Goal: Task Accomplishment & Management: Complete application form

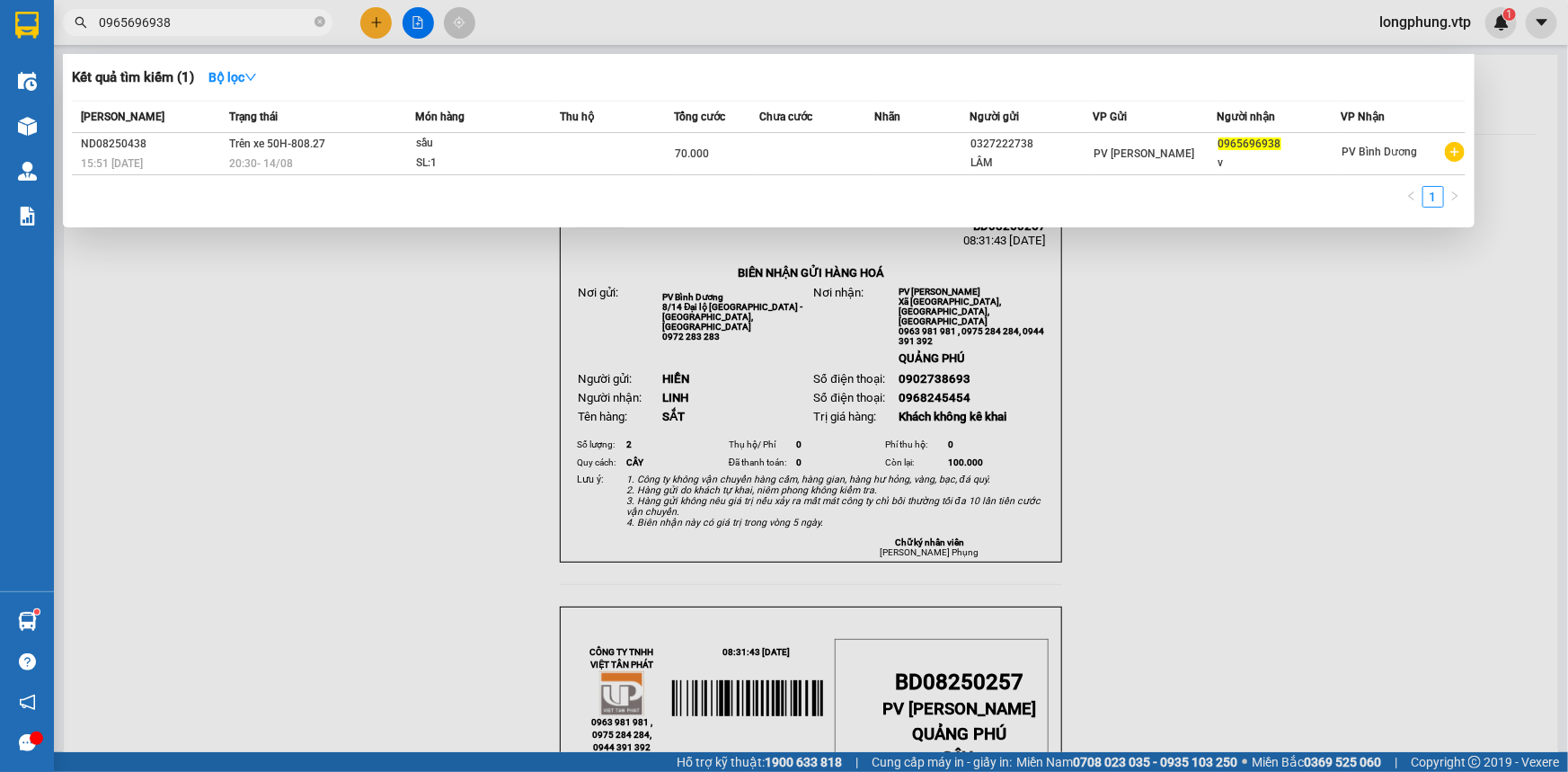
click at [151, 32] on span "0965696938" at bounding box center [198, 22] width 269 height 27
click at [150, 18] on input "0965696938" at bounding box center [204, 22] width 212 height 20
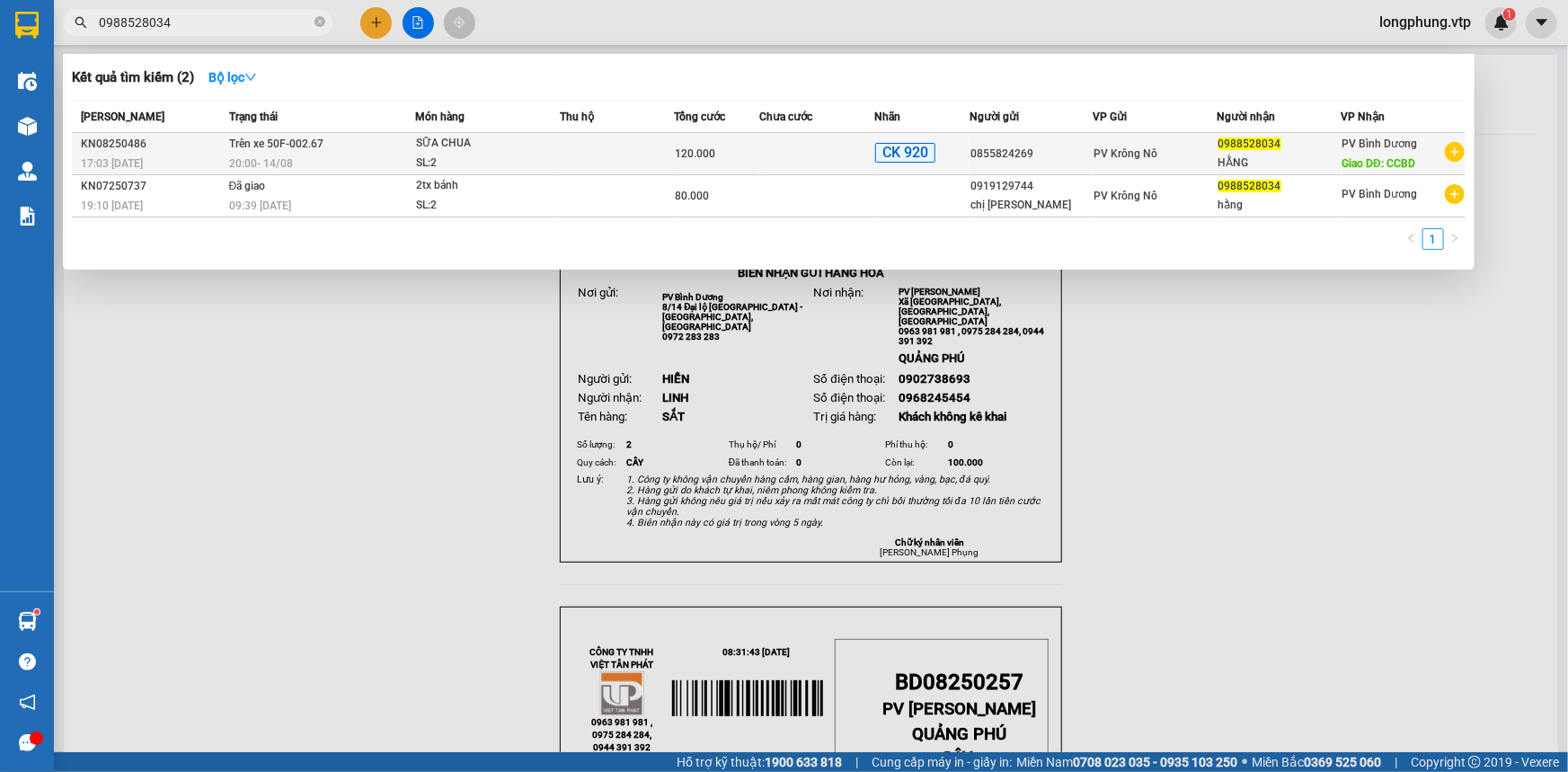
type input "0988528034"
click at [535, 164] on div "SL: 2" at bounding box center [483, 163] width 135 height 20
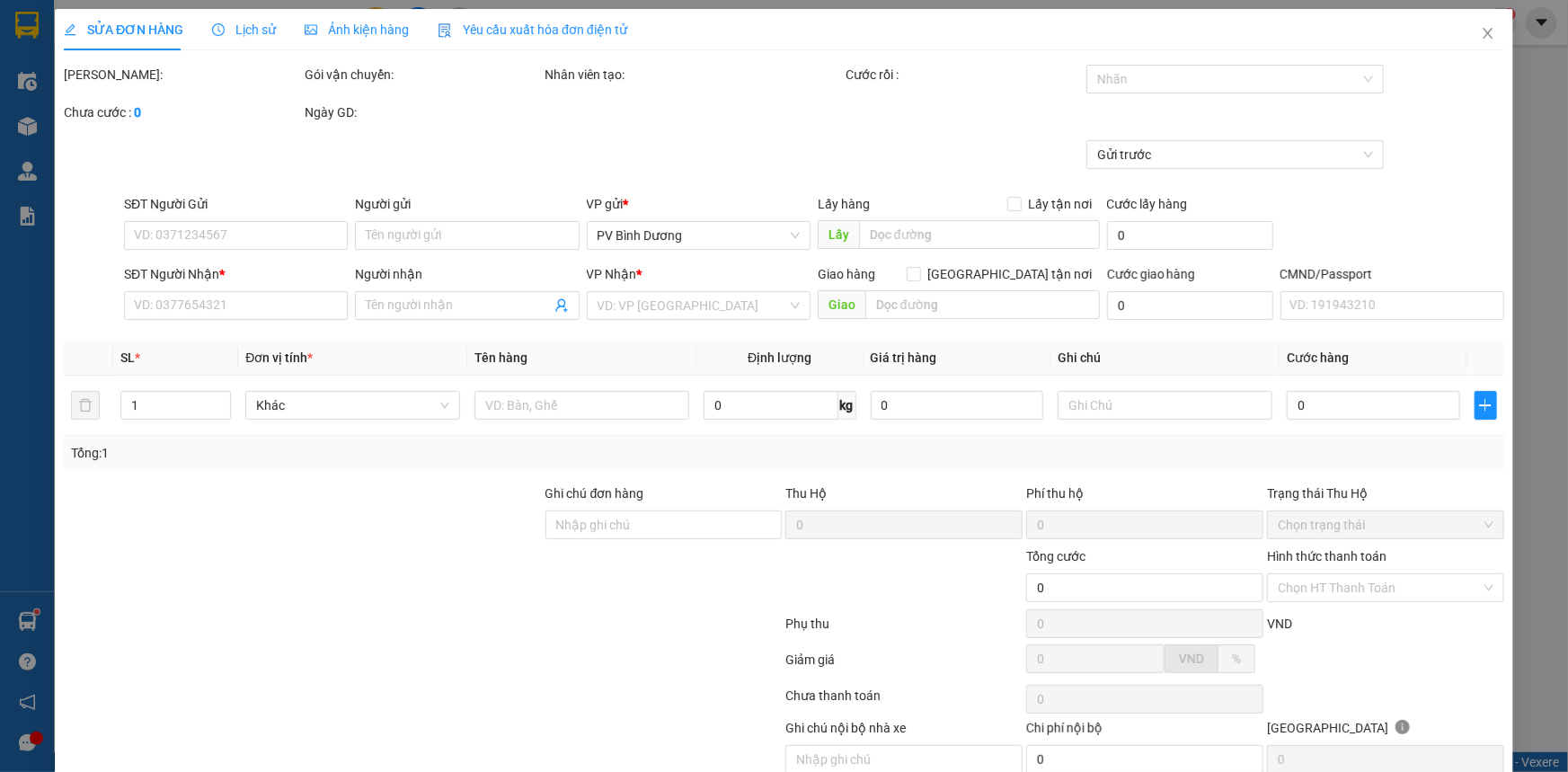
type input "0855824269"
type input "0988528034"
type input "HẰNG"
type input "CCBD"
type input "CK920 120K 14/8/25 17H04P"
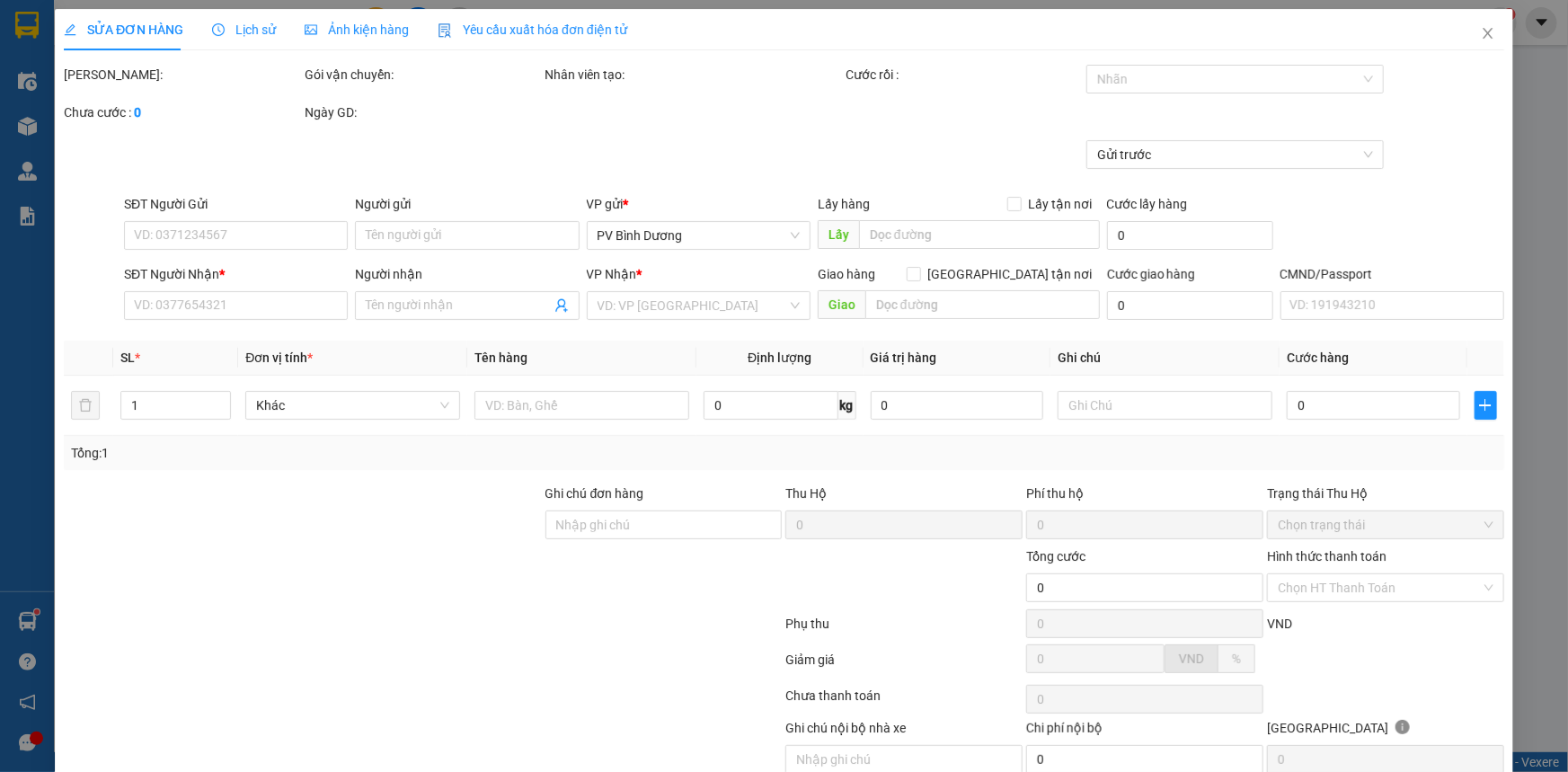
type input "120.000"
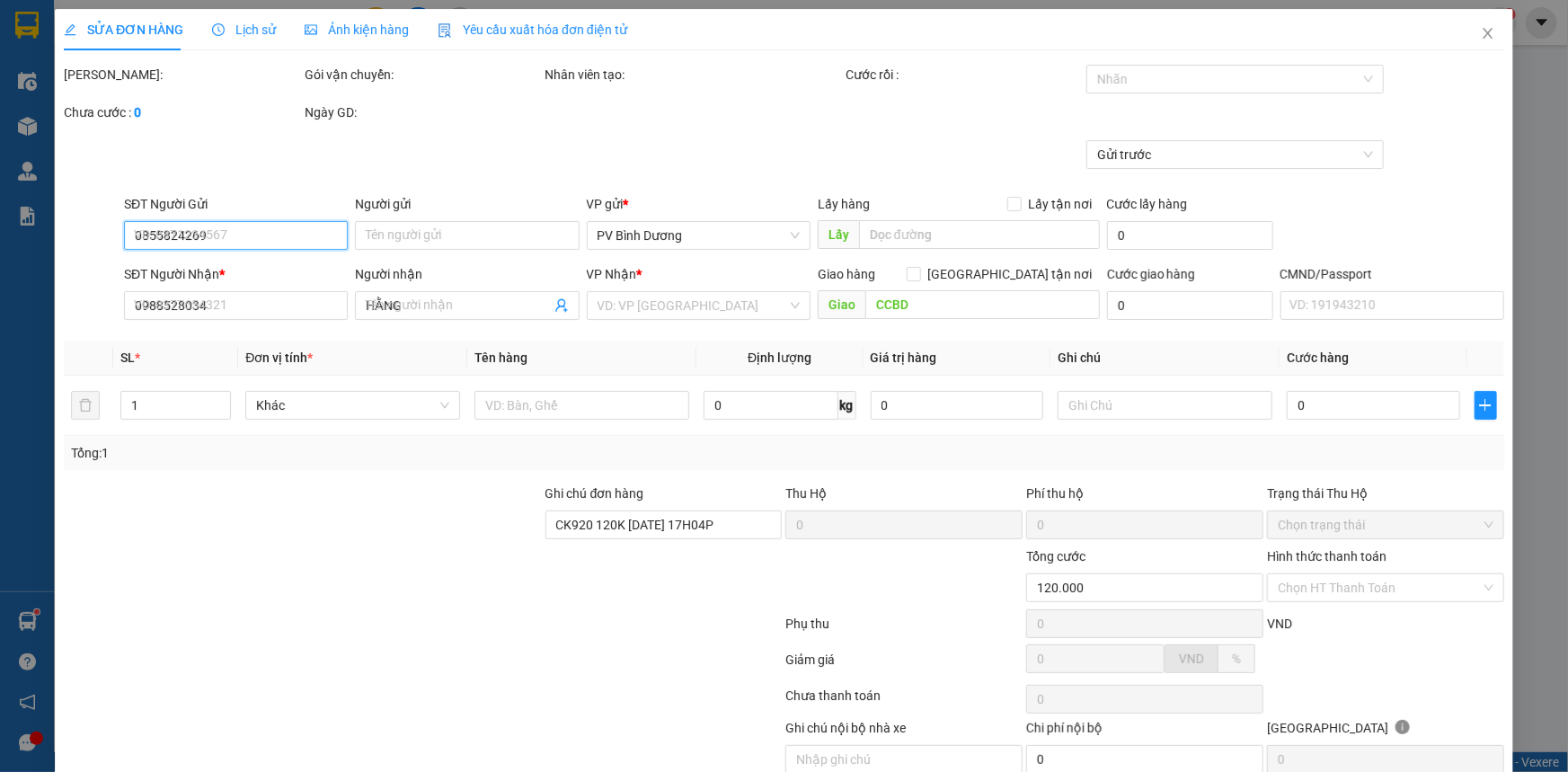
type input "6.000"
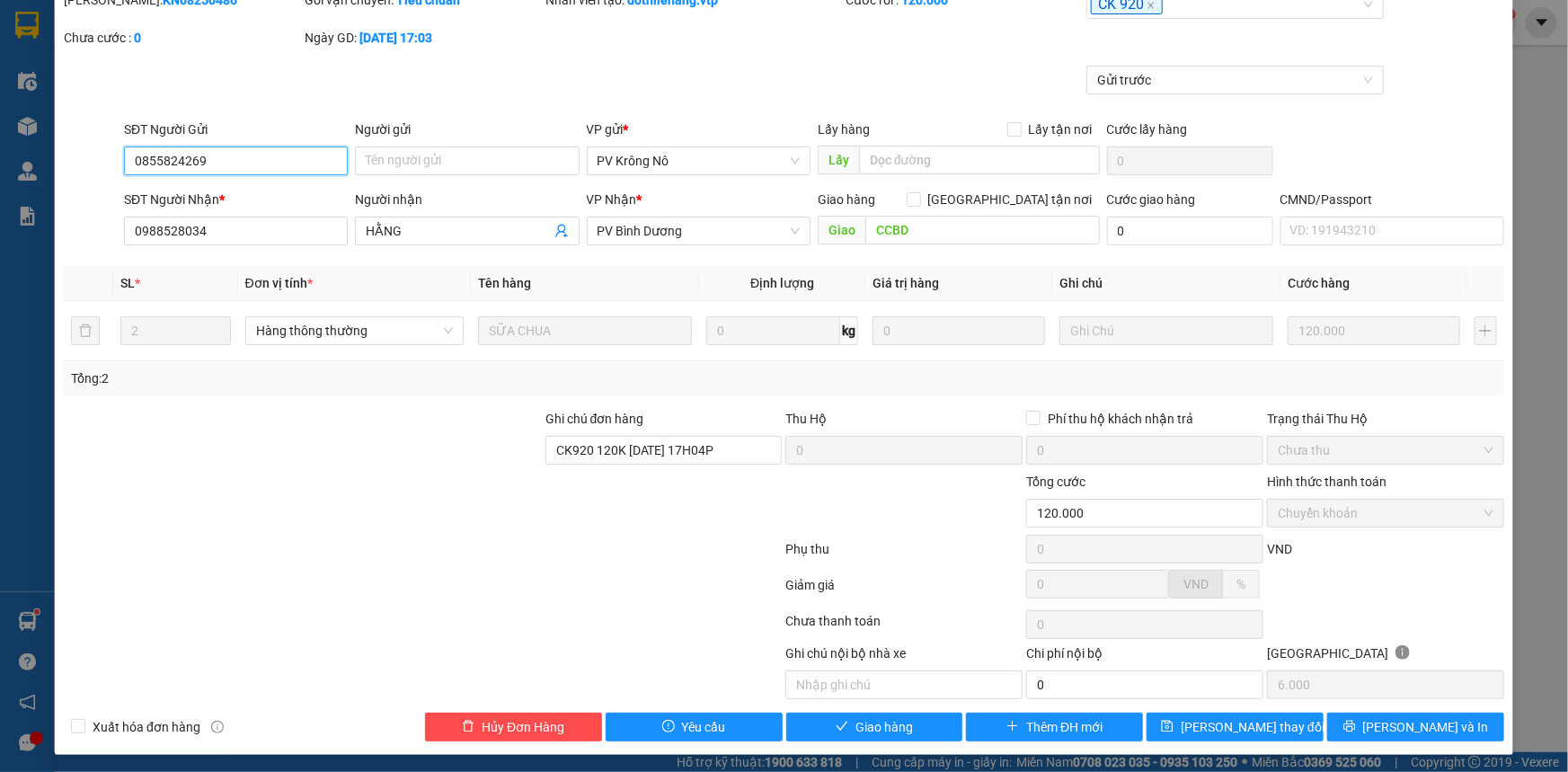
scroll to position [101, 0]
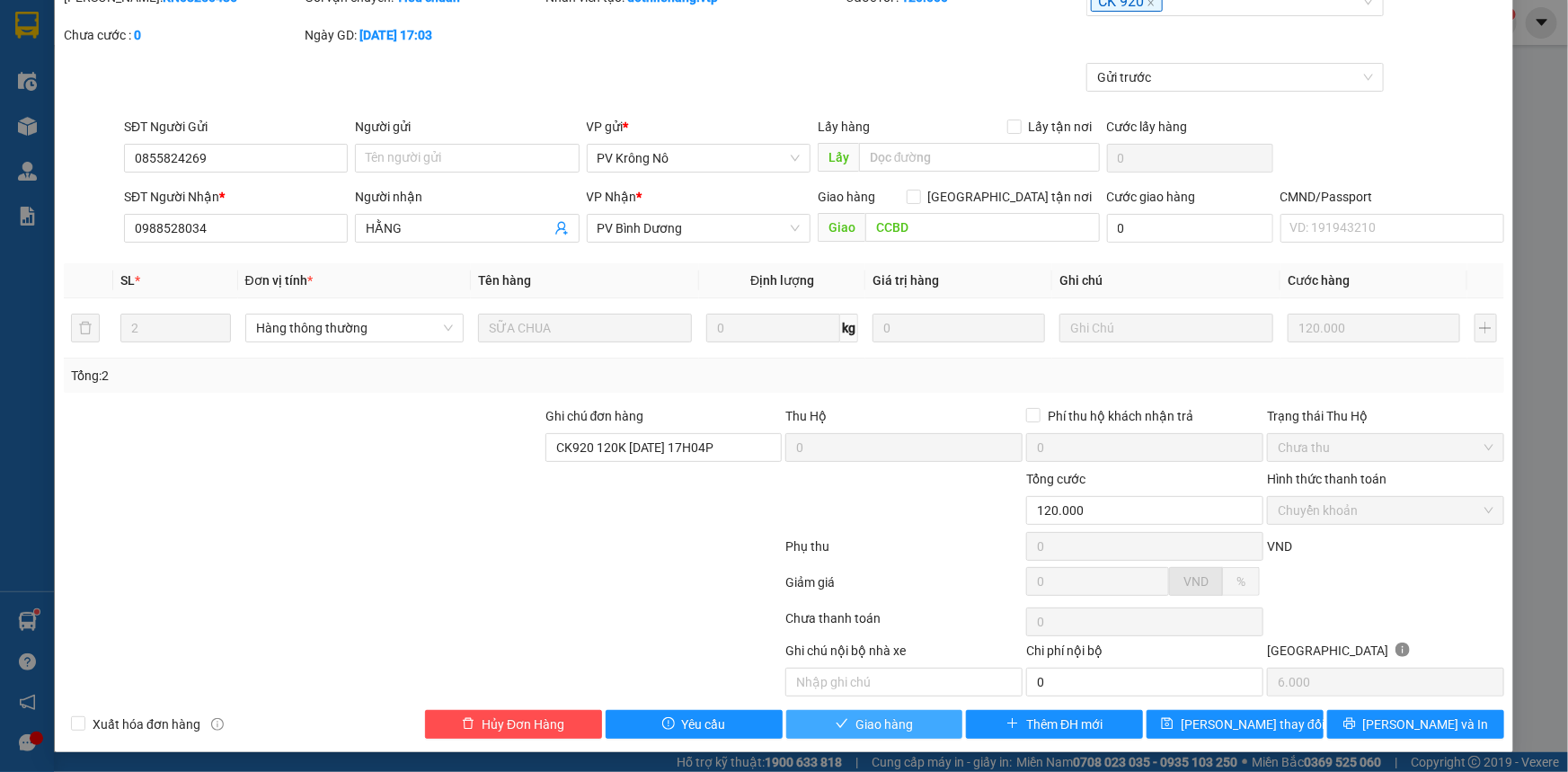
click at [861, 720] on span "Giao hàng" at bounding box center [884, 724] width 57 height 20
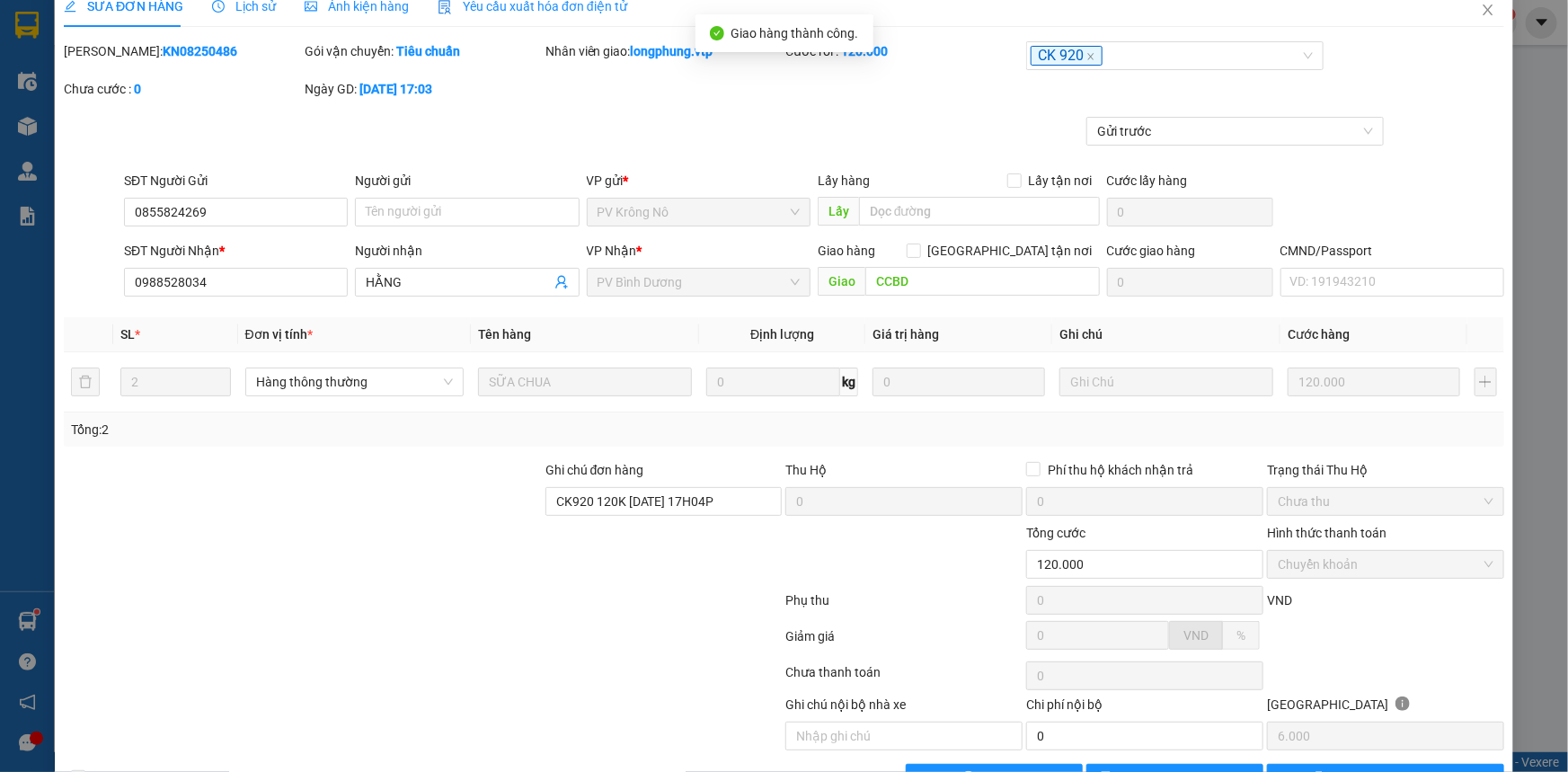
scroll to position [0, 0]
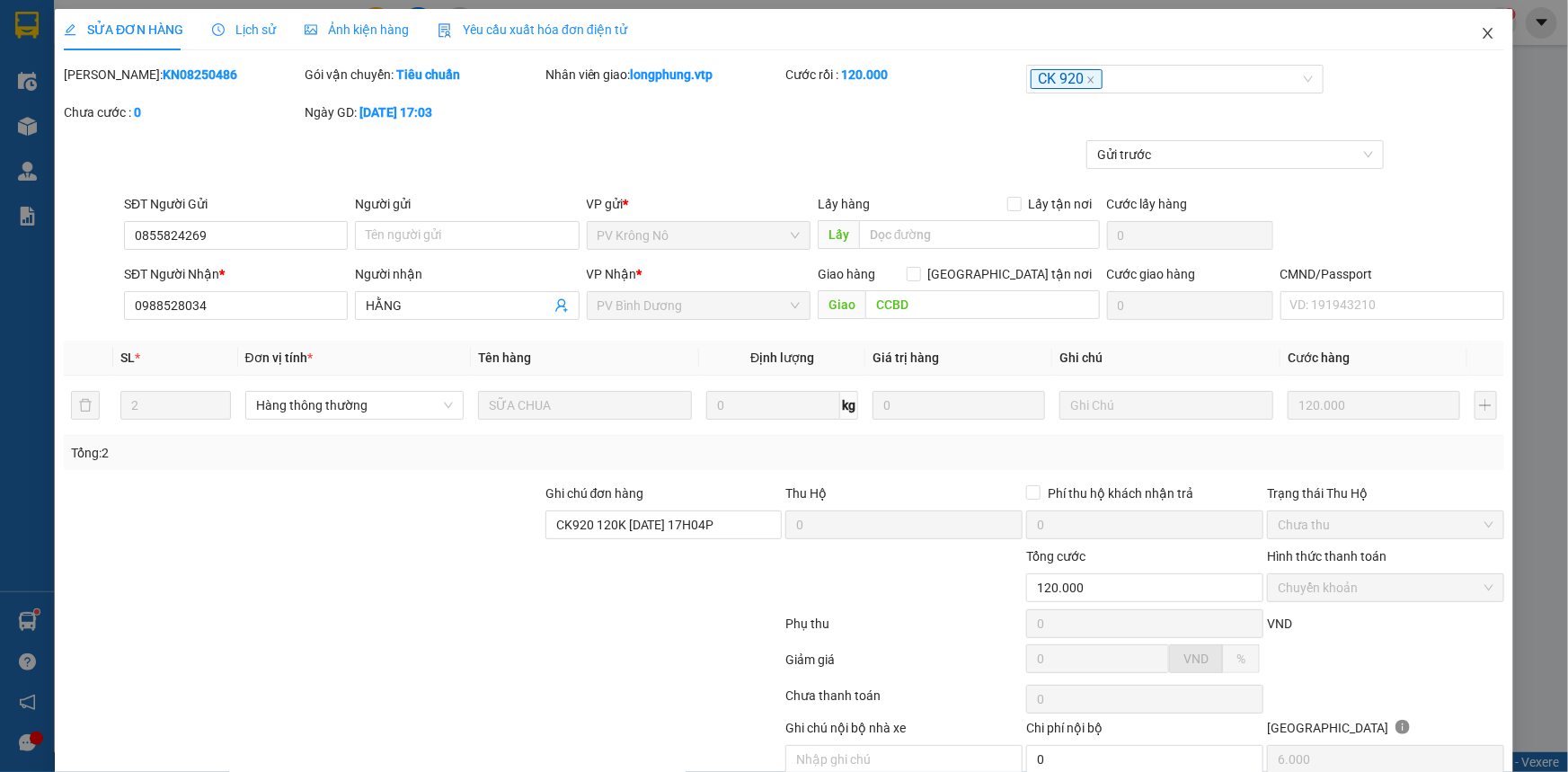
click at [1481, 32] on icon "close" at bounding box center [1488, 32] width 14 height 14
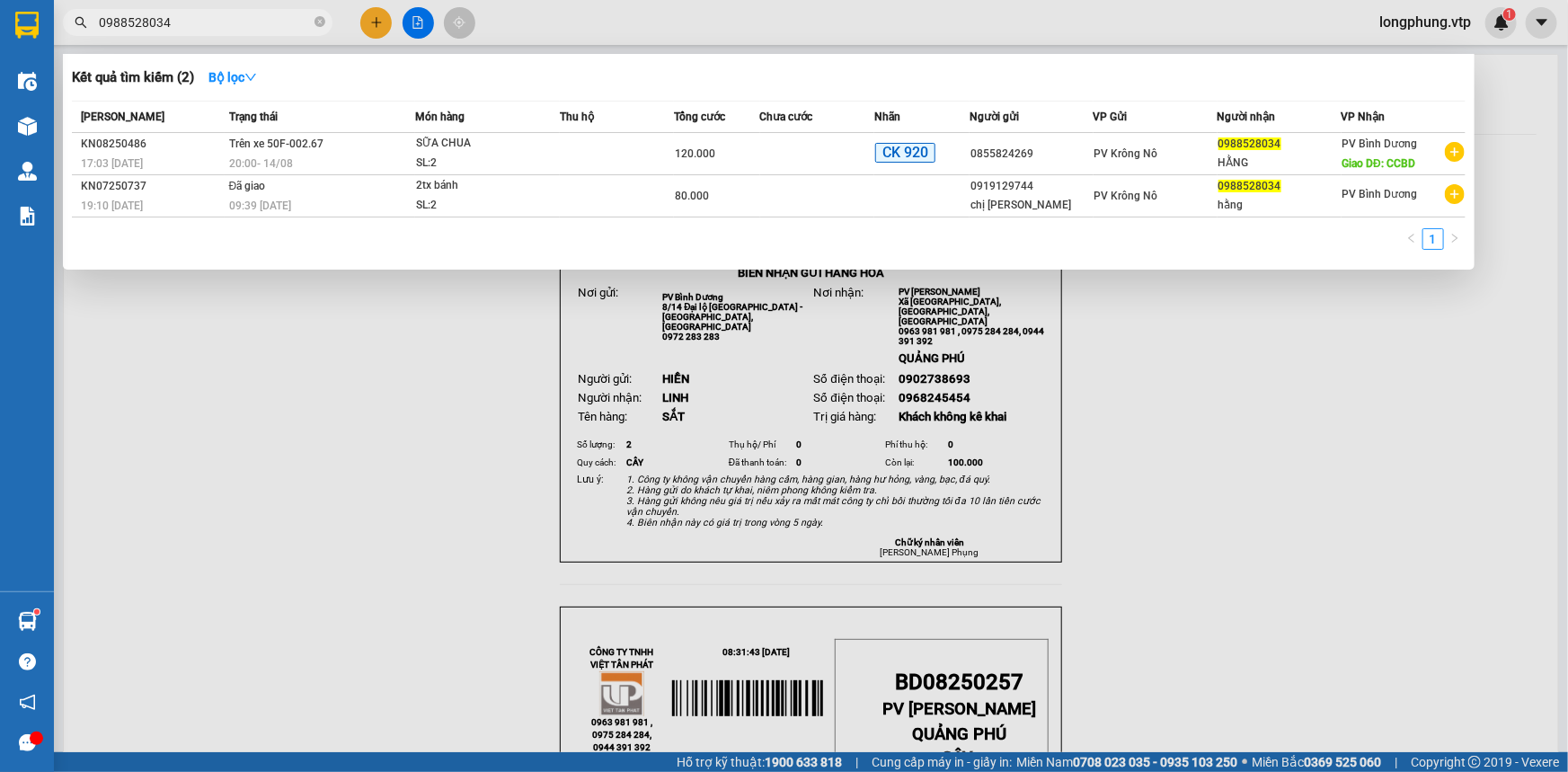
click at [254, 26] on input "0988528034" at bounding box center [204, 22] width 212 height 20
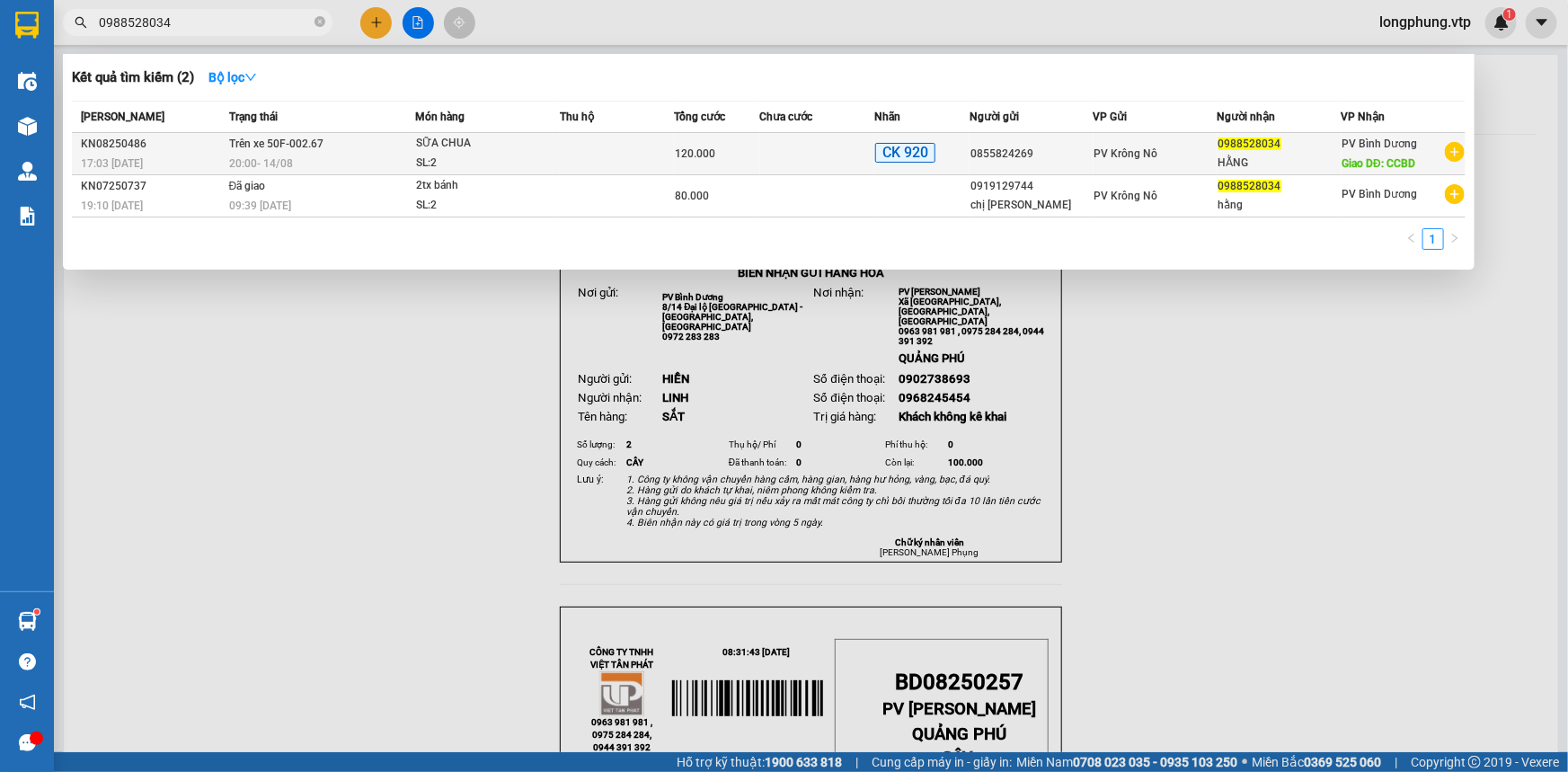
click at [675, 166] on td "120.000" at bounding box center [716, 154] width 85 height 42
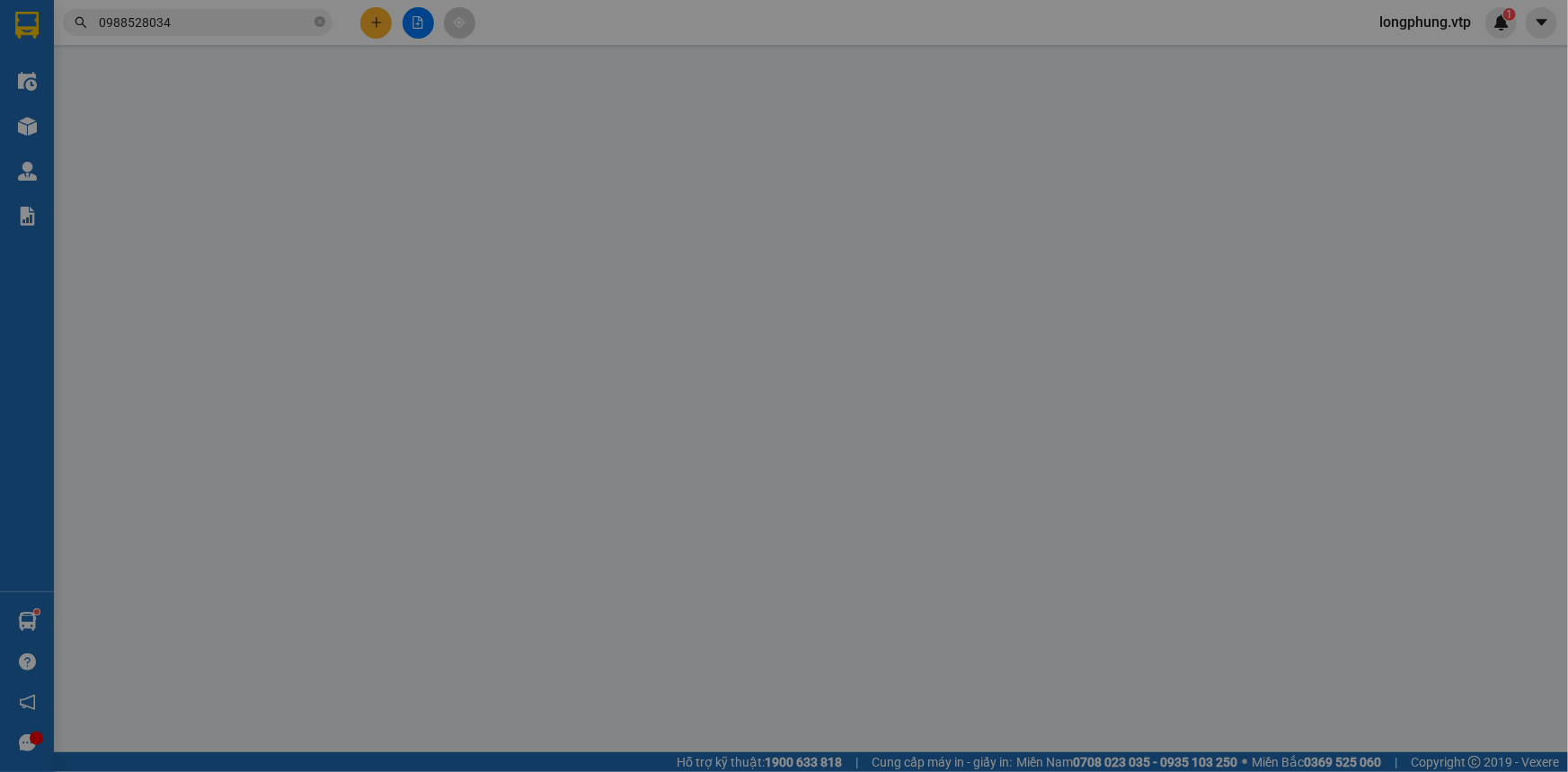
type input "0855824269"
type input "0988528034"
type input "HẰNG"
type input "CCBD"
type input "CK920 120K 14/8/25 17H04P"
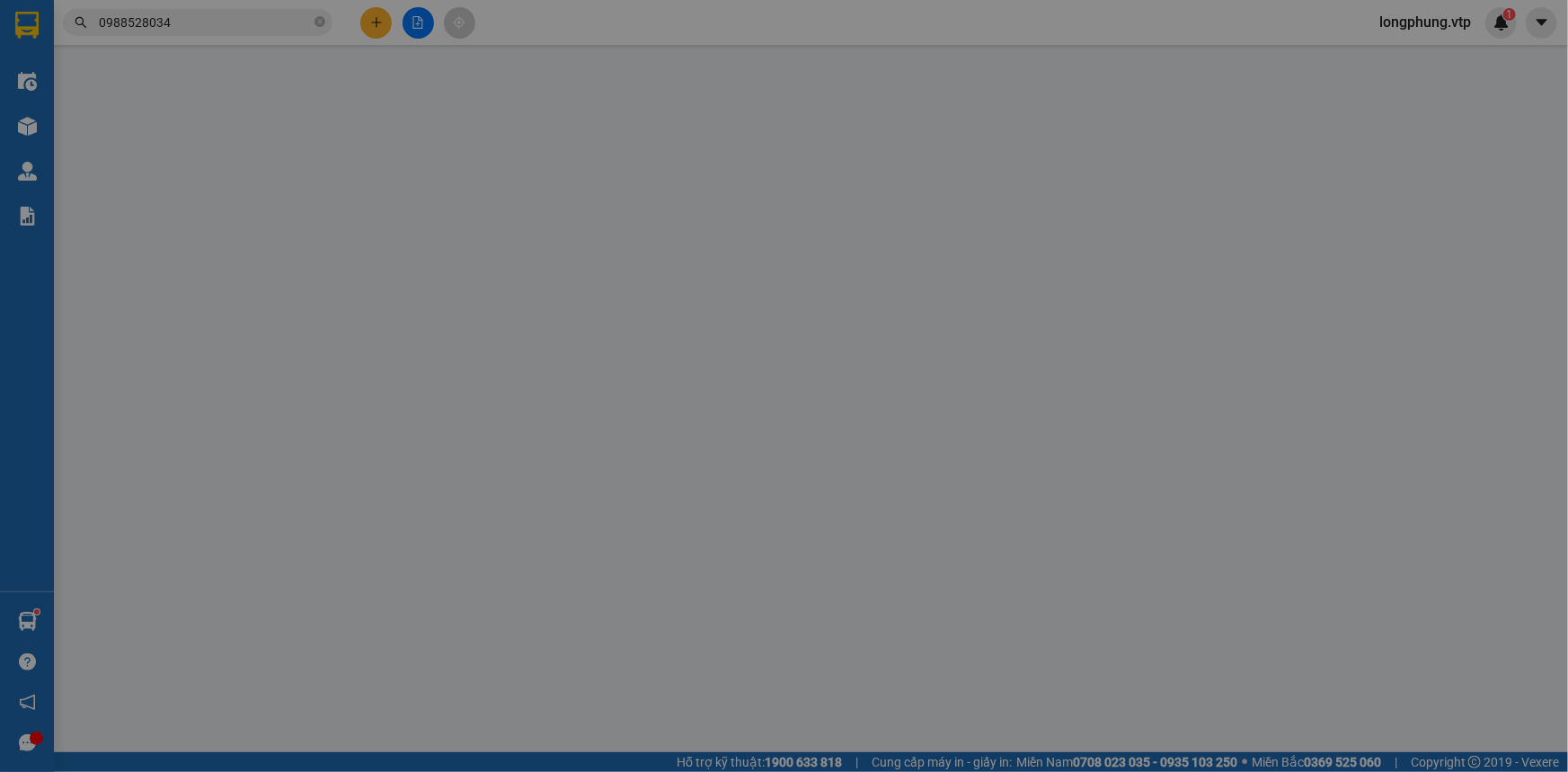
type input "120.000"
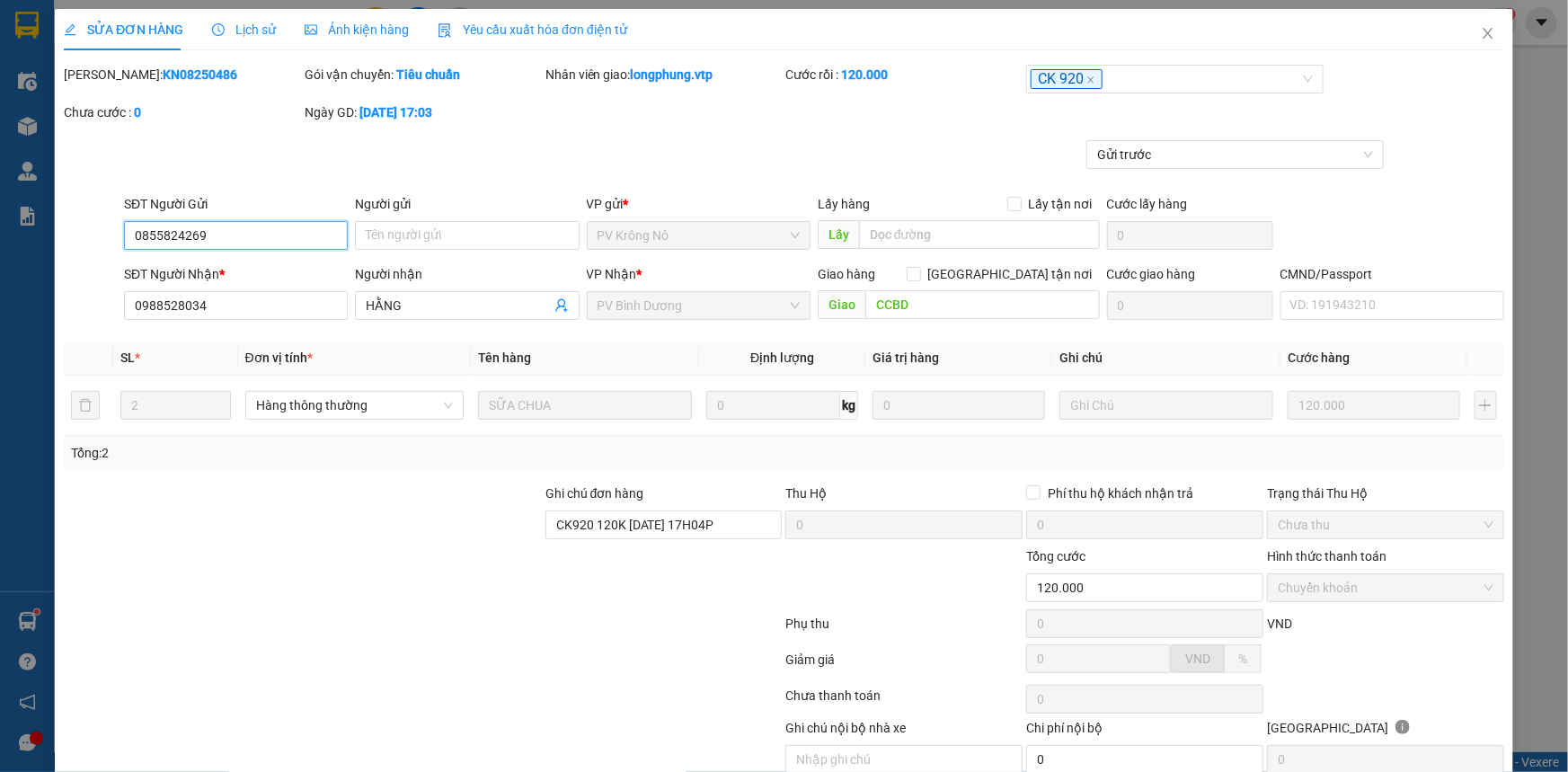
type input "6.000"
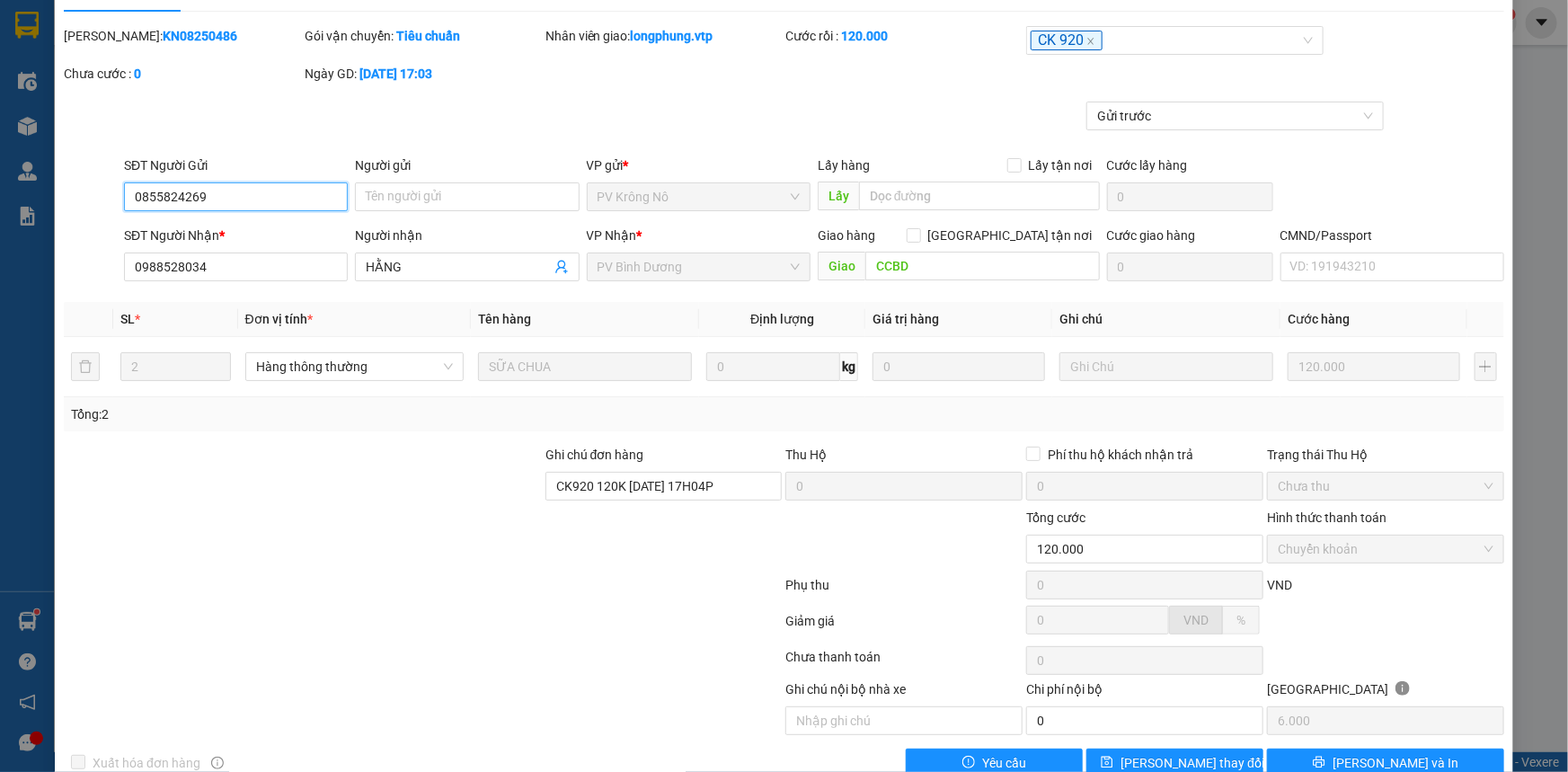
scroll to position [77, 0]
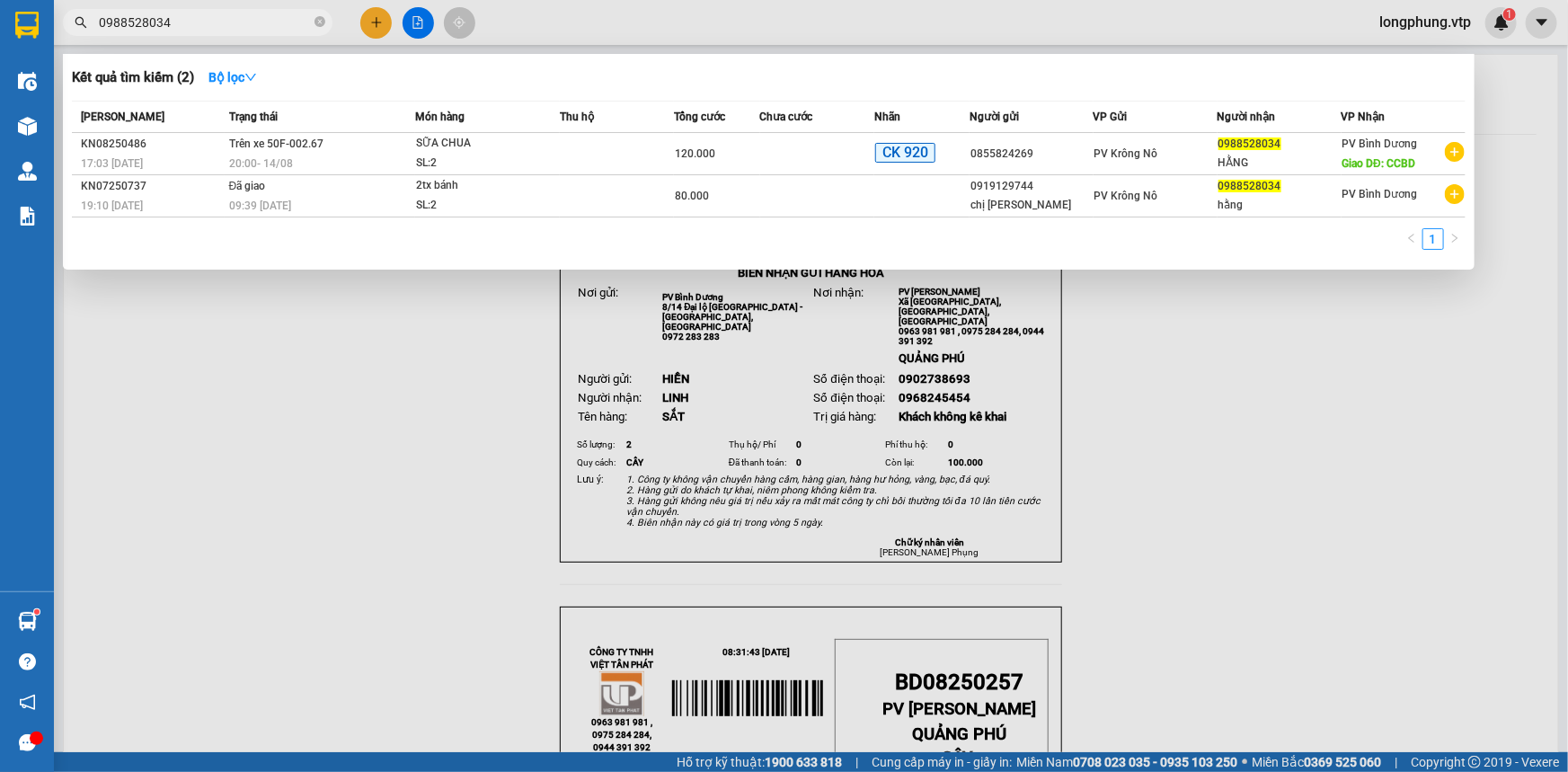
click at [187, 24] on input "0988528034" at bounding box center [204, 22] width 212 height 20
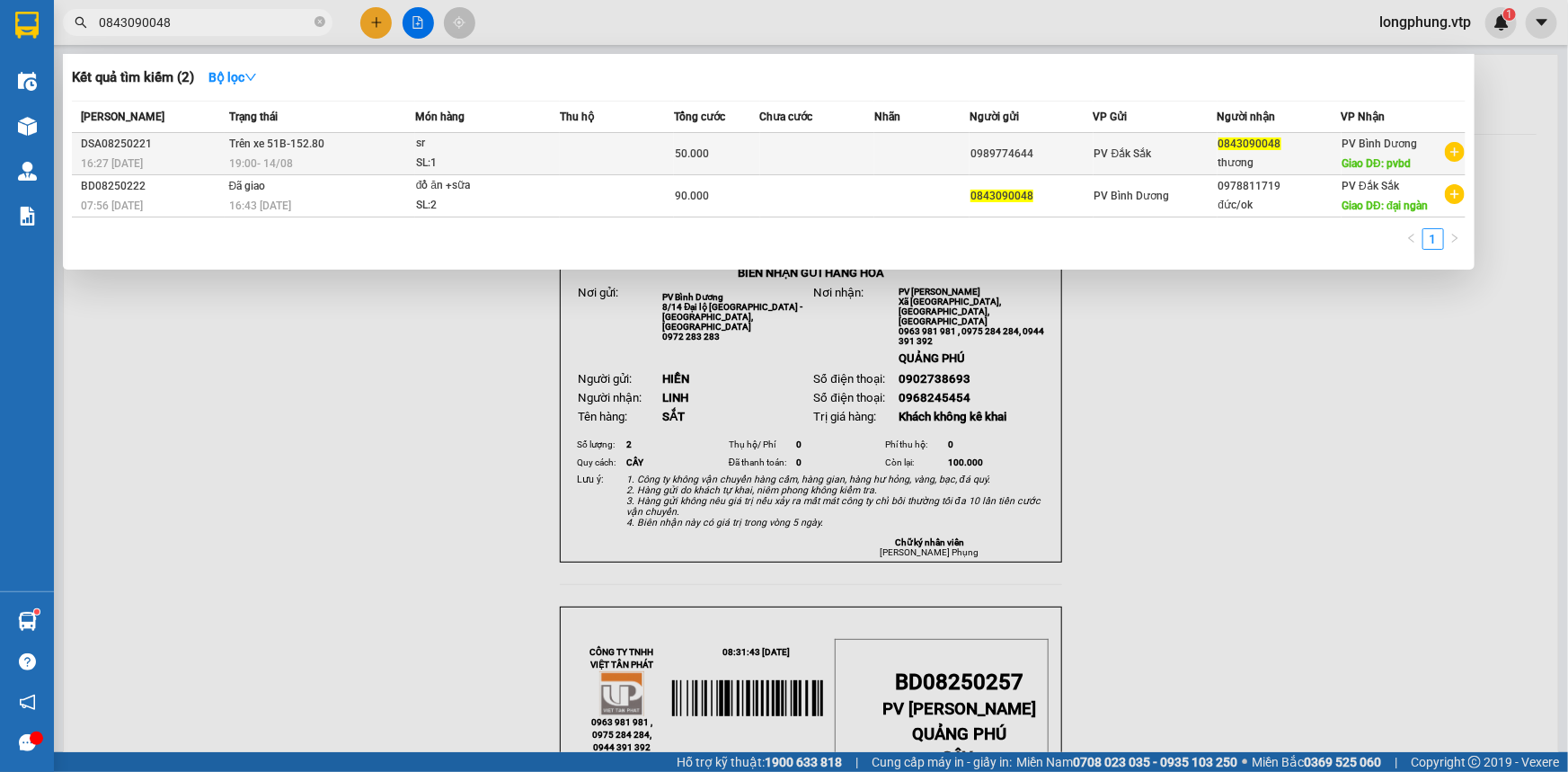
type input "0843090048"
click at [261, 156] on span "19:00 - 14/08" at bounding box center [261, 162] width 64 height 14
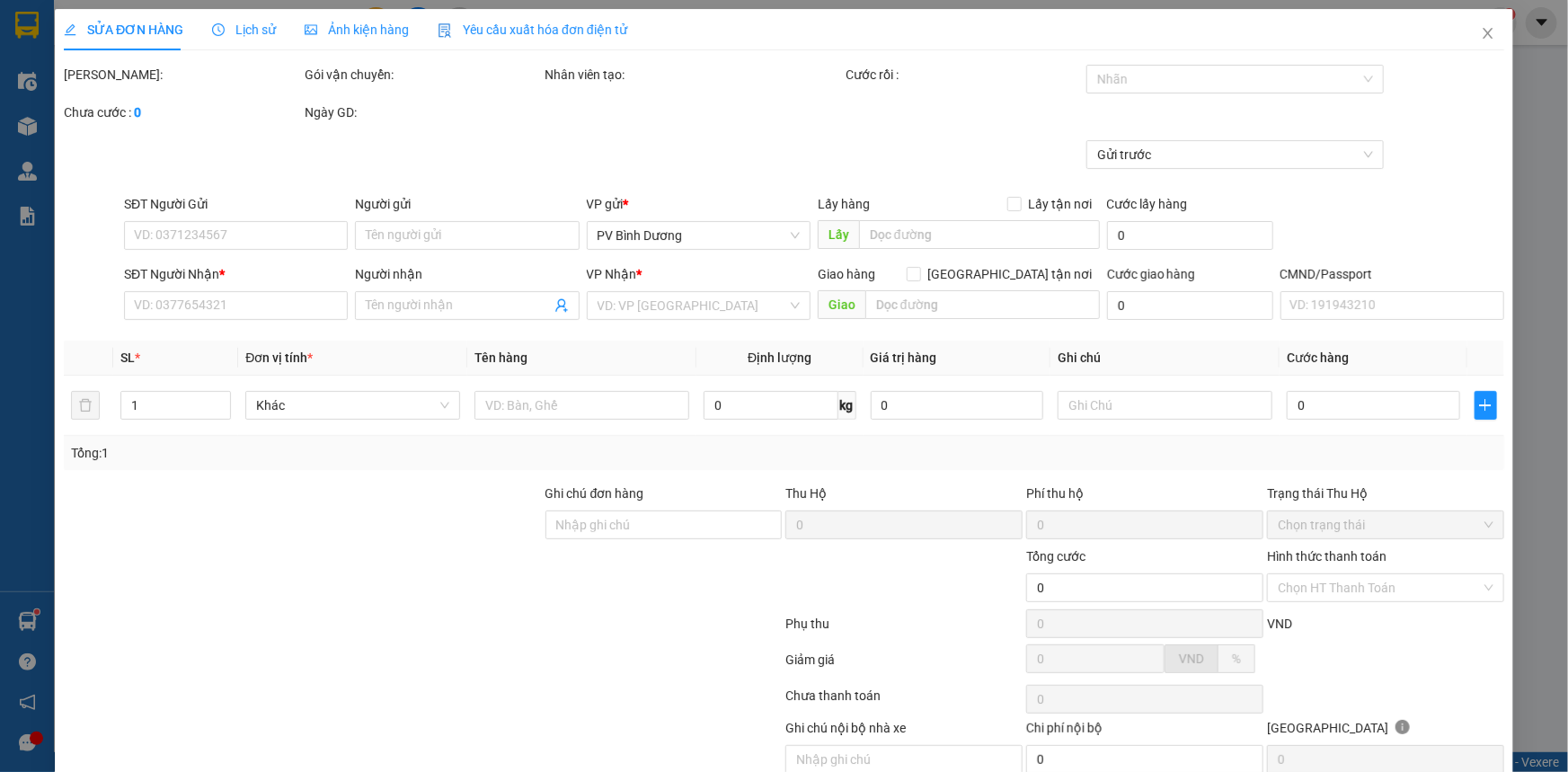
type input "2.500"
type input "0989774644"
type input "0843090048"
type input "thương"
type input "pvbd"
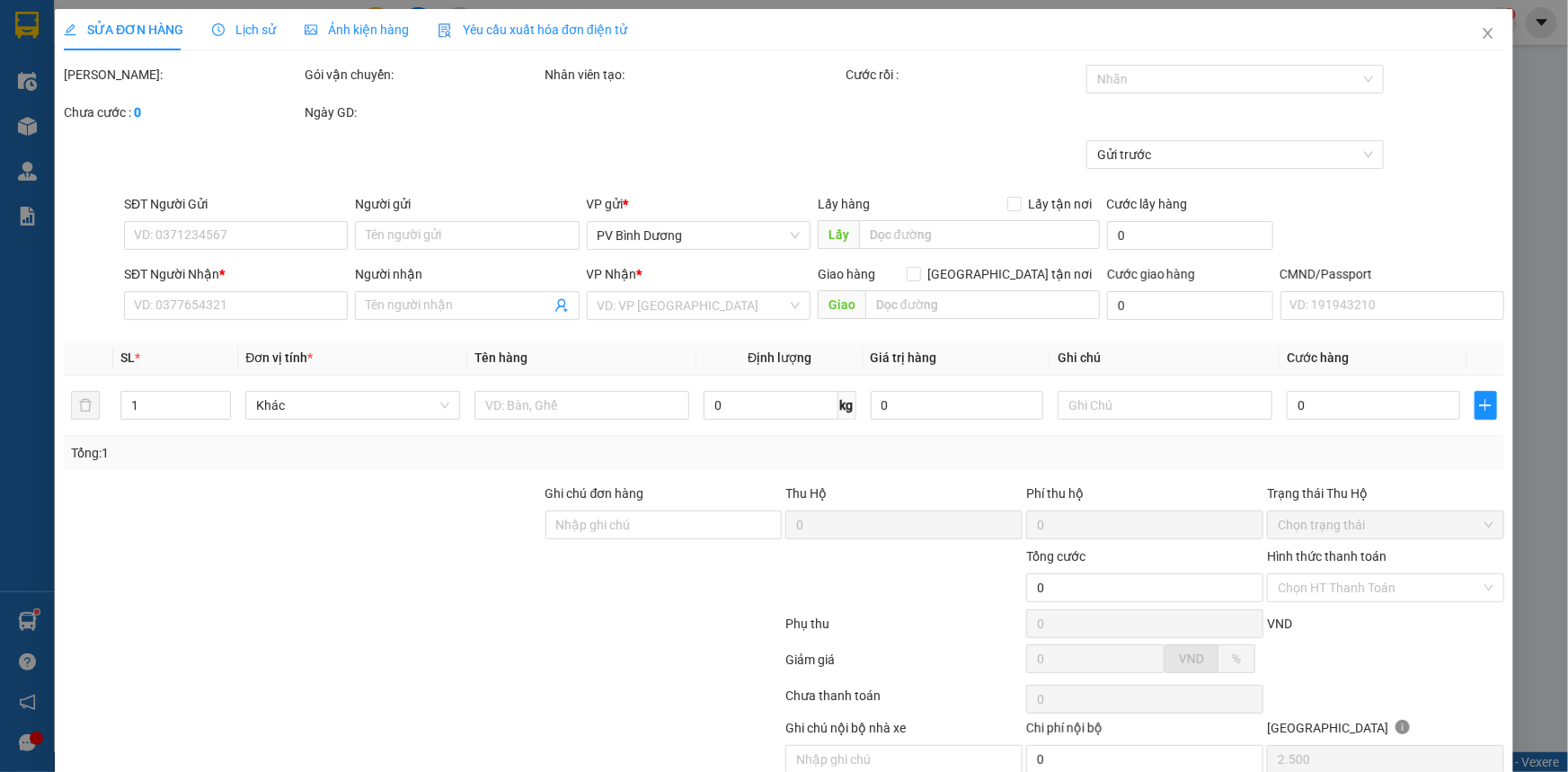
type input "50.000"
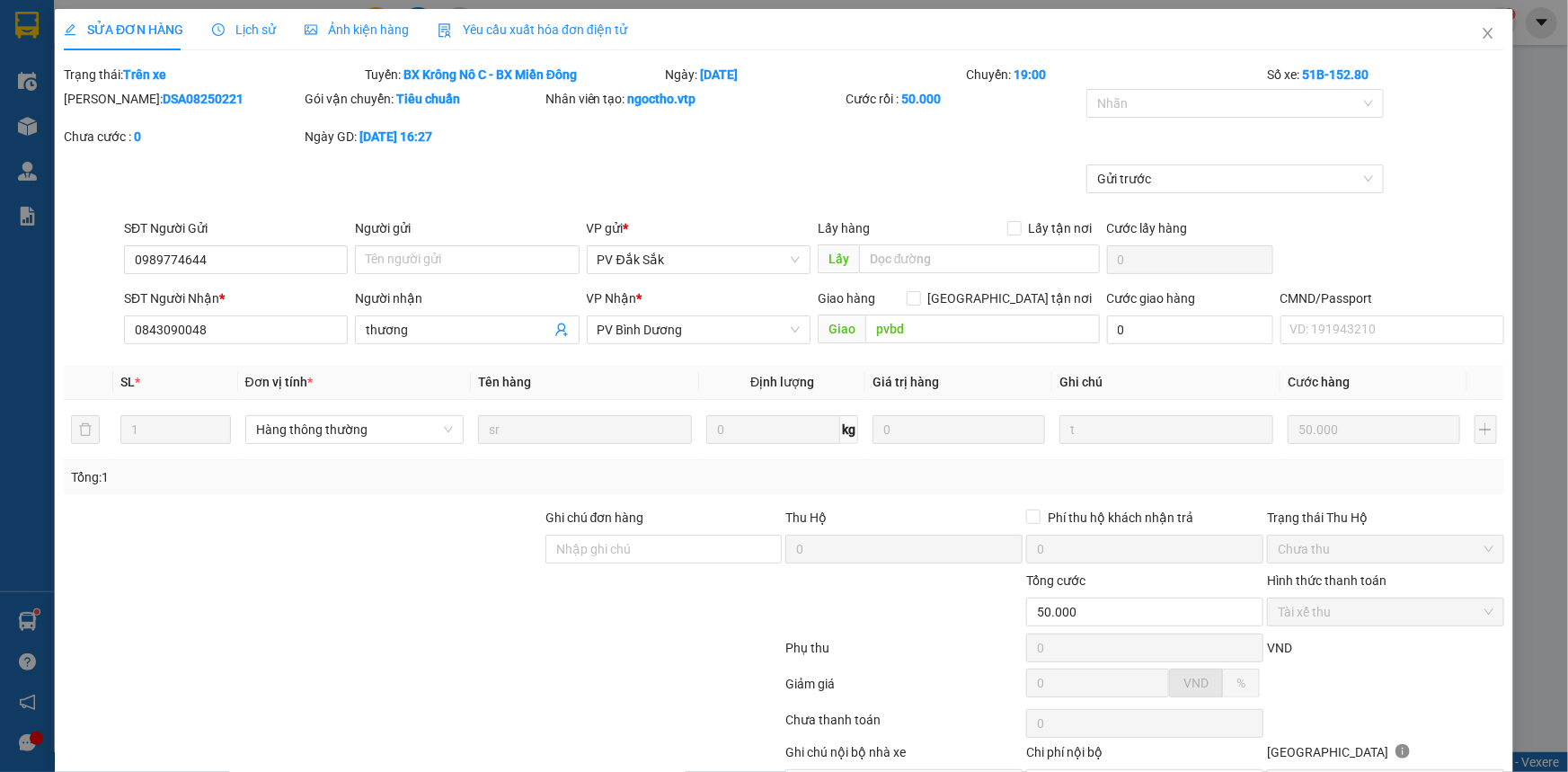
click at [251, 35] on span "Lịch sử" at bounding box center [244, 30] width 64 height 14
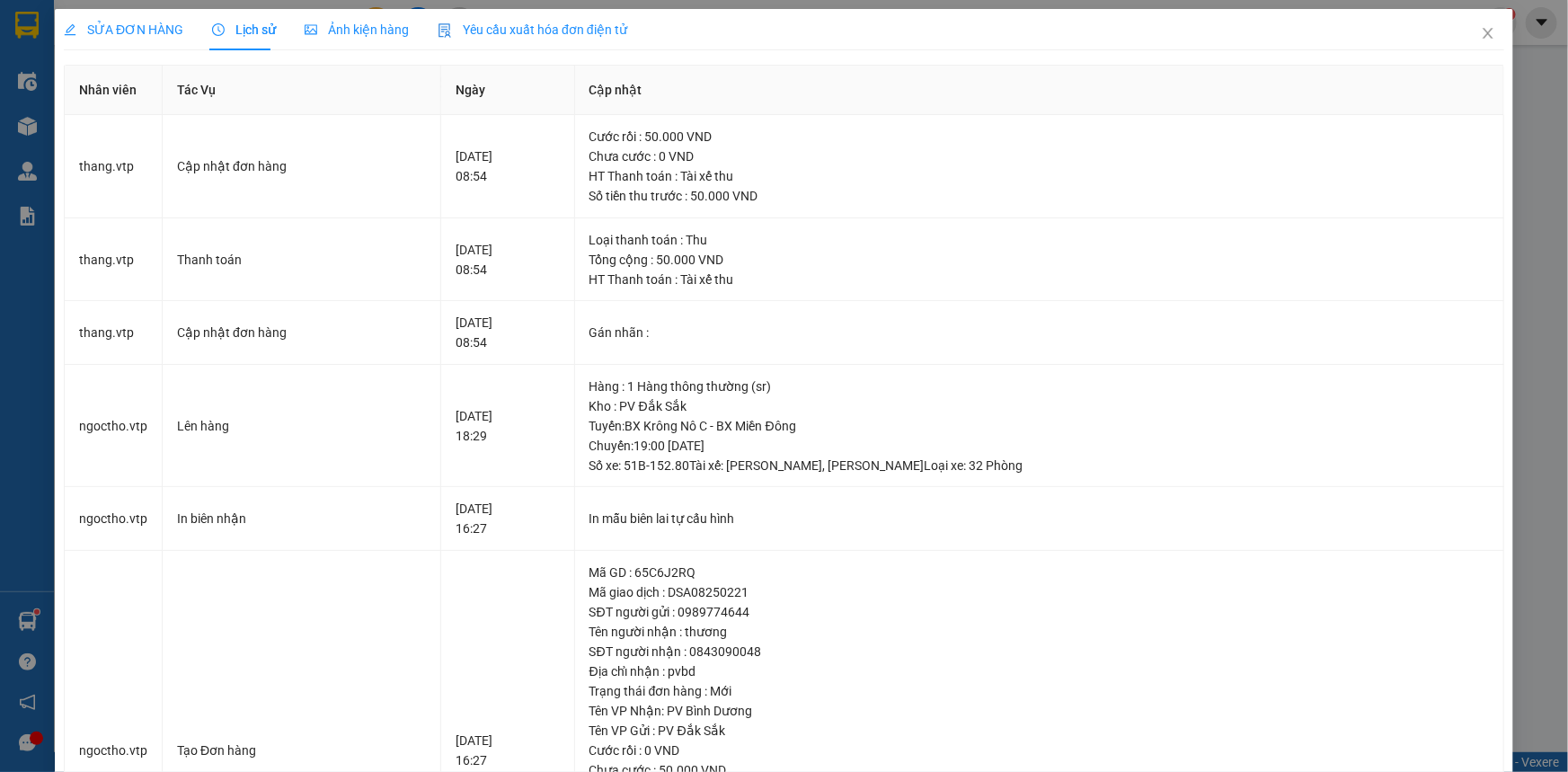
click at [84, 38] on div "SỬA ĐƠN HÀNG" at bounding box center [123, 30] width 119 height 20
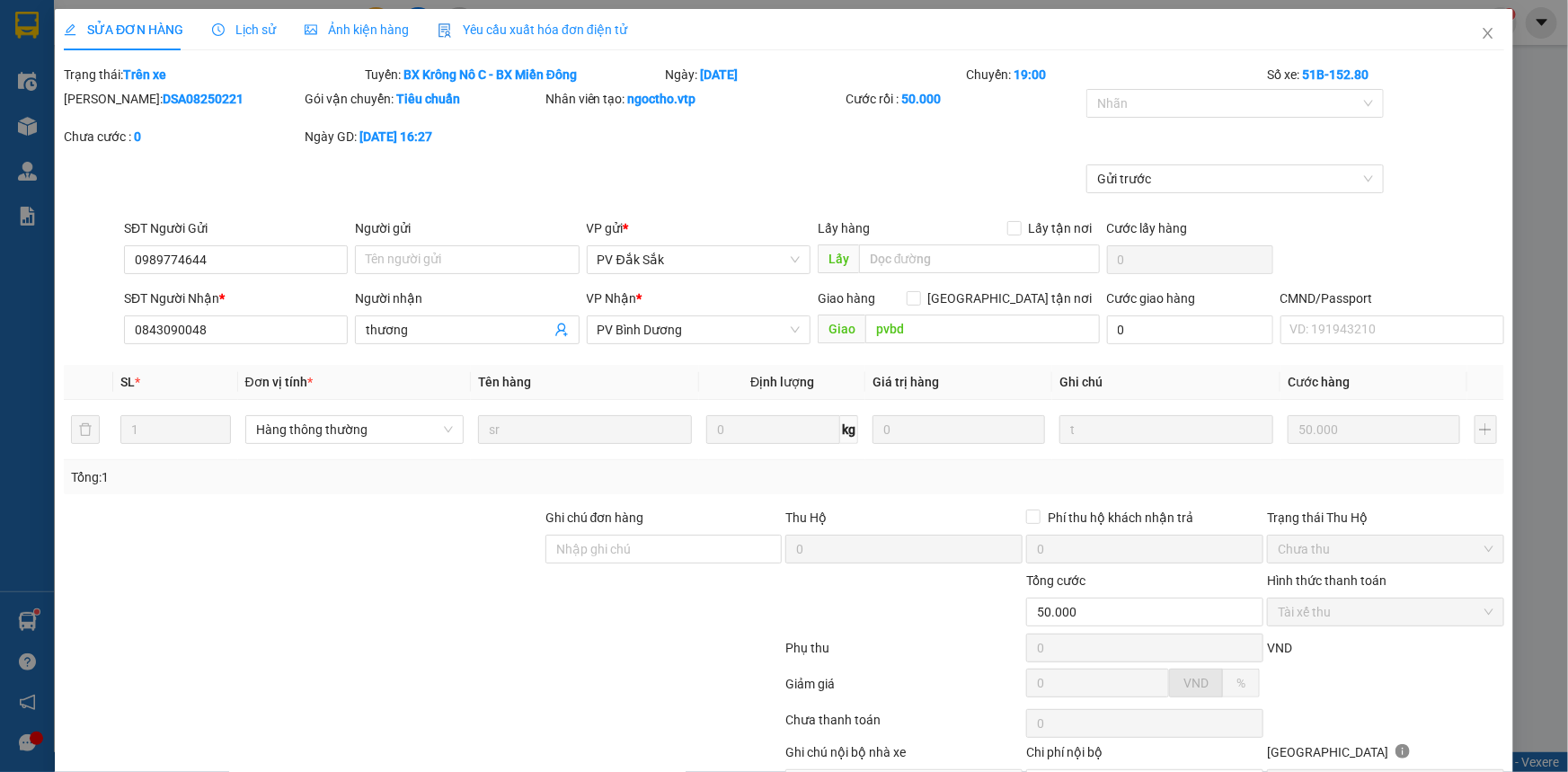
click at [251, 33] on span "Lịch sử" at bounding box center [244, 30] width 64 height 14
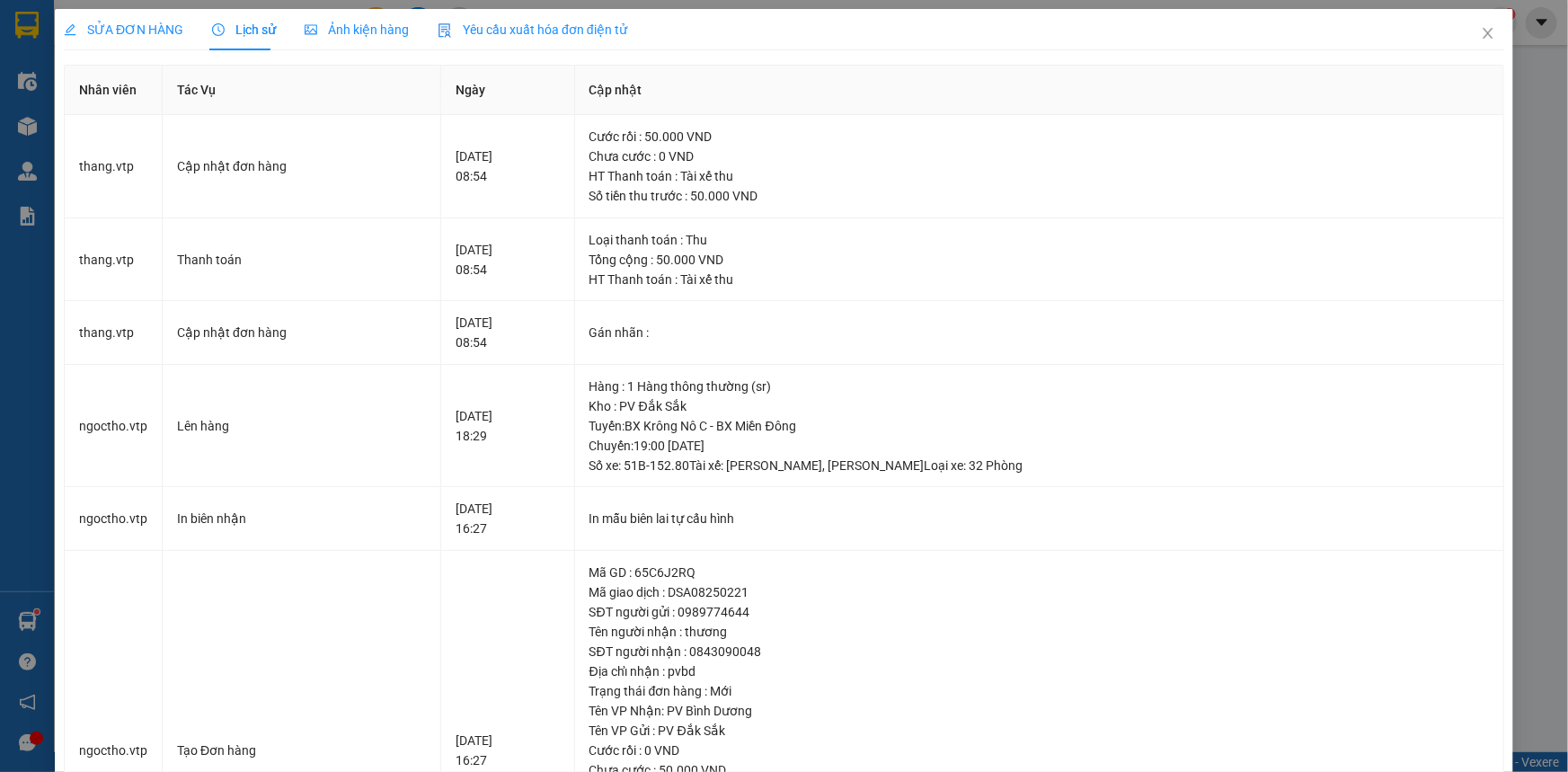
drag, startPoint x: 1528, startPoint y: 363, endPoint x: 1533, endPoint y: 290, distance: 73.2
click at [1528, 363] on div "SỬA ĐƠN HÀNG Lịch sử Ảnh kiện hàng Yêu cầu xuất hóa đơn điện tử Total Paid Fee …" at bounding box center [784, 386] width 1568 height 772
click at [1483, 23] on span "Close" at bounding box center [1488, 33] width 51 height 51
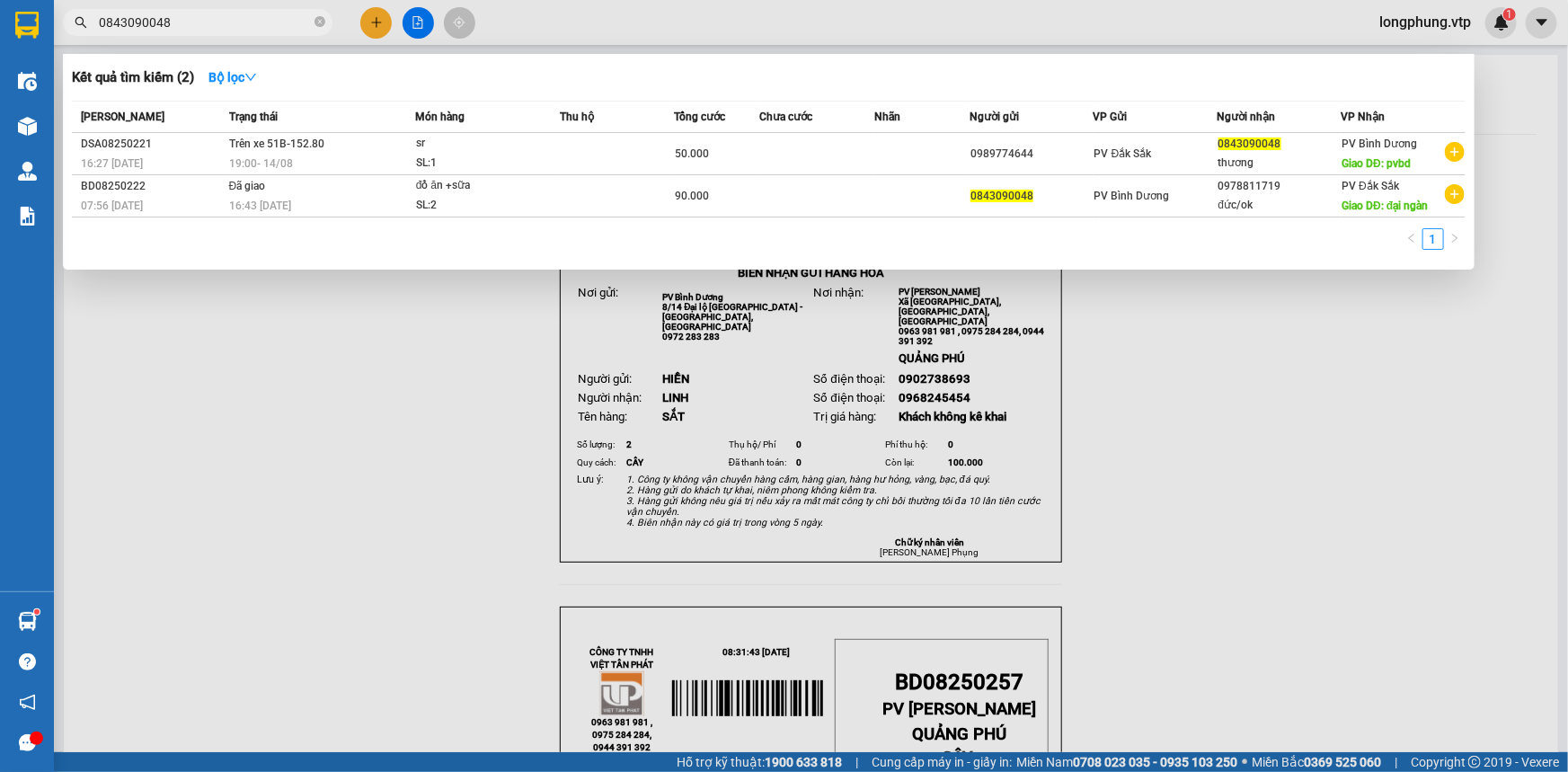
click at [185, 21] on input "0843090048" at bounding box center [204, 22] width 212 height 20
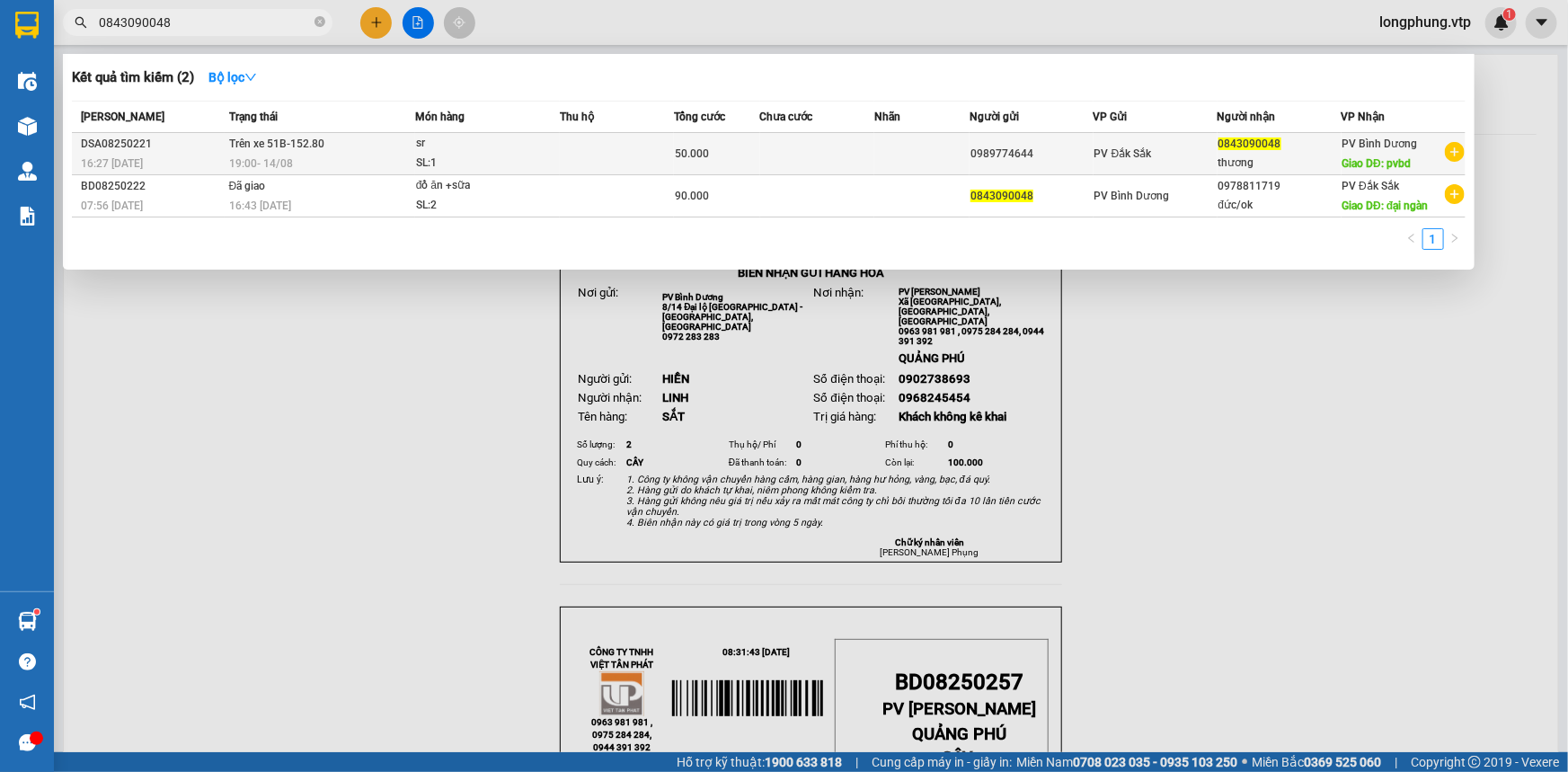
click at [403, 158] on div "19:00 - 14/08" at bounding box center [322, 163] width 185 height 20
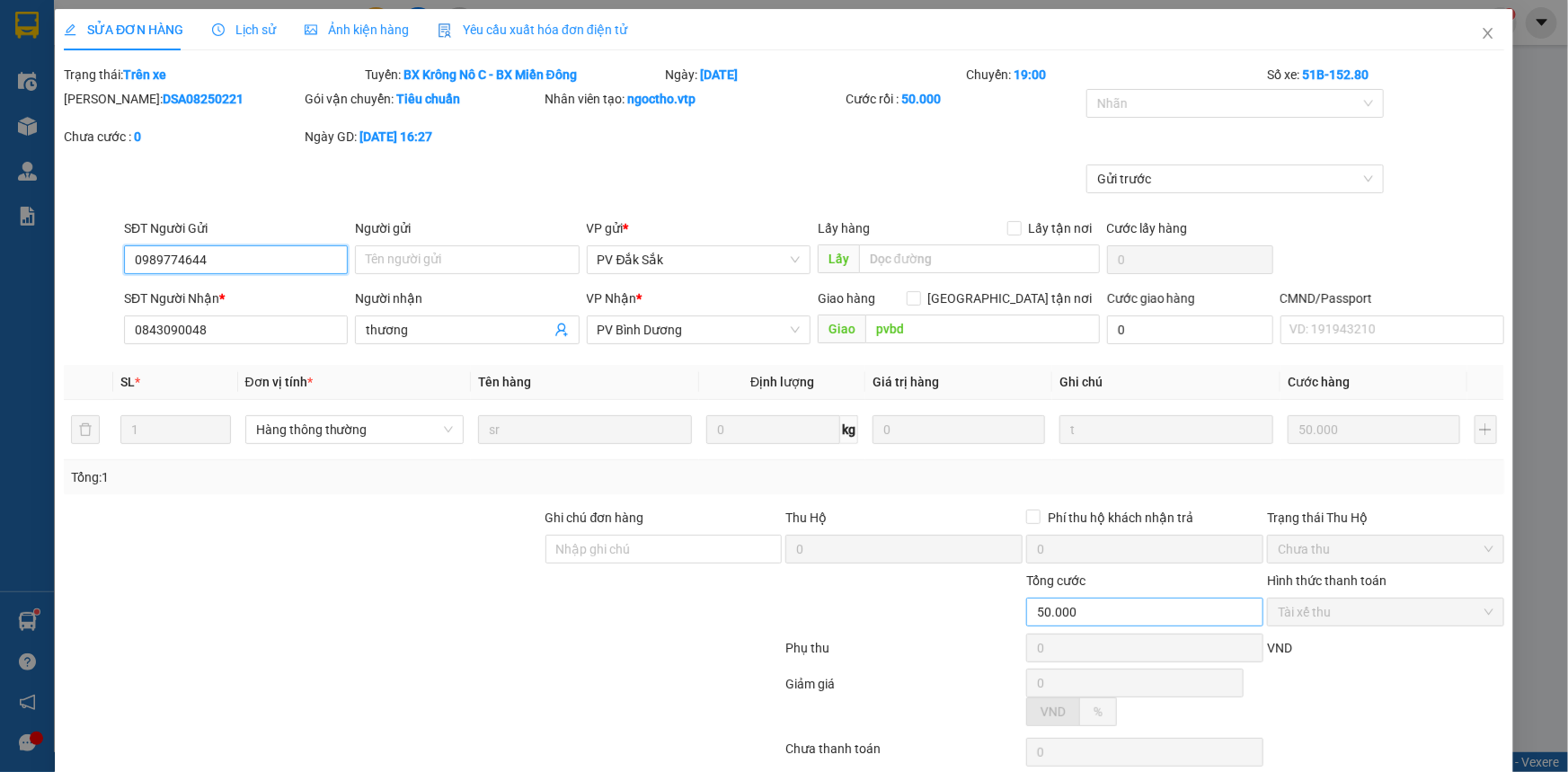
type input "2.500"
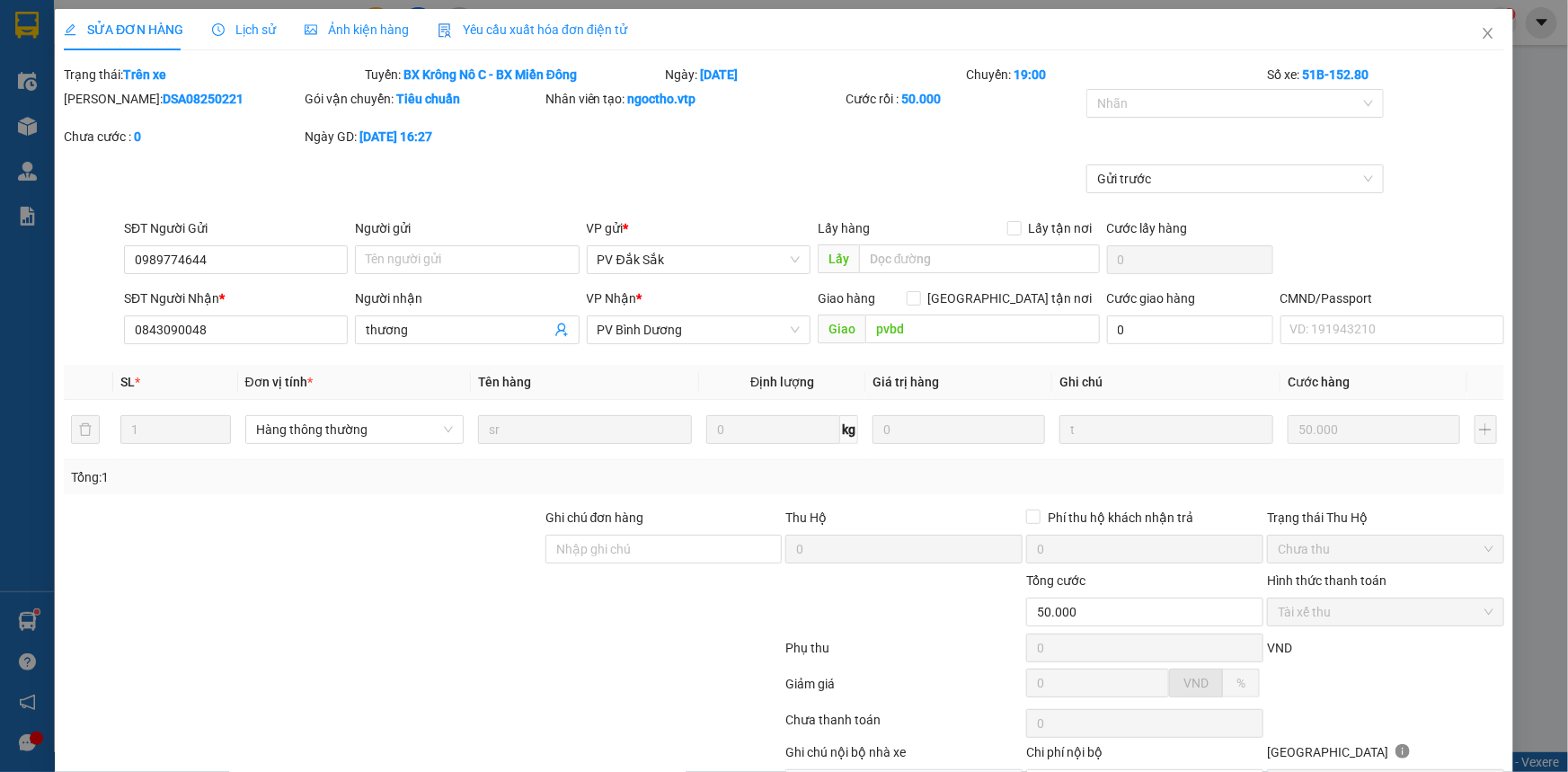
click at [452, 736] on div at bounding box center [423, 724] width 722 height 36
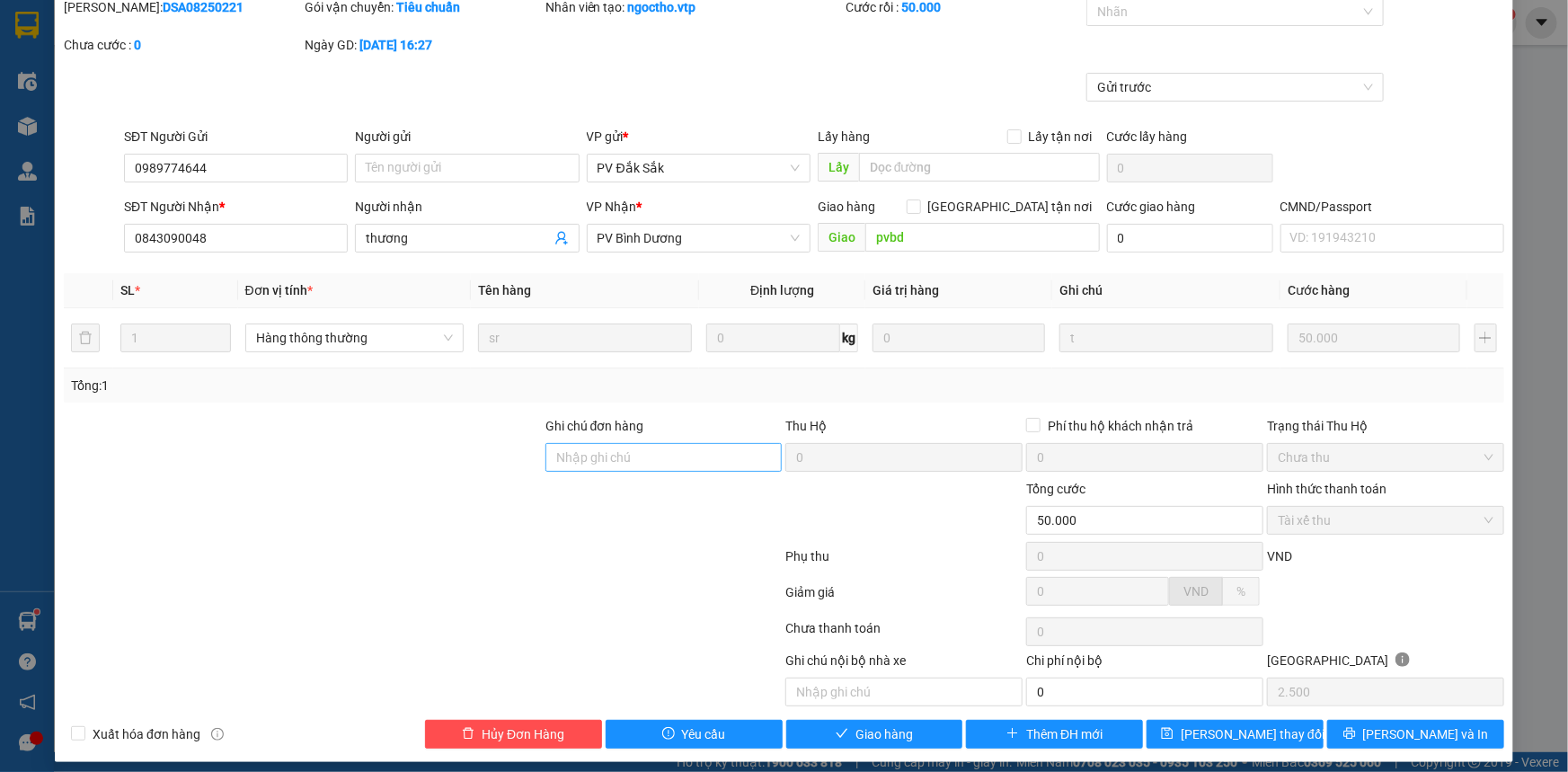
scroll to position [101, 0]
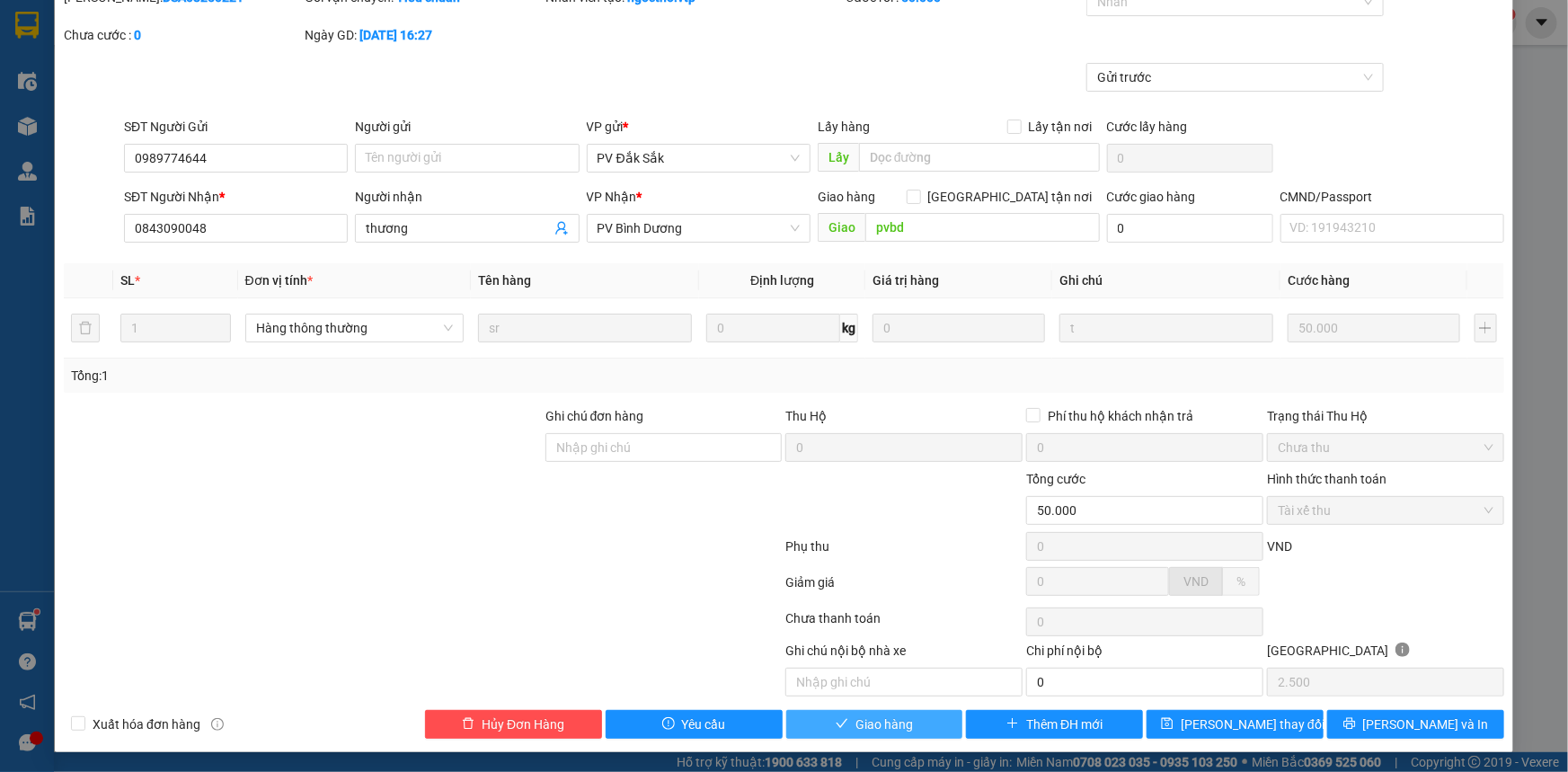
click at [868, 721] on span "Giao hàng" at bounding box center [884, 724] width 57 height 20
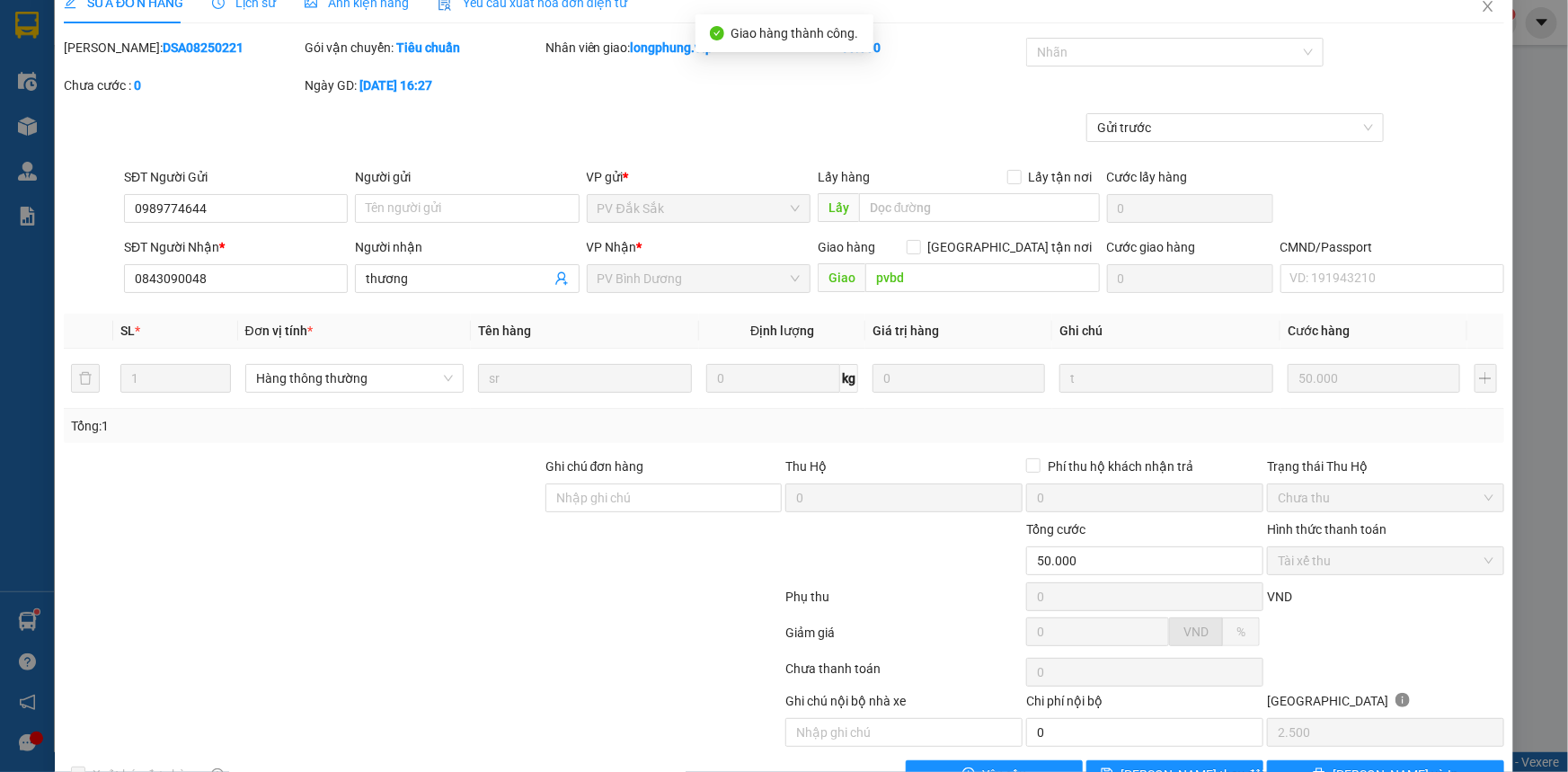
scroll to position [0, 0]
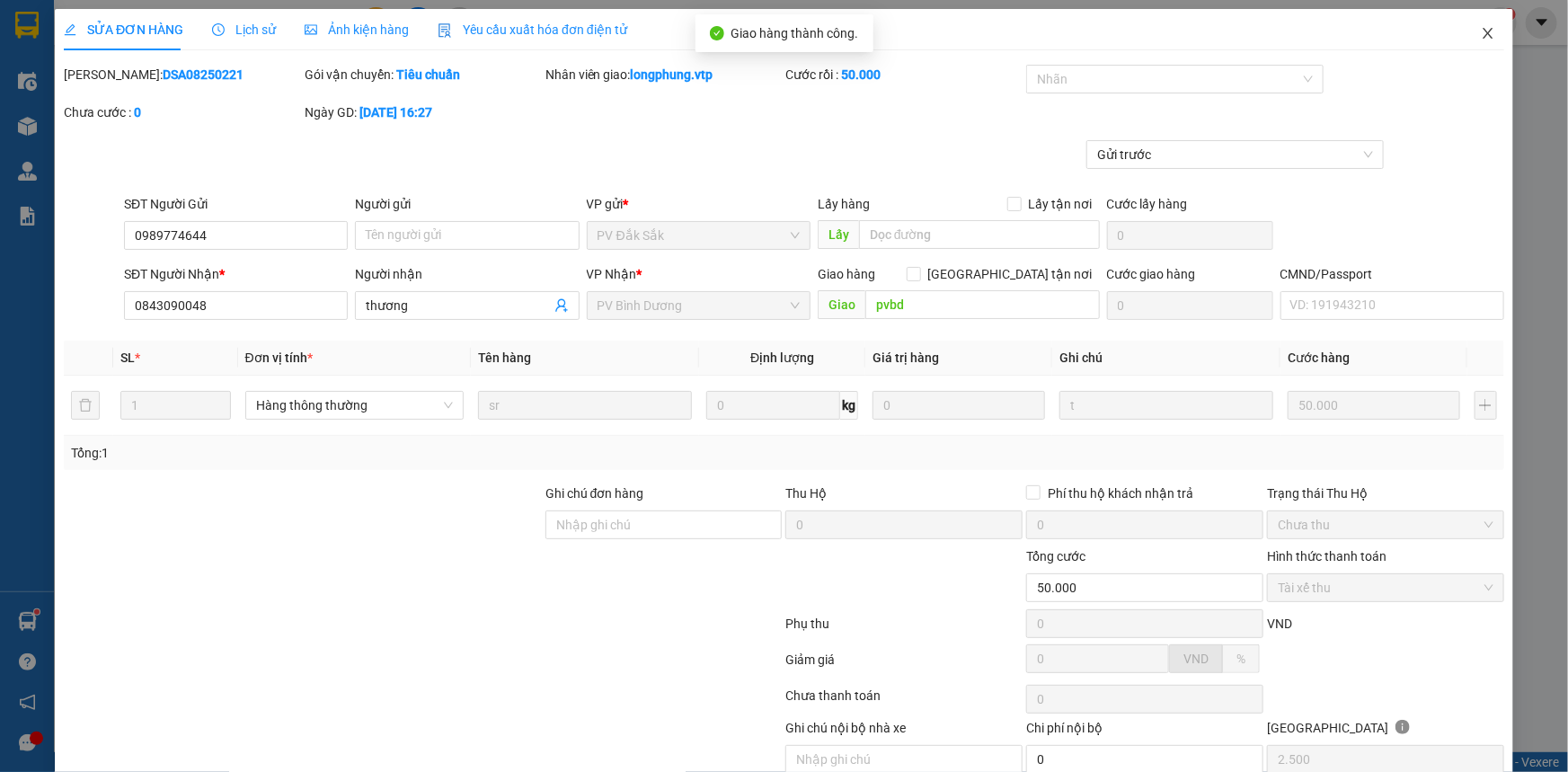
click at [1482, 32] on icon "close" at bounding box center [1488, 32] width 14 height 14
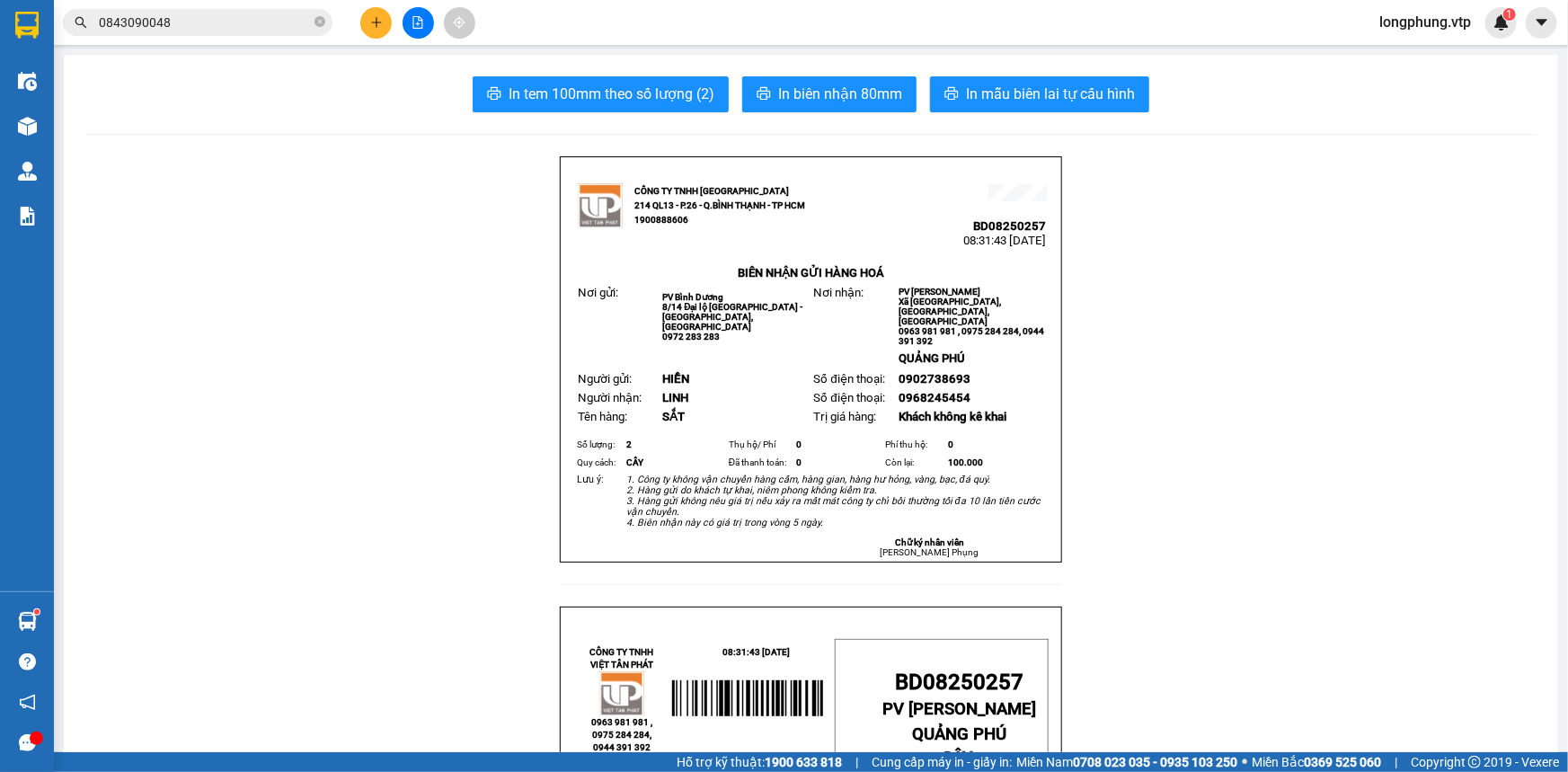
click at [214, 30] on input "0843090048" at bounding box center [204, 22] width 212 height 20
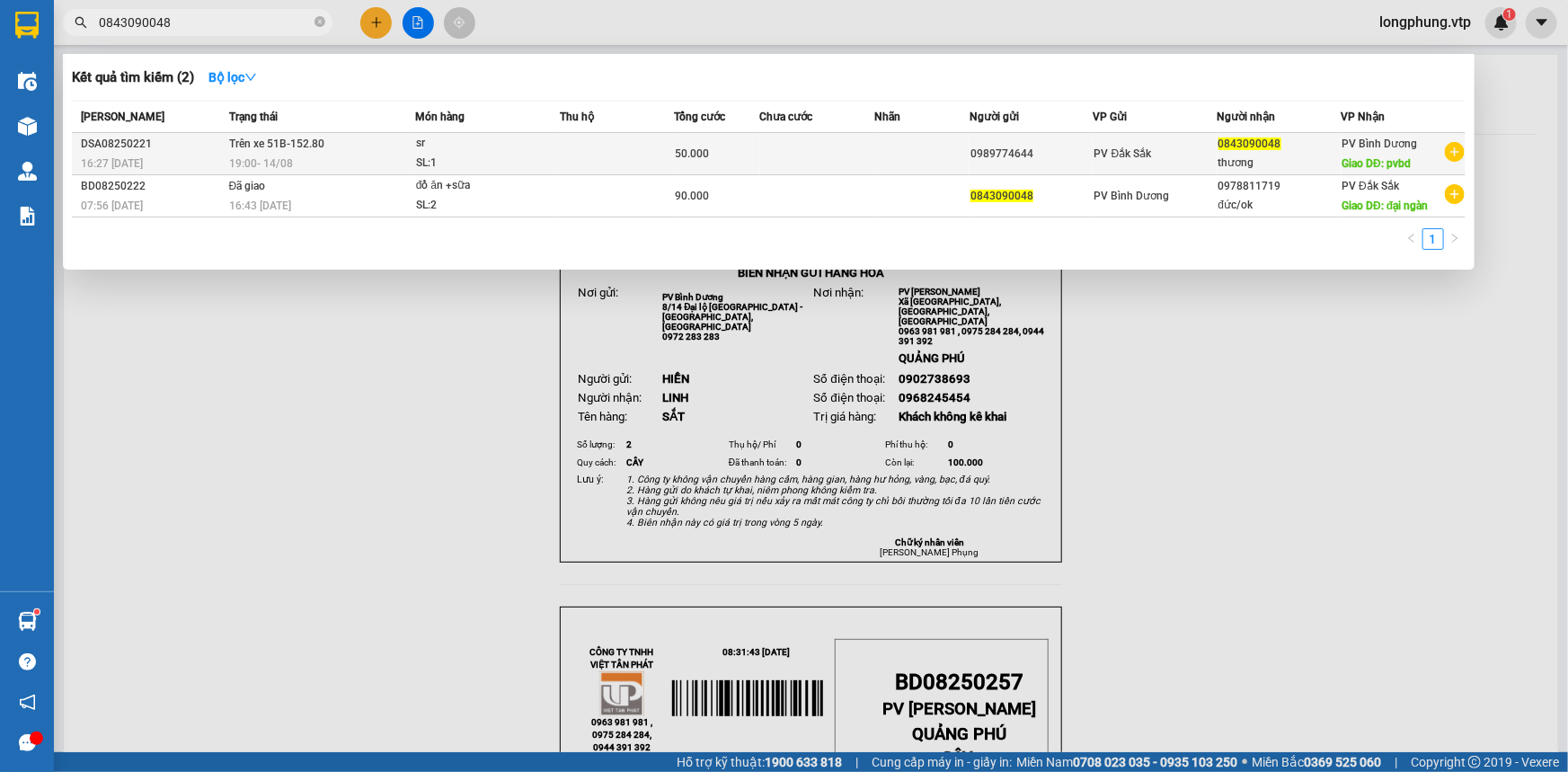
click at [707, 134] on td "50.000" at bounding box center [716, 154] width 85 height 42
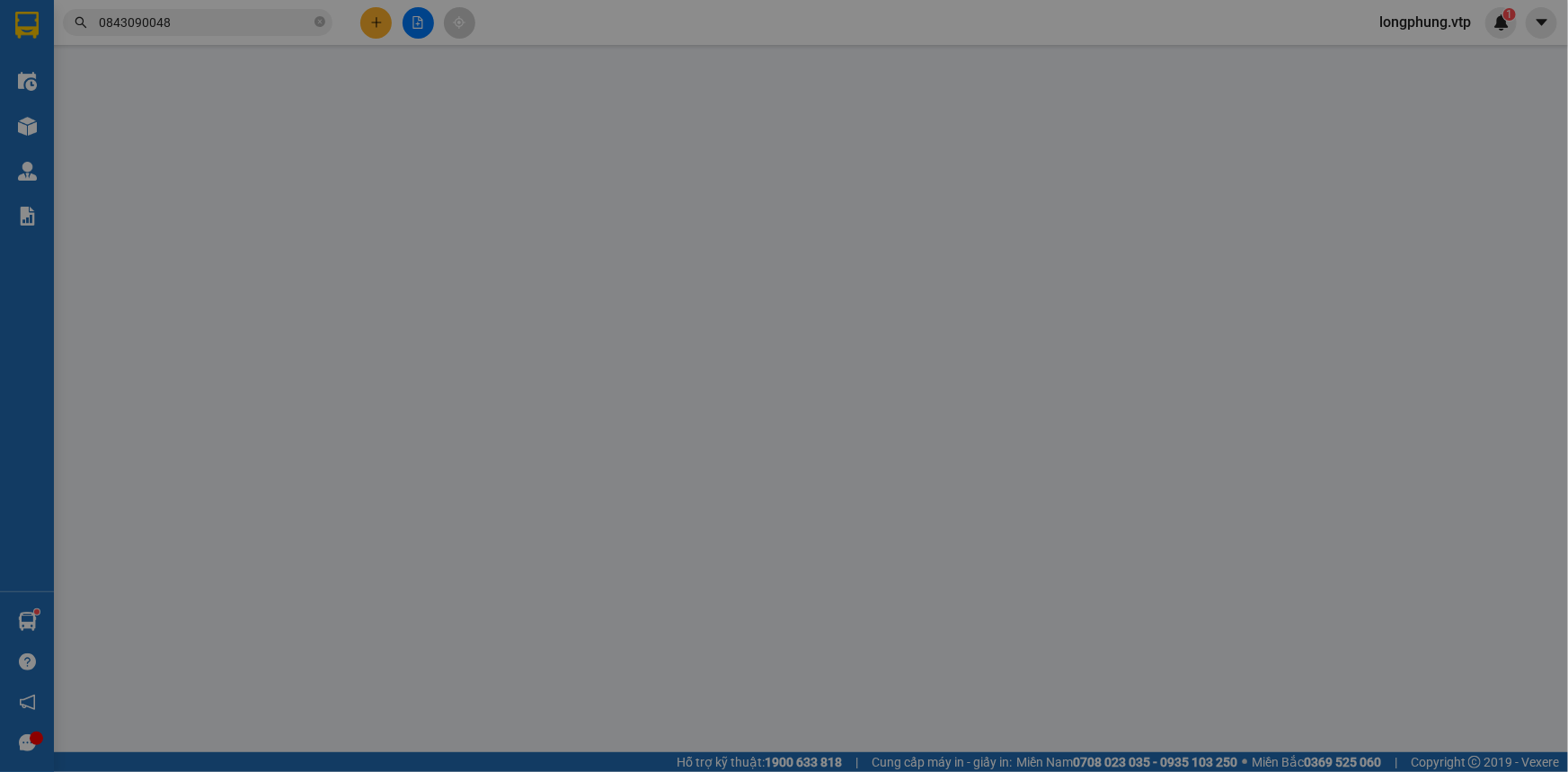
type input "2.500"
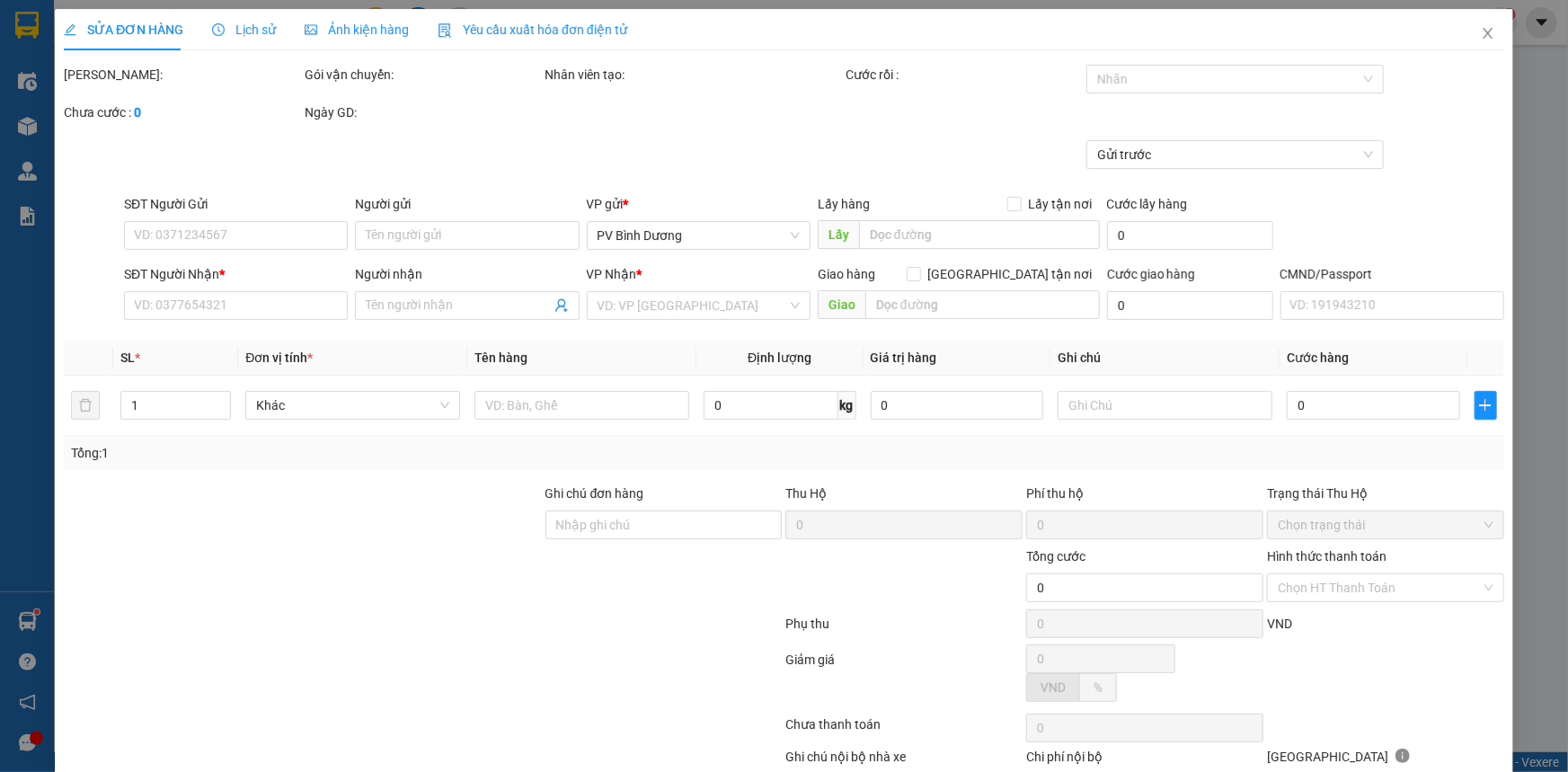
type input "0989774644"
type input "0843090048"
type input "thương"
type input "pvbd"
type input "50.000"
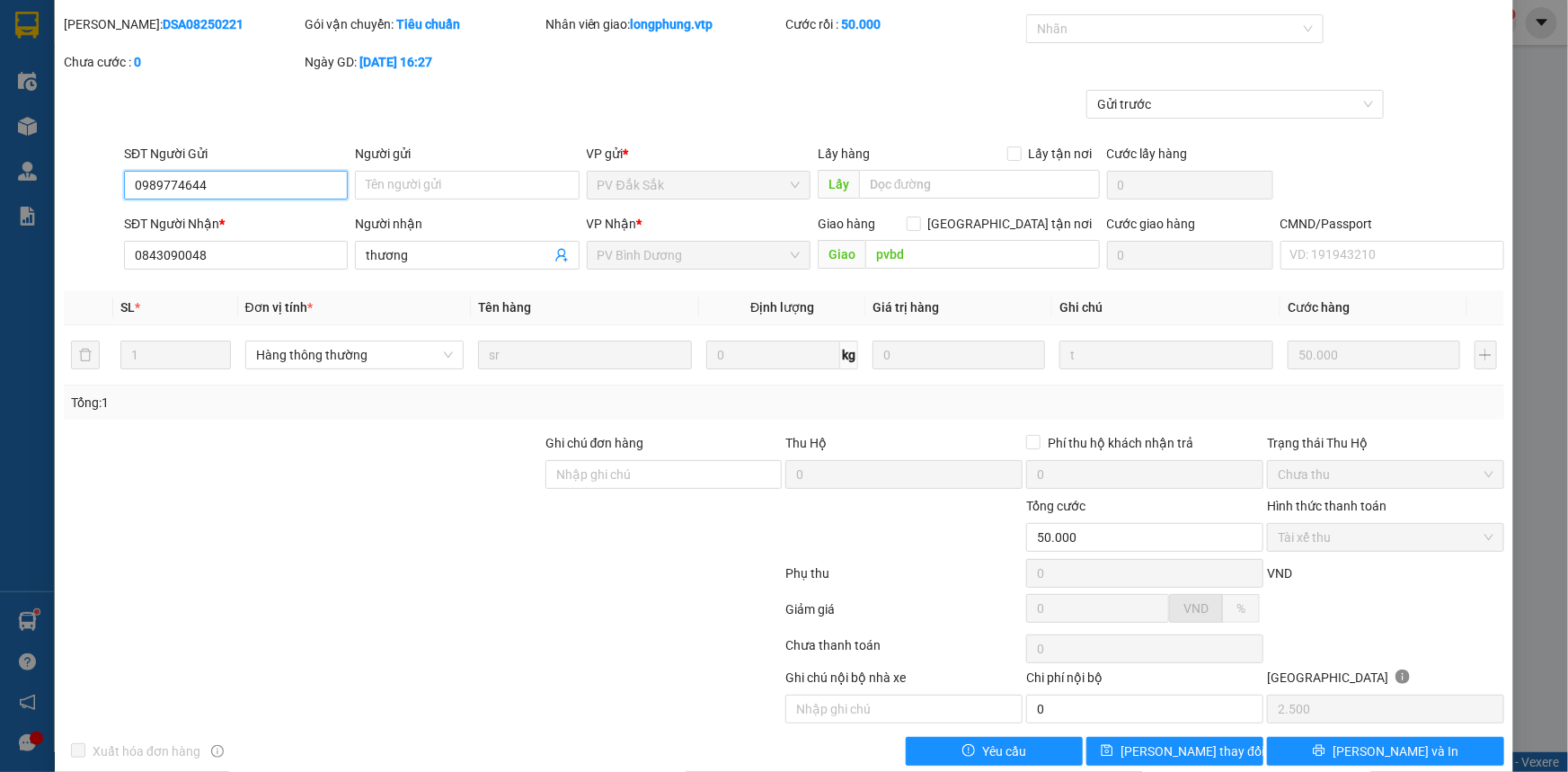
scroll to position [77, 0]
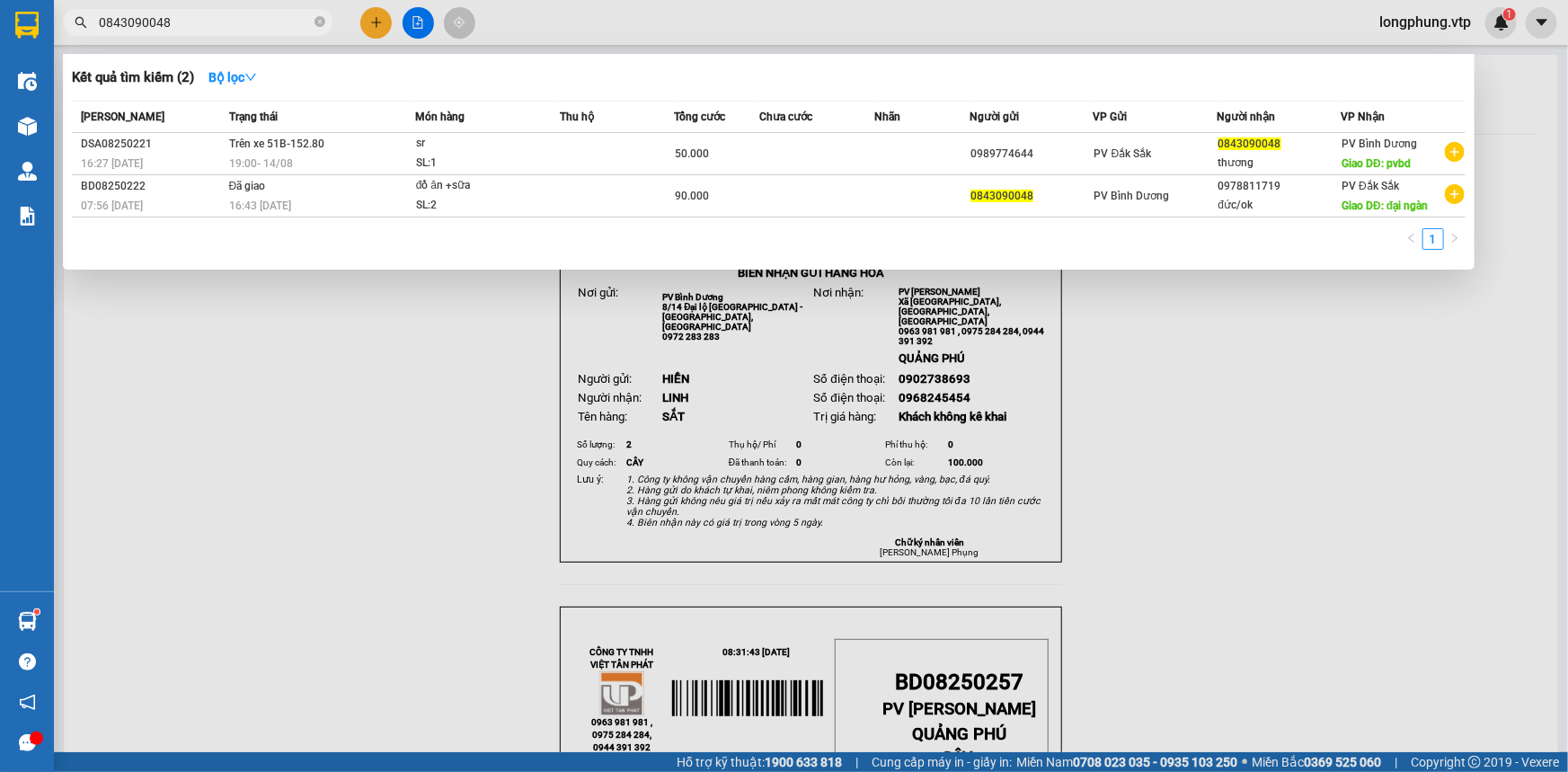
click at [171, 21] on input "0843090048" at bounding box center [204, 22] width 212 height 20
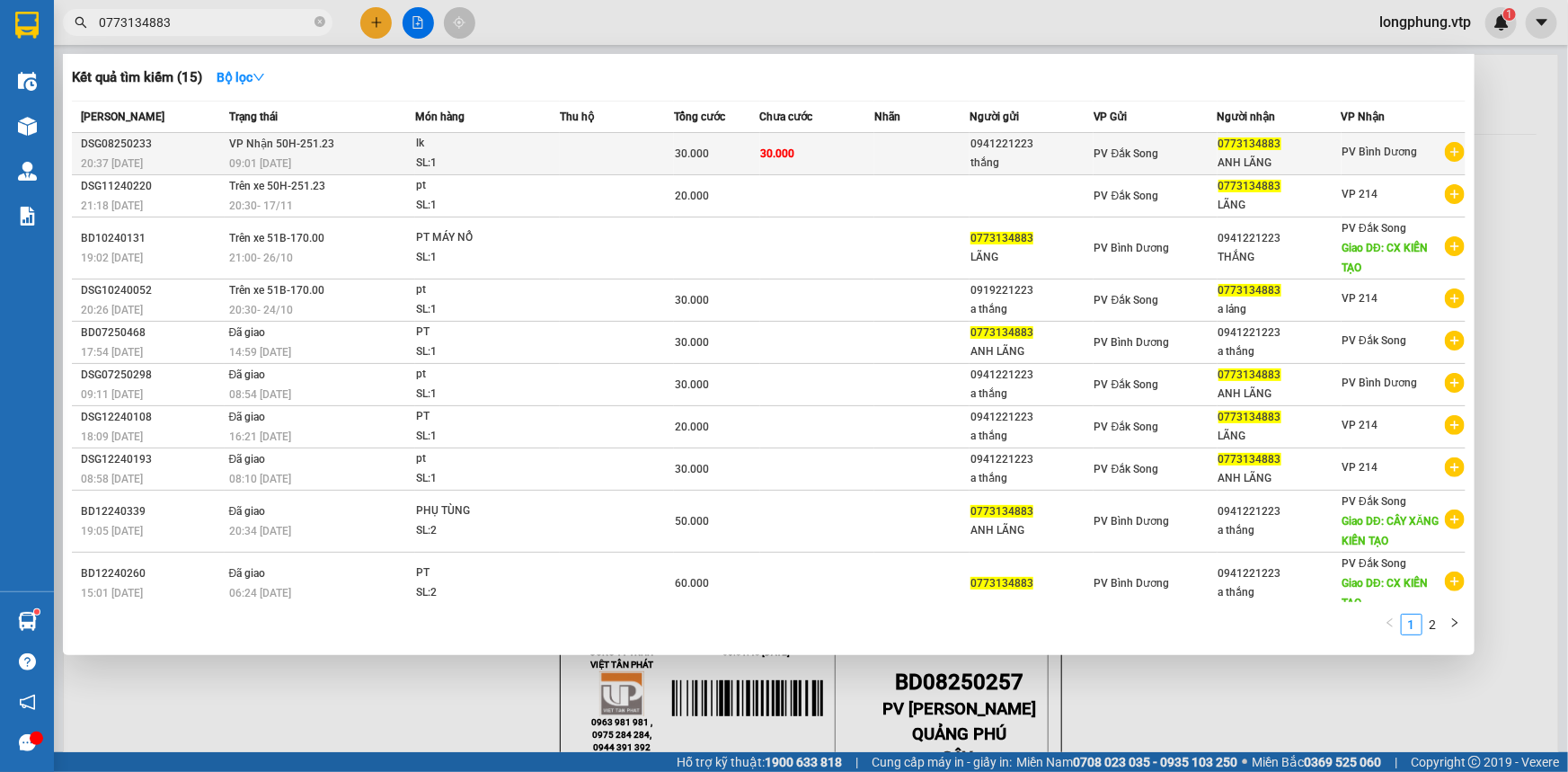
type input "0773134883"
click at [327, 161] on div "09:01 - 15/08" at bounding box center [322, 163] width 185 height 20
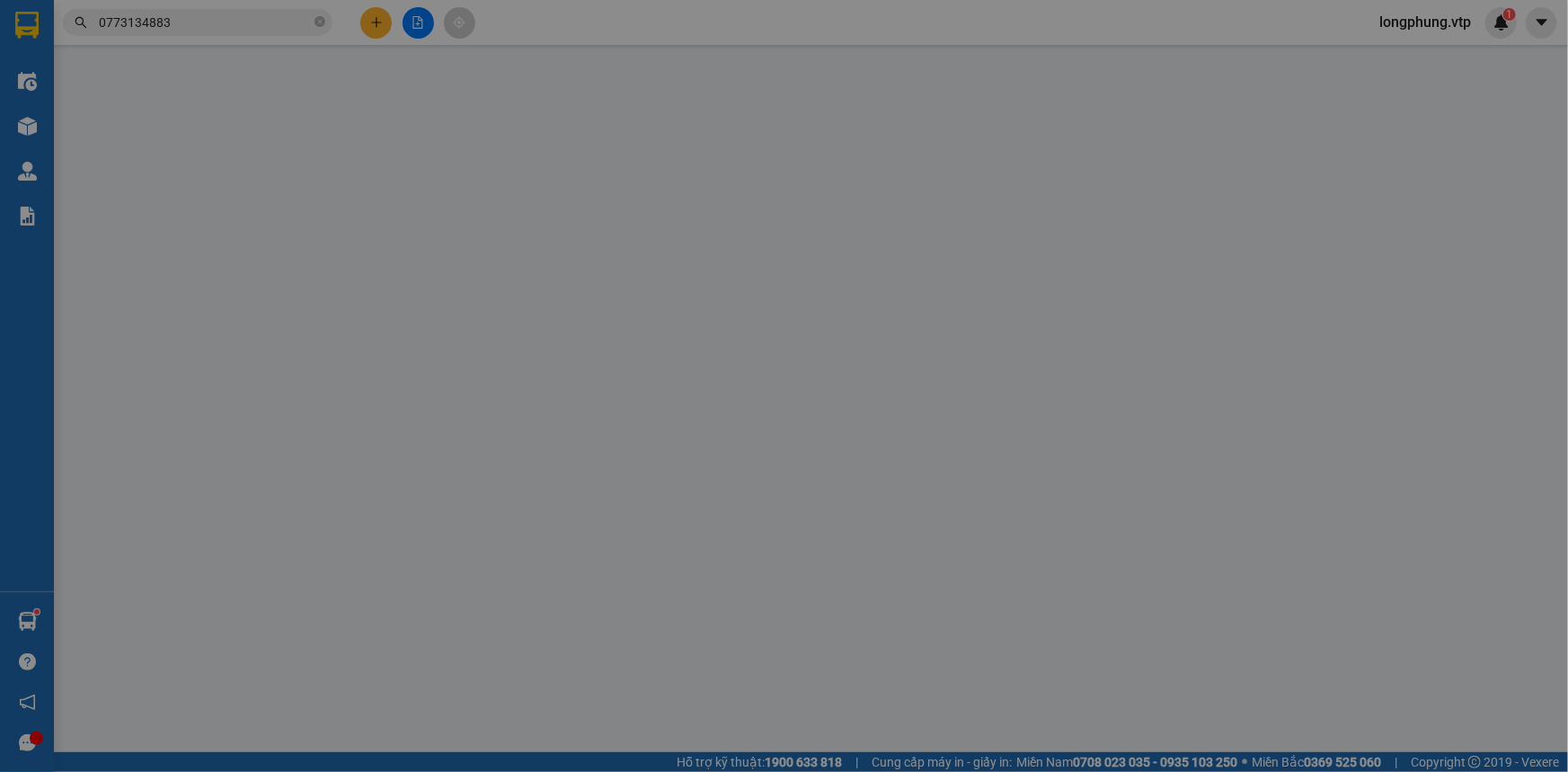
type input "0941221223"
type input "thắng"
type input "0773134883"
type input "ANH LÃNG"
type input "30.000"
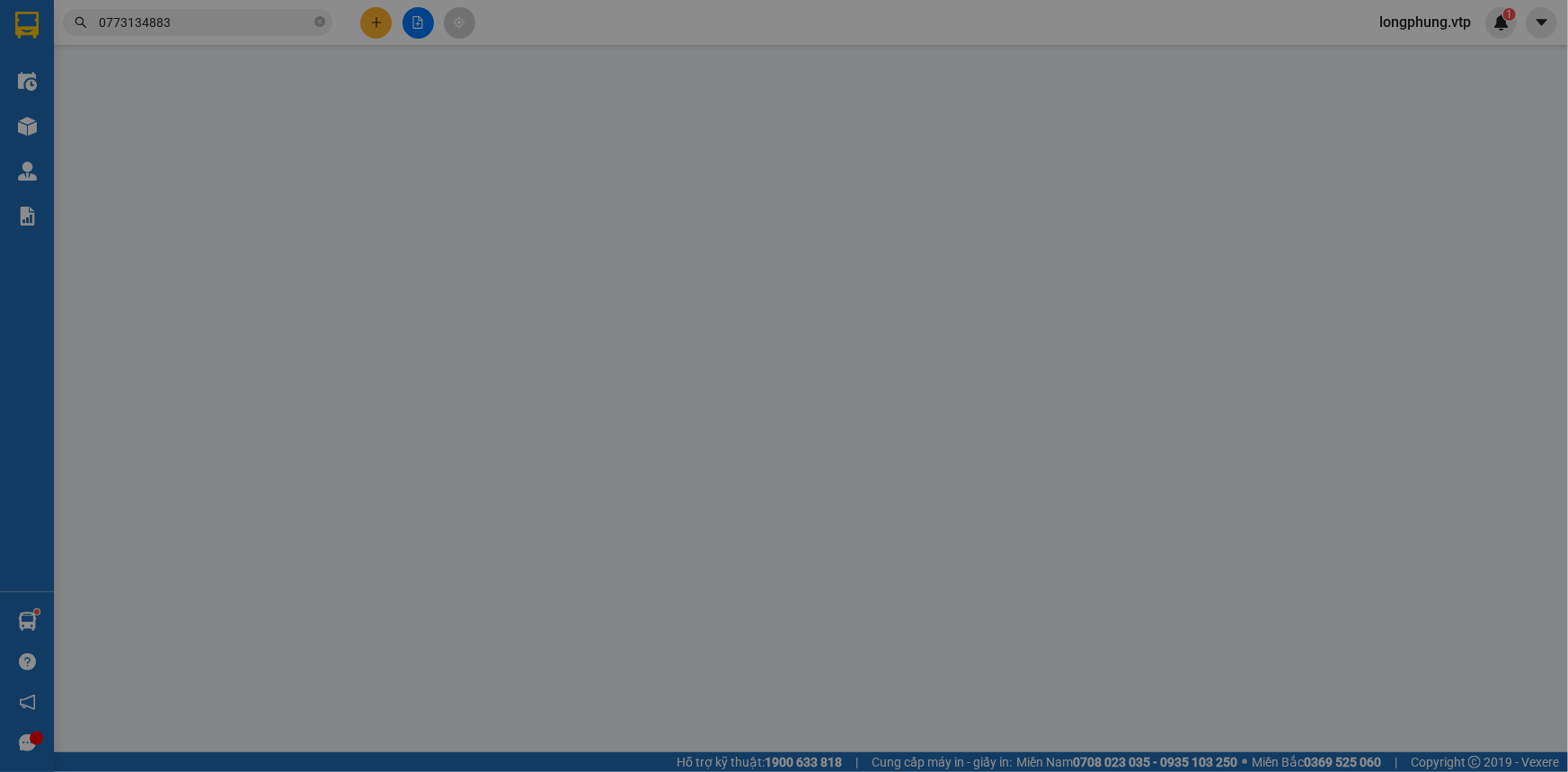
type input "30.000"
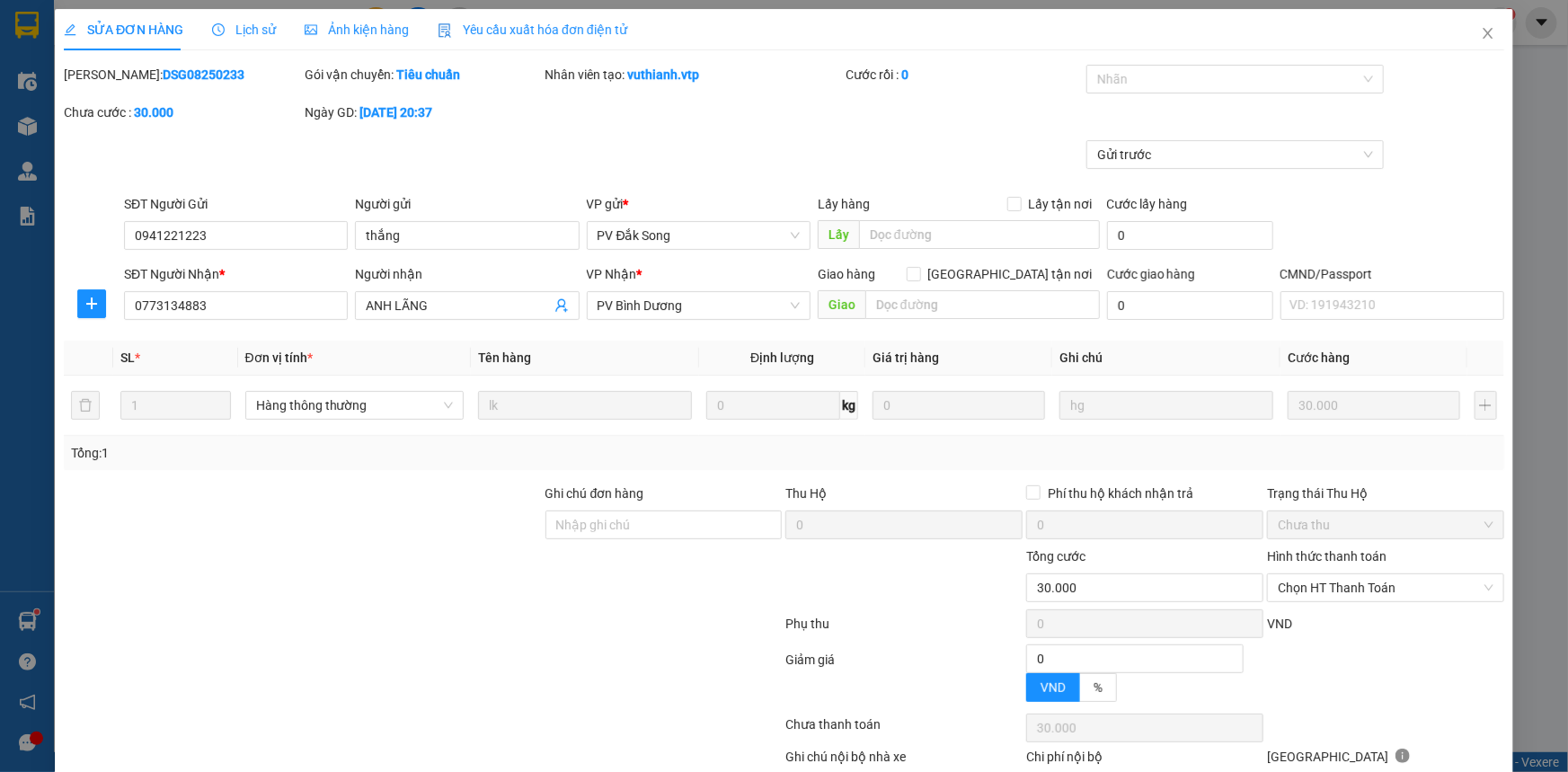
type input "1.500"
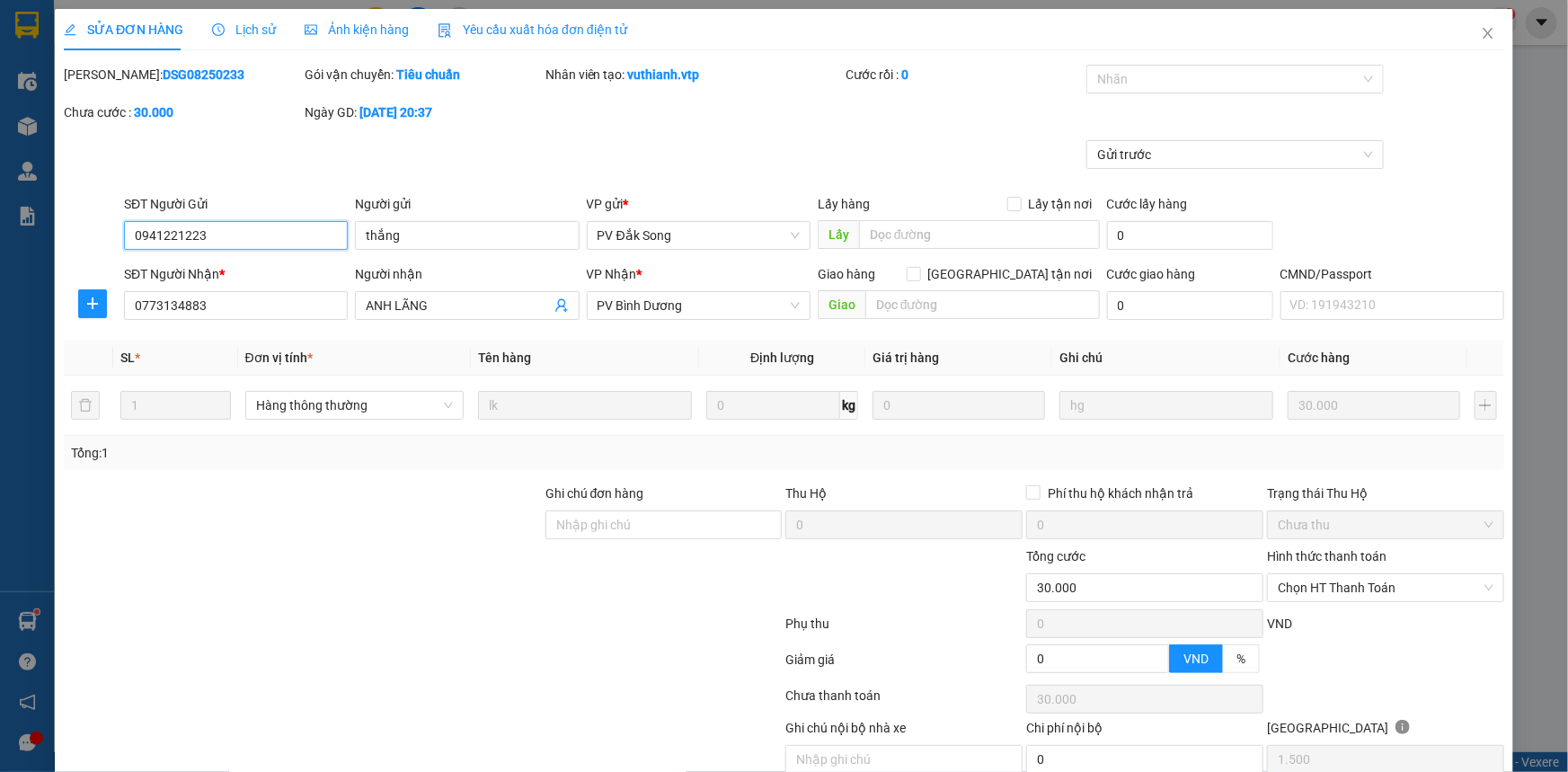
scroll to position [77, 0]
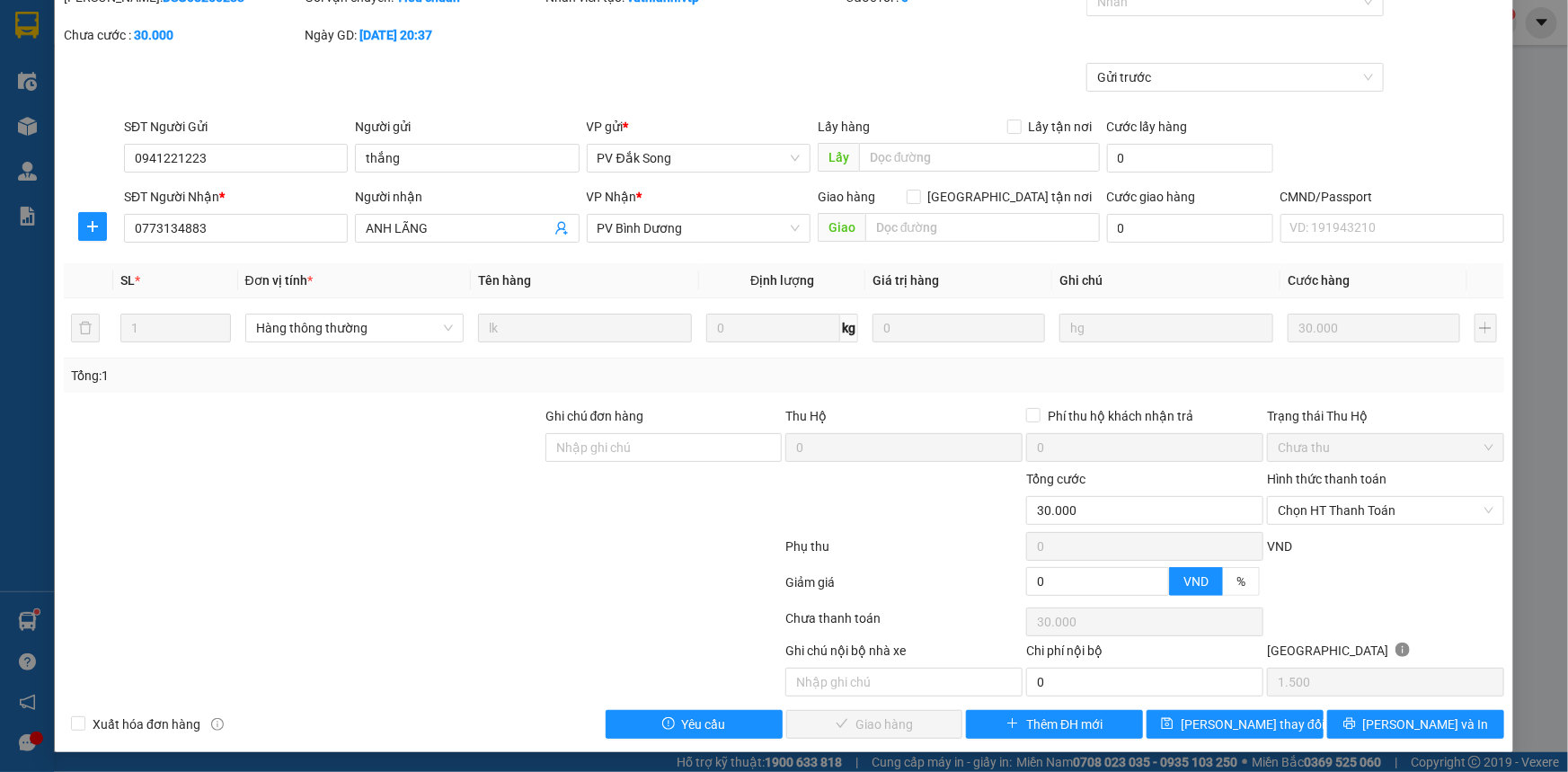
click at [1363, 525] on div "Hình thức thanh toán Chọn HT Thanh Toán" at bounding box center [1386, 501] width 237 height 63
click at [1353, 521] on span "Chọn HT Thanh Toán" at bounding box center [1386, 510] width 216 height 27
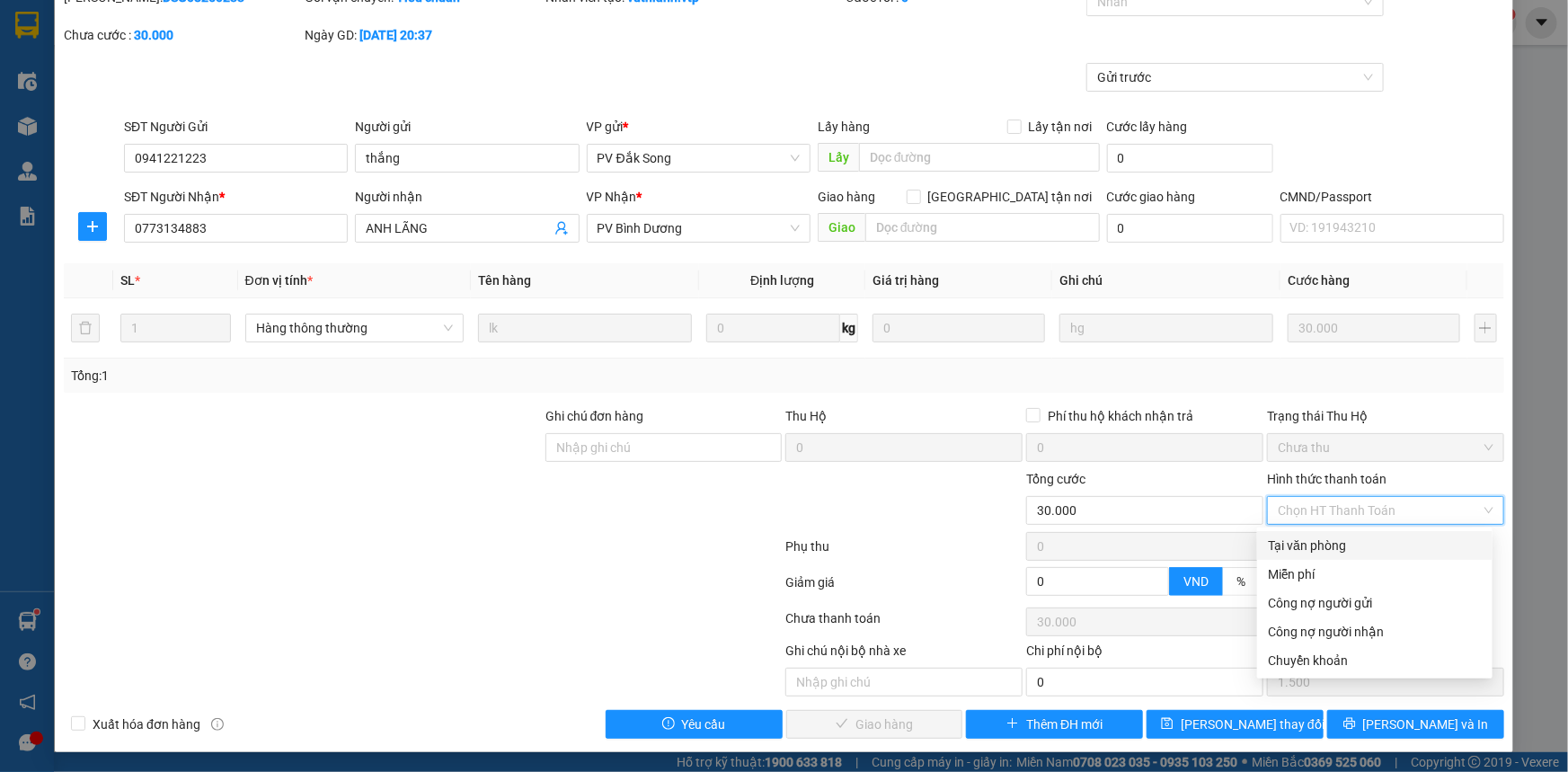
click at [1329, 542] on div "Tại văn phòng" at bounding box center [1375, 546] width 214 height 20
type input "0"
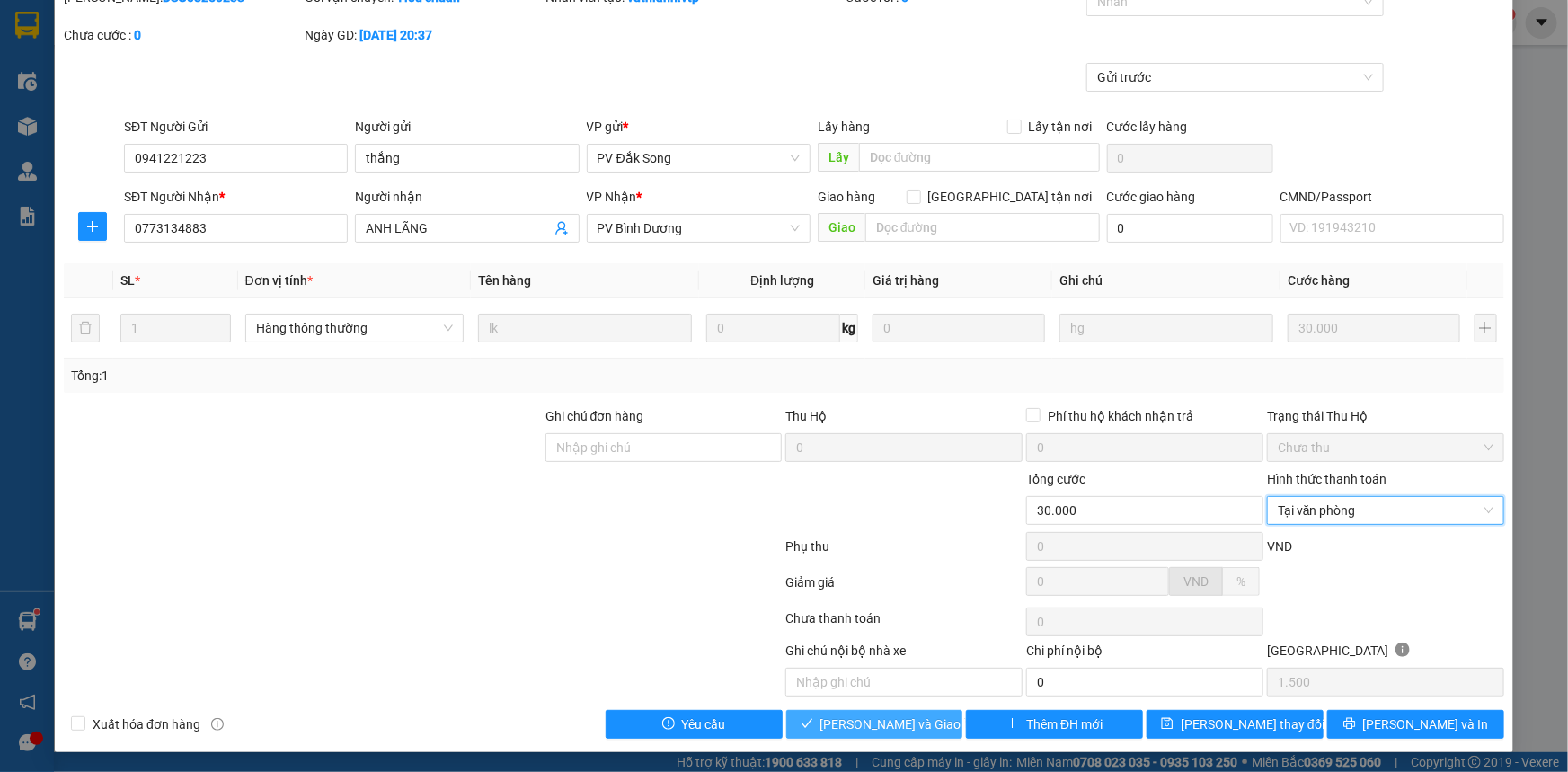
click at [871, 719] on span "[PERSON_NAME] và Giao hàng" at bounding box center [906, 724] width 173 height 20
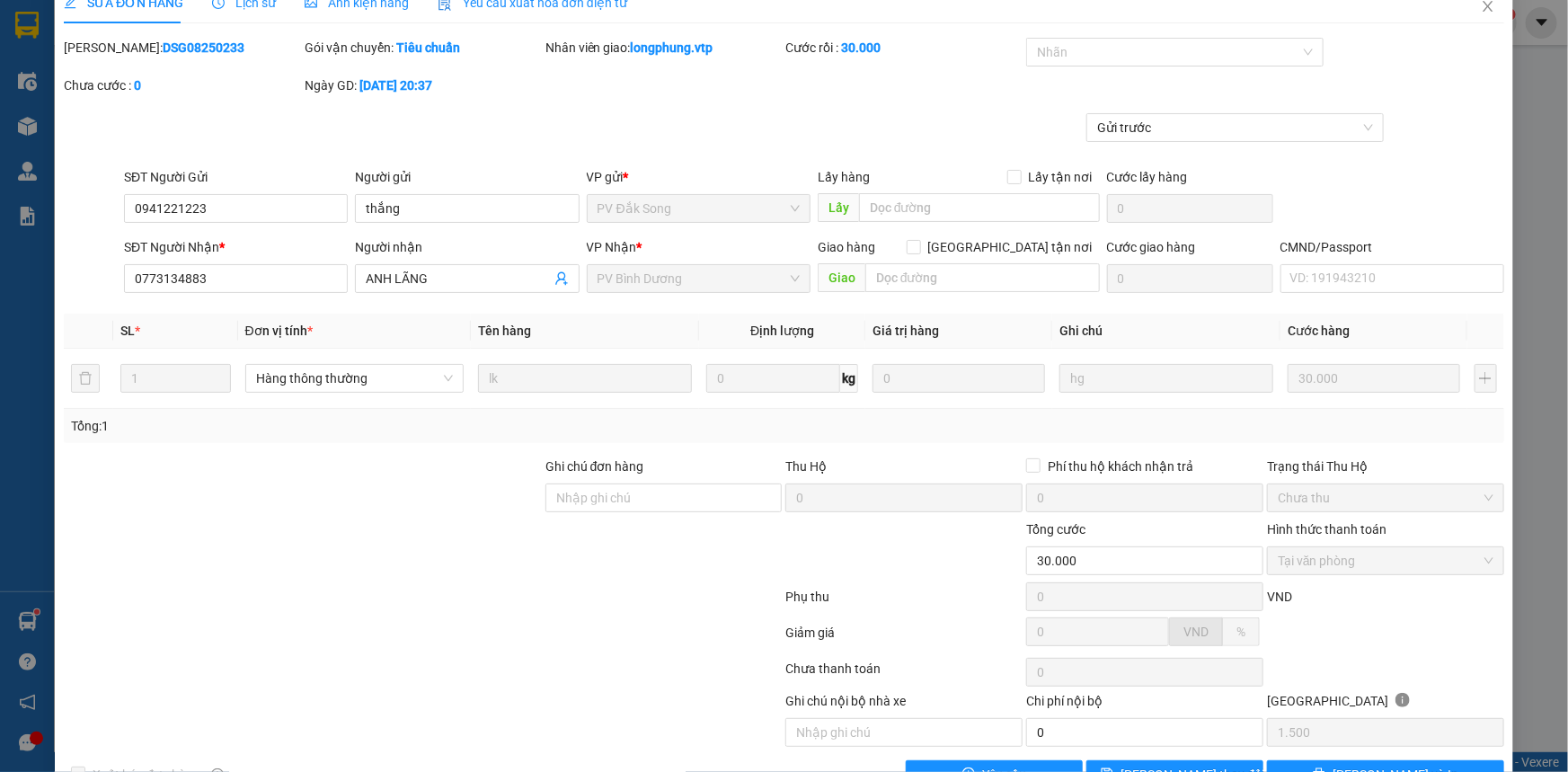
scroll to position [0, 0]
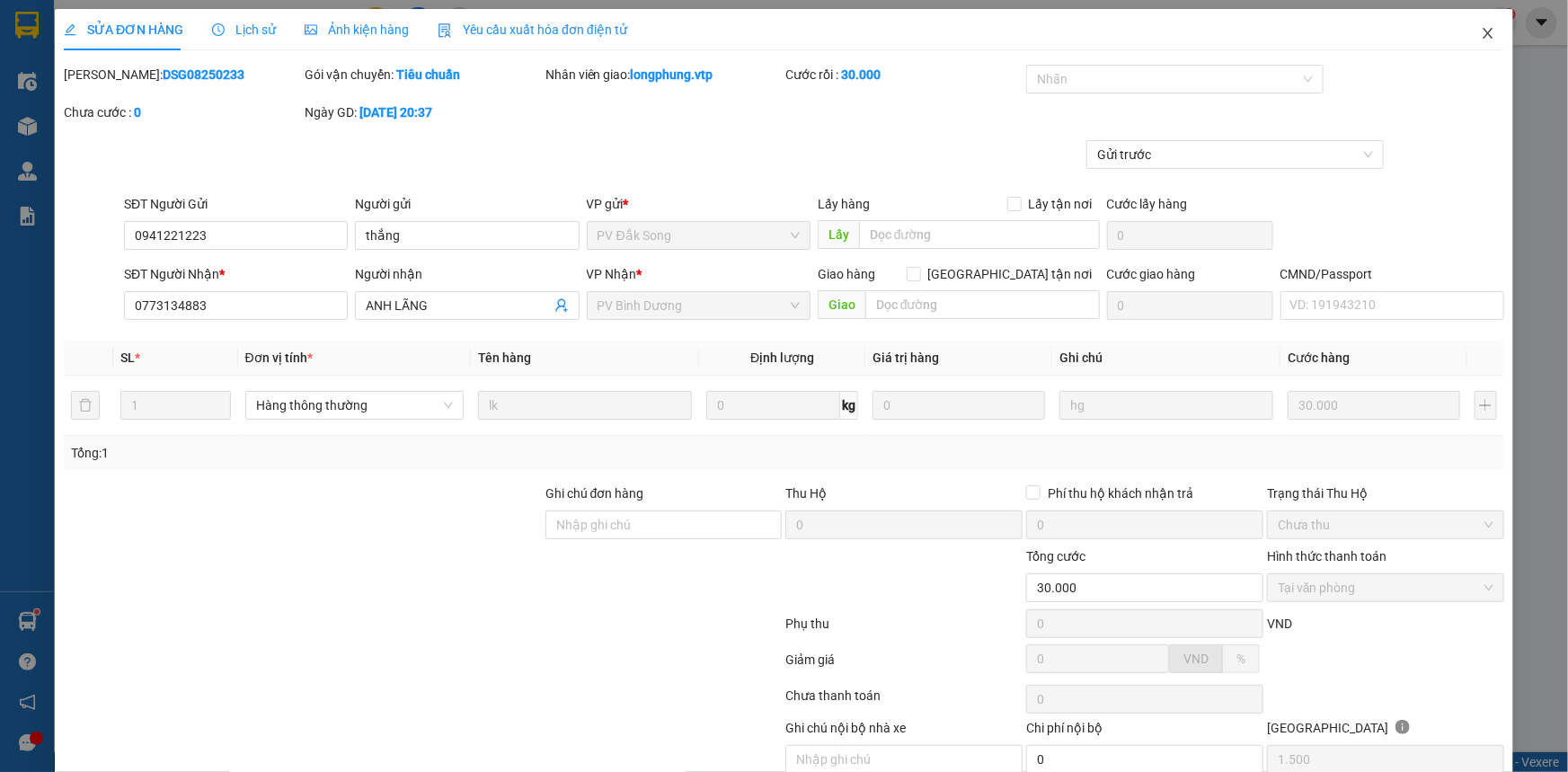
click at [1480, 43] on span "Close" at bounding box center [1488, 33] width 51 height 51
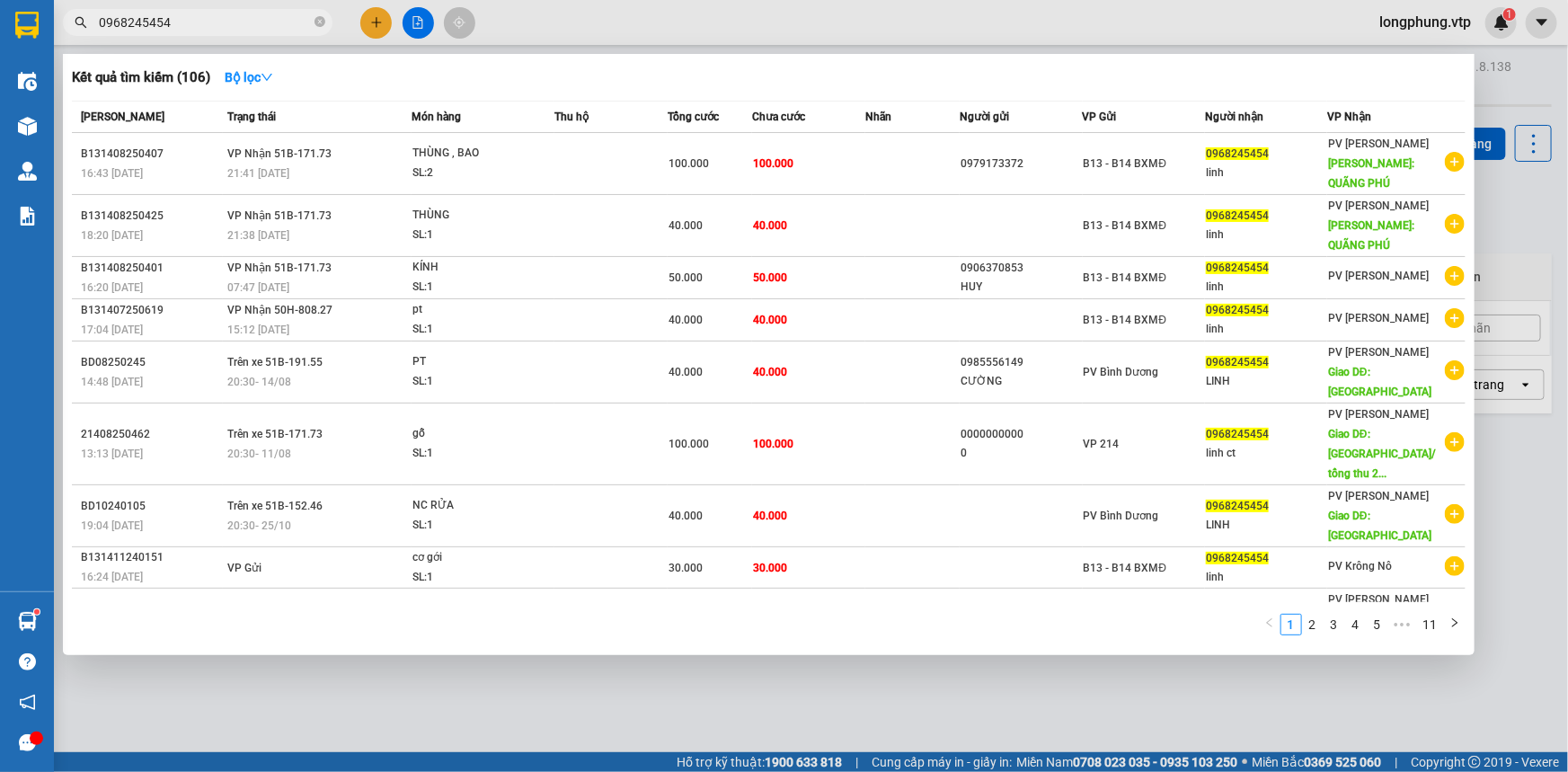
click at [209, 26] on input "0968245454" at bounding box center [204, 22] width 212 height 20
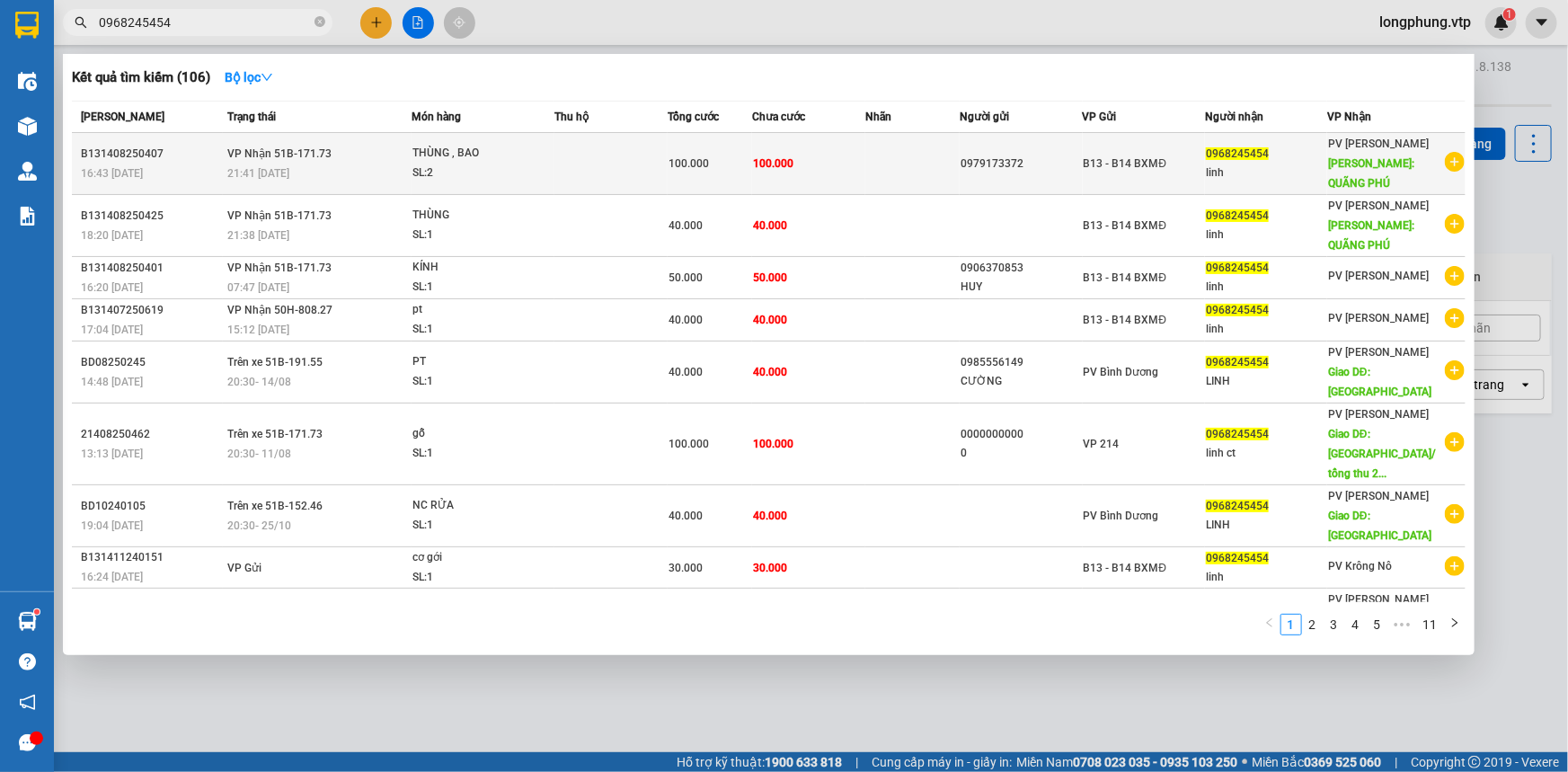
click at [286, 160] on span "VP Nhận 51B-171.73" at bounding box center [279, 152] width 104 height 14
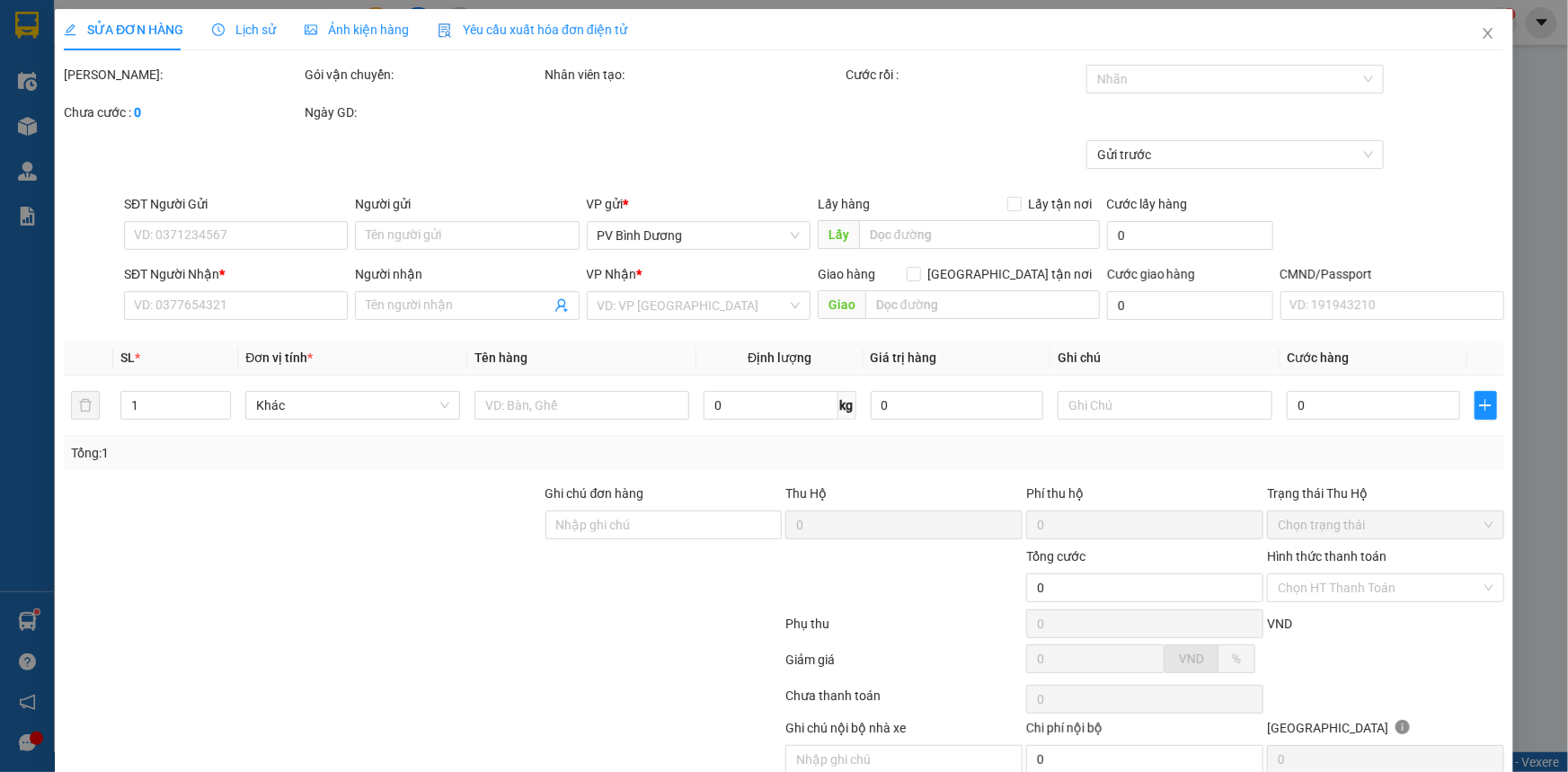
type input "0979173372"
type input "0968245454"
type input "linh"
type input "QUÃNG PHÚ"
type input "100.000"
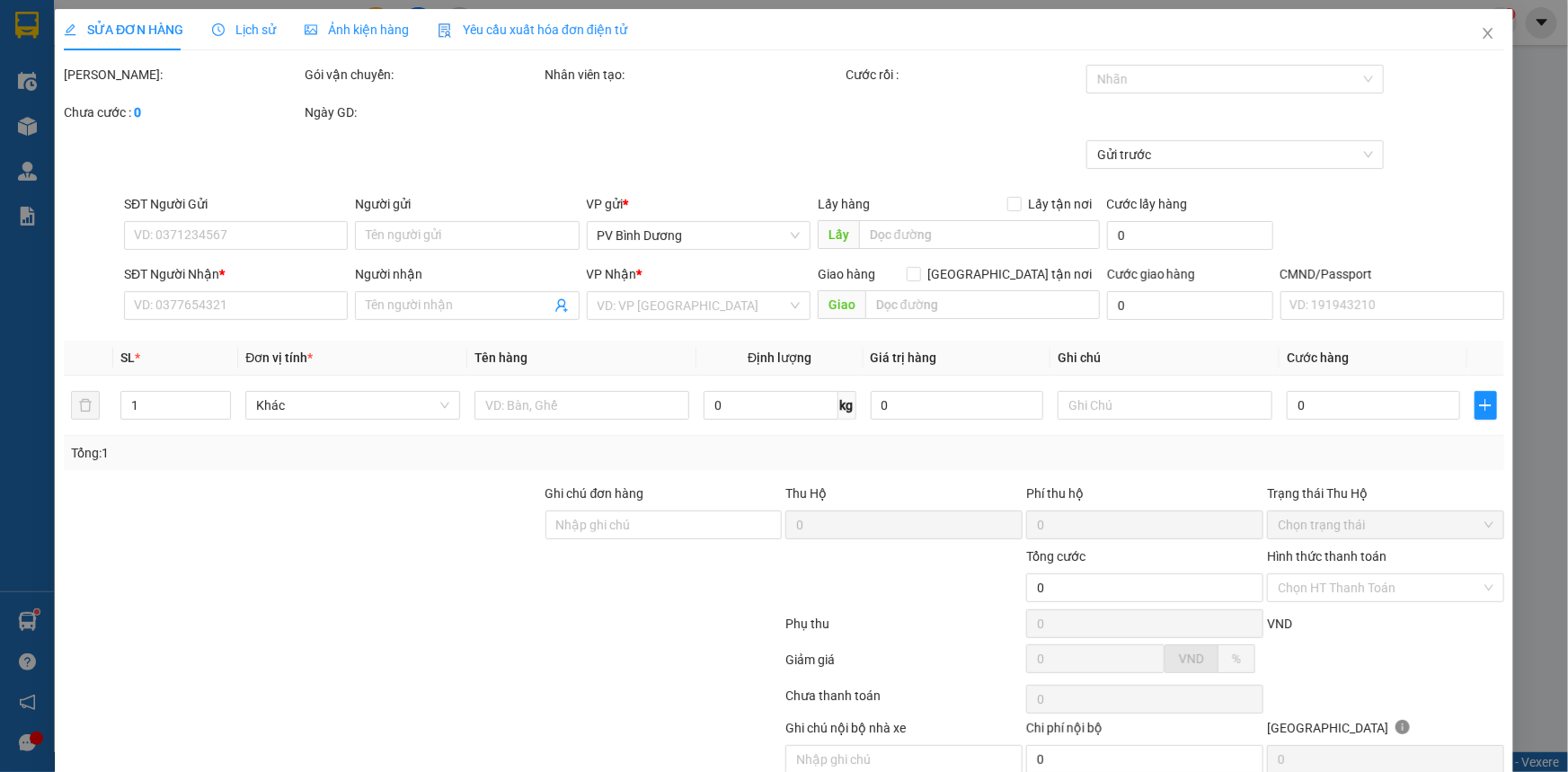
type input "100.000"
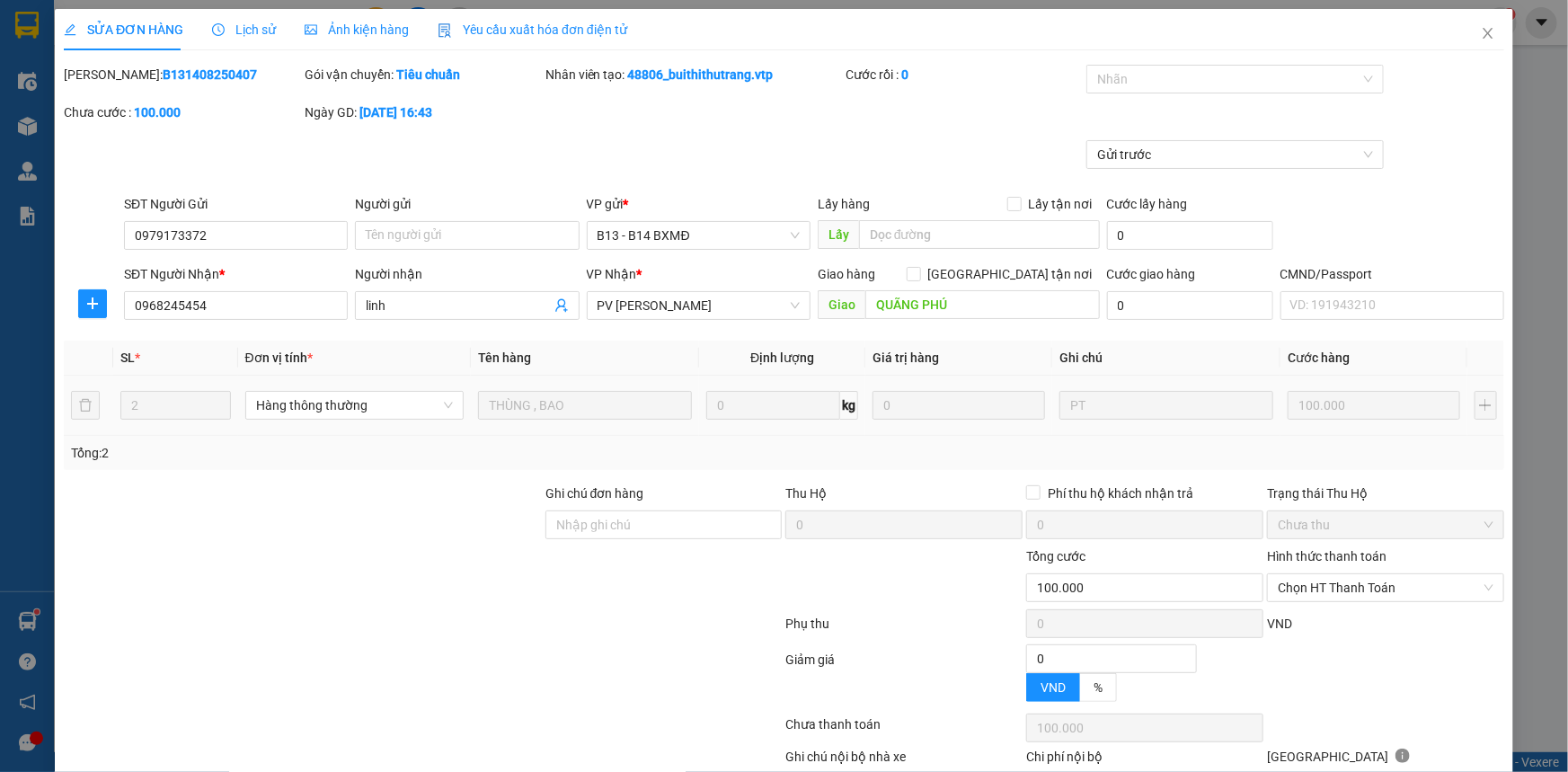
type input "5.000"
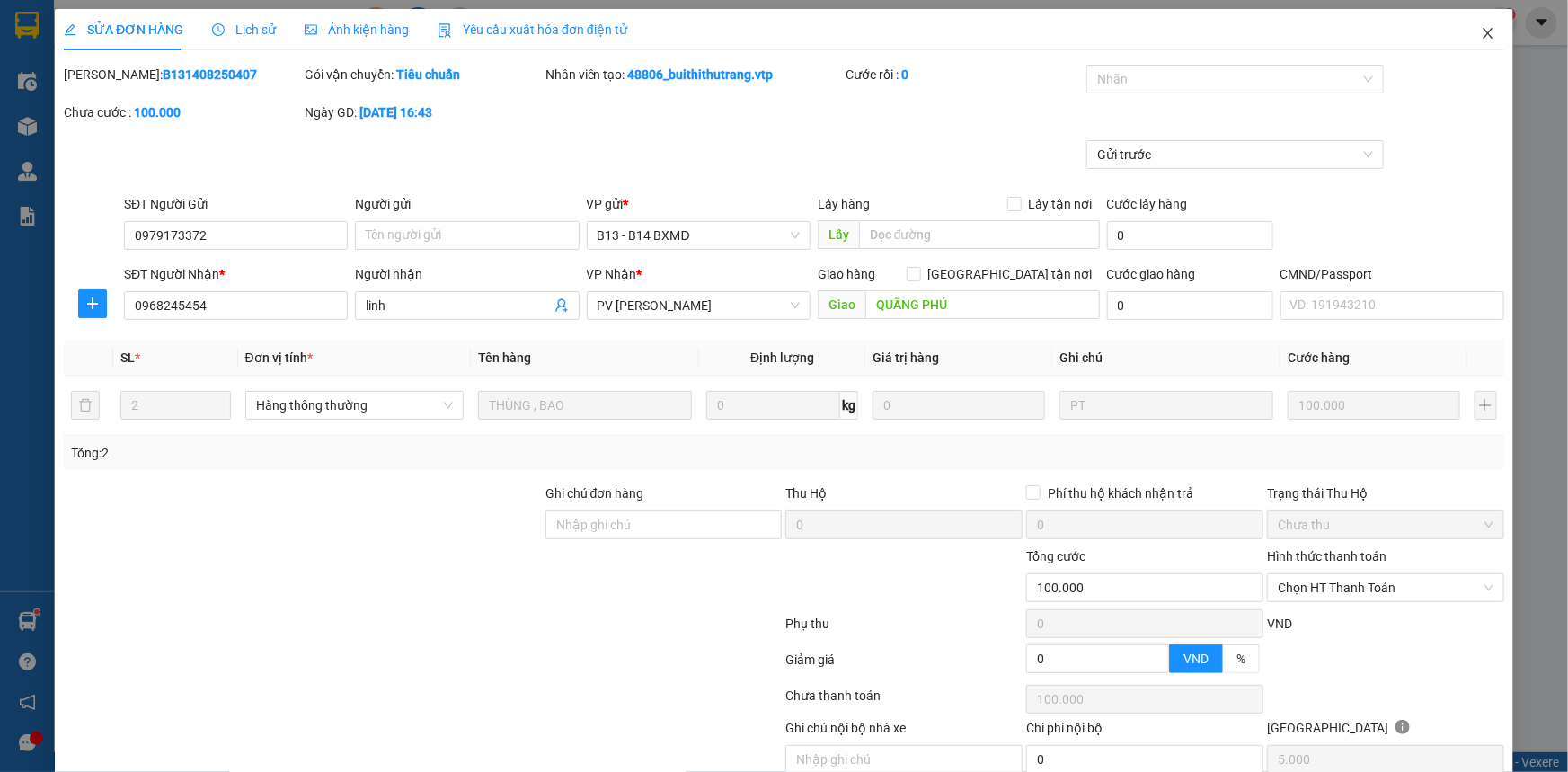
click at [1481, 40] on icon "close" at bounding box center [1488, 32] width 14 height 14
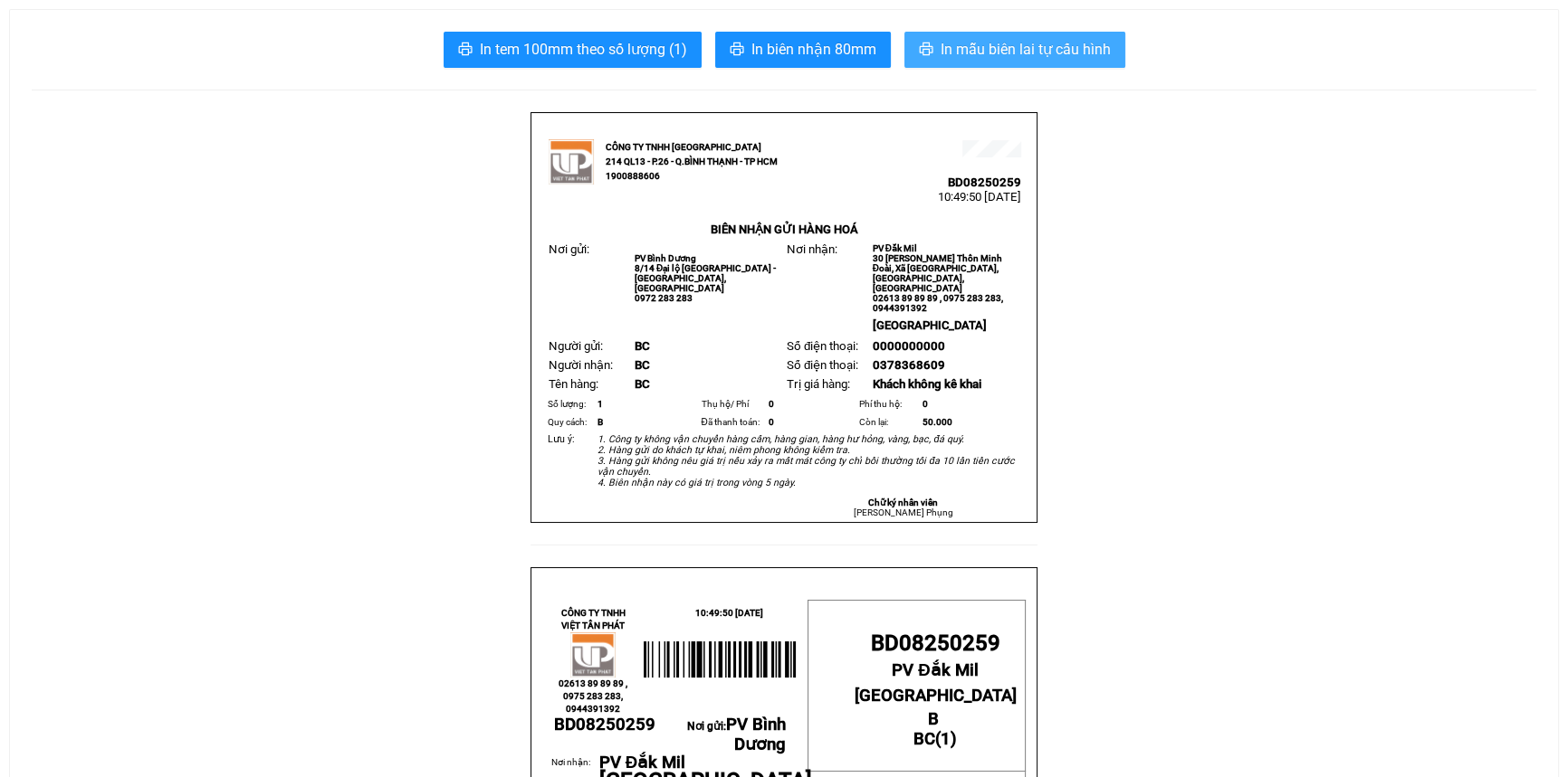
click at [1003, 47] on span "In mẫu biên lai tự cấu hình" at bounding box center [1025, 50] width 170 height 23
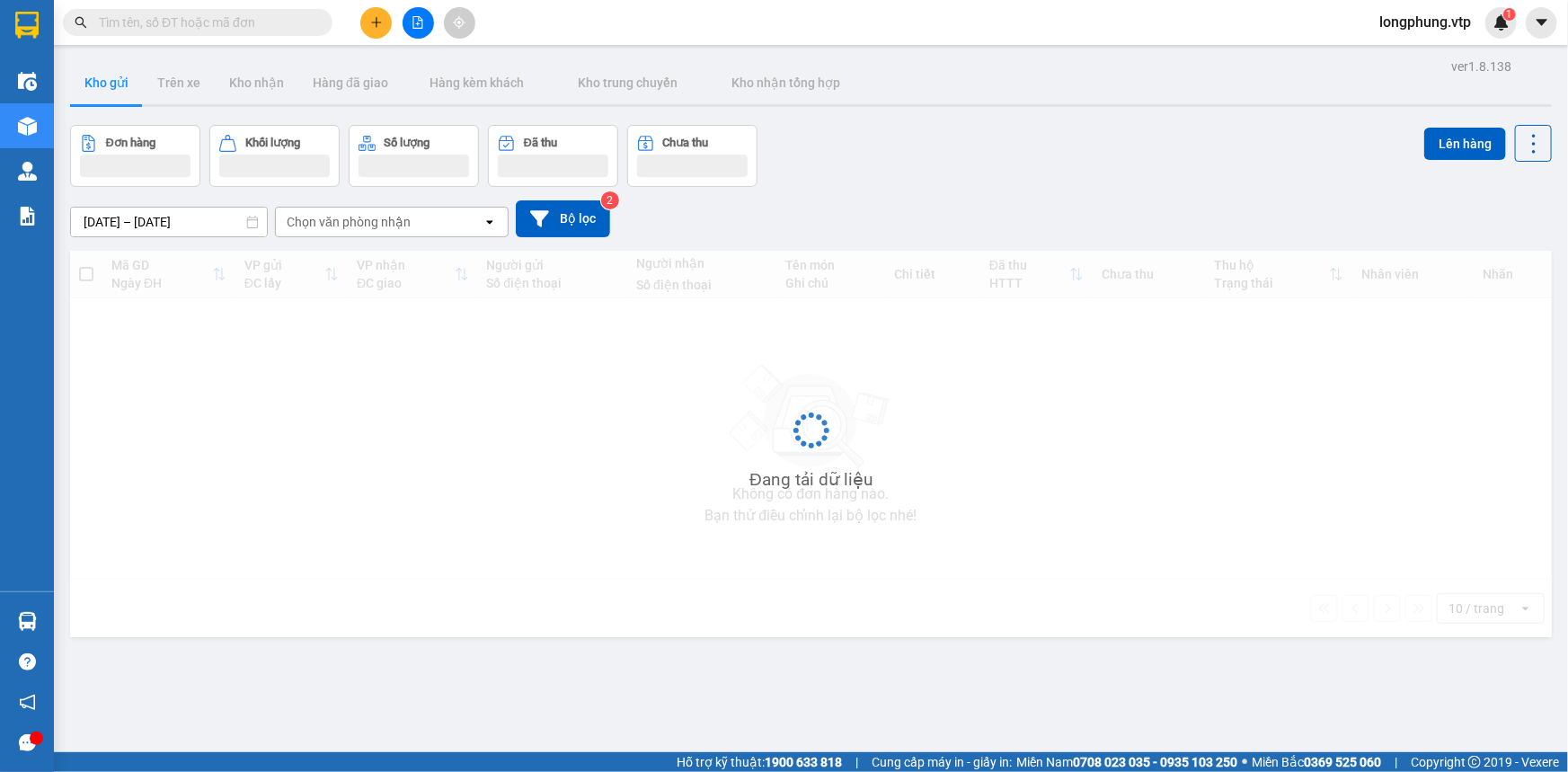
click at [167, 24] on input "text" at bounding box center [204, 22] width 212 height 20
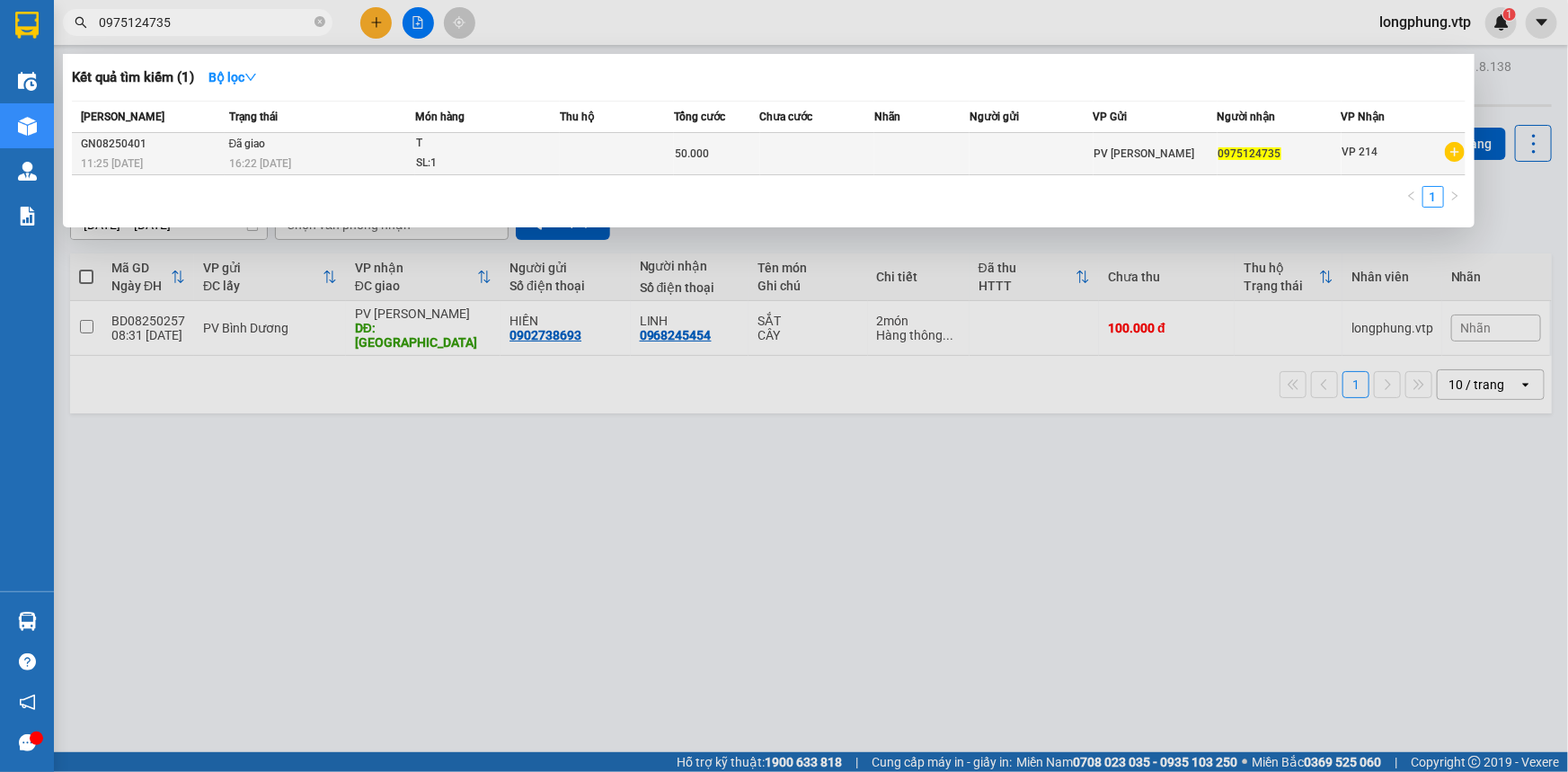
type input "0975124735"
click at [364, 149] on td "Đã giao 16:22 - 14/08" at bounding box center [319, 154] width 190 height 42
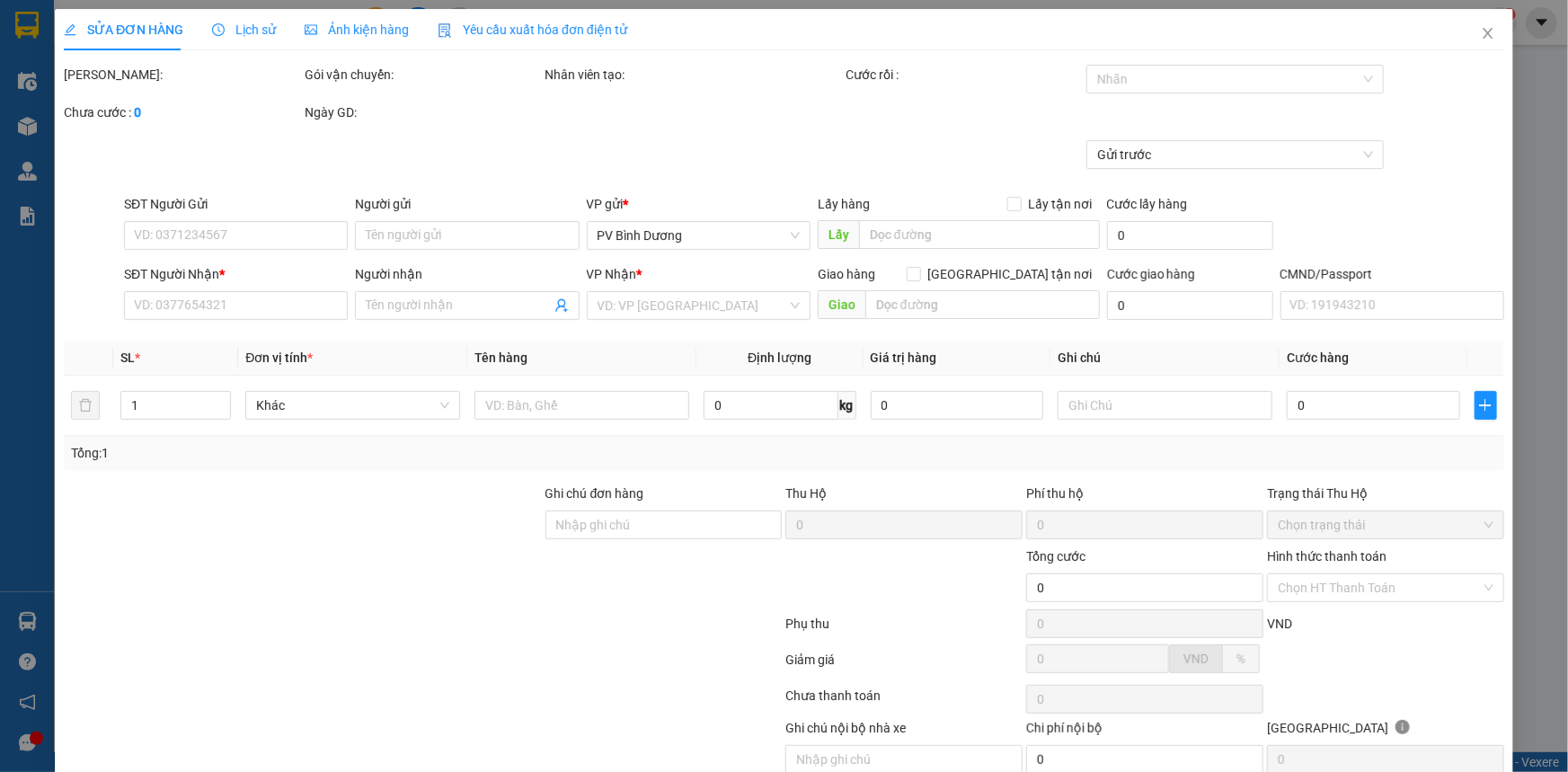
type input "0975124735"
type input "50.000"
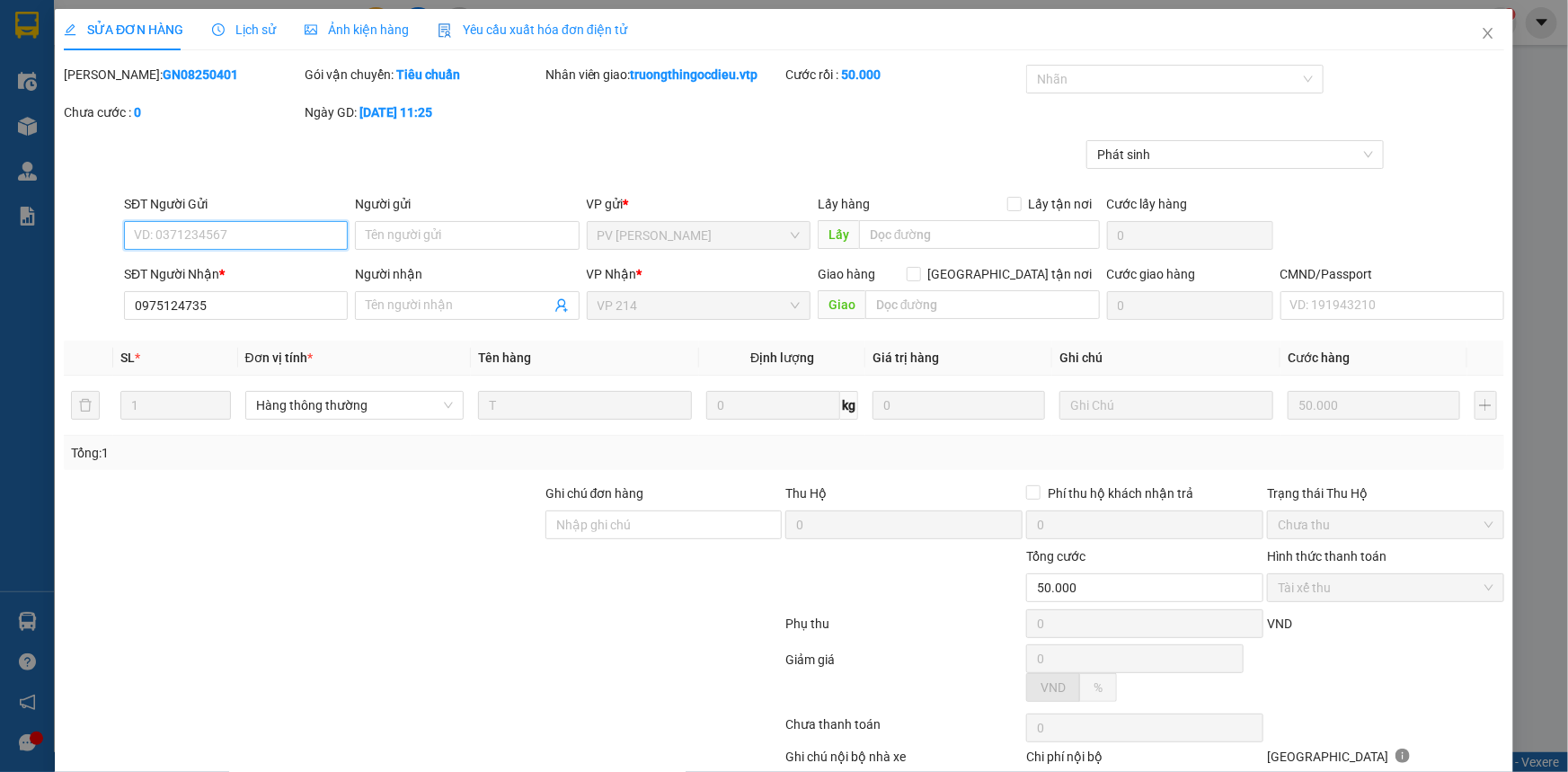
type input "10.000"
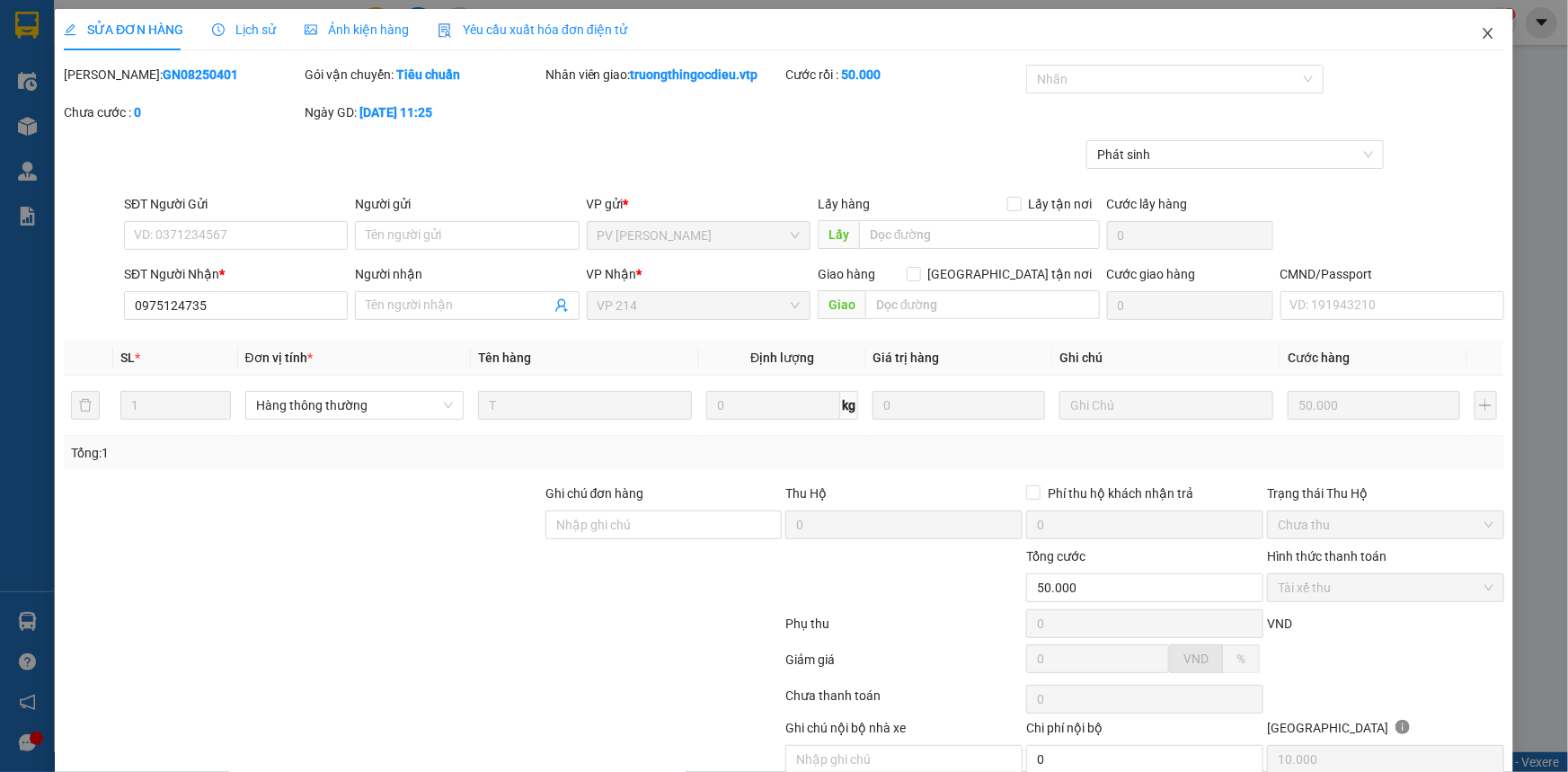
click at [1482, 30] on icon "close" at bounding box center [1488, 32] width 14 height 14
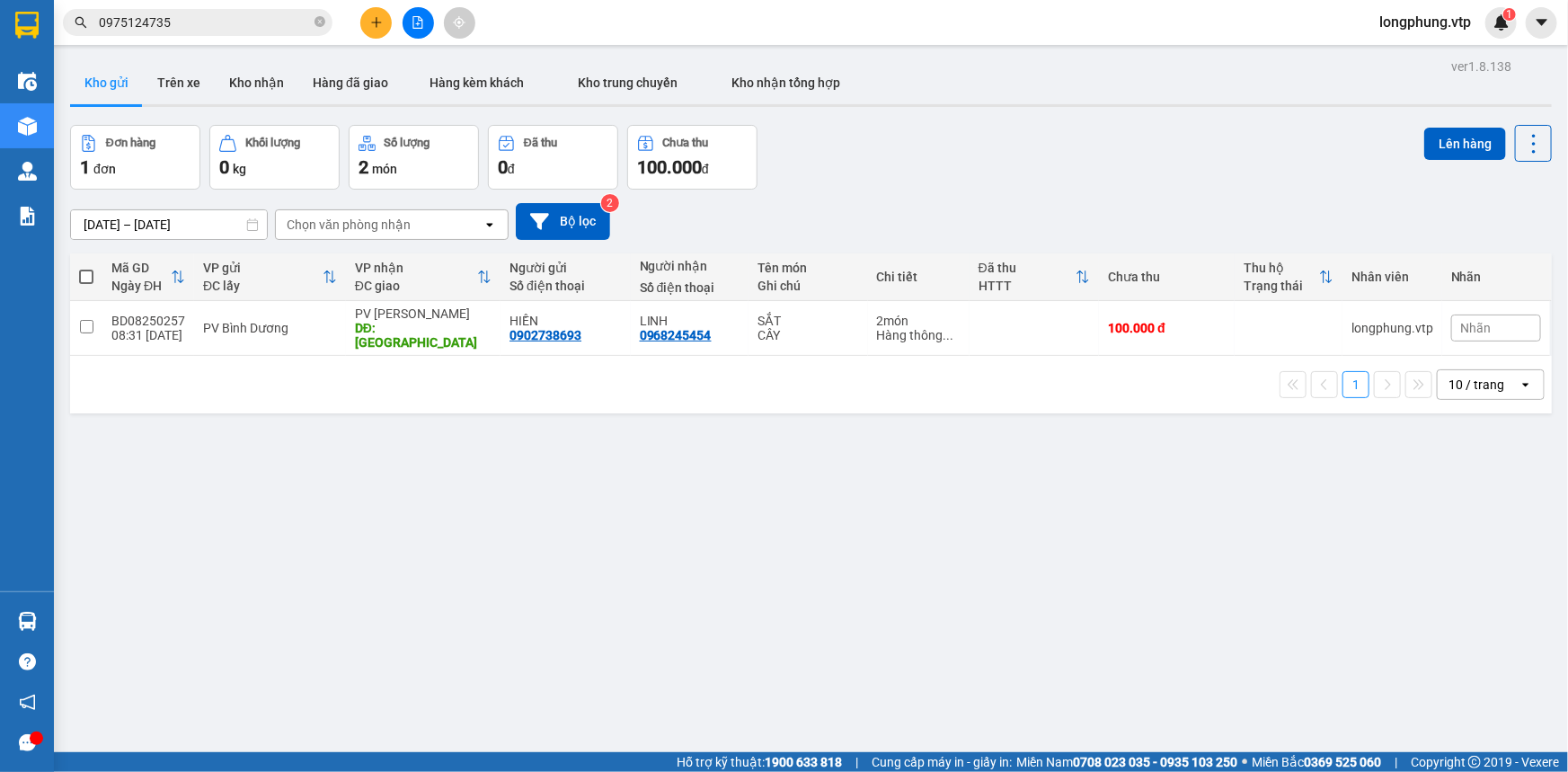
click at [232, 16] on input "0975124735" at bounding box center [204, 22] width 212 height 20
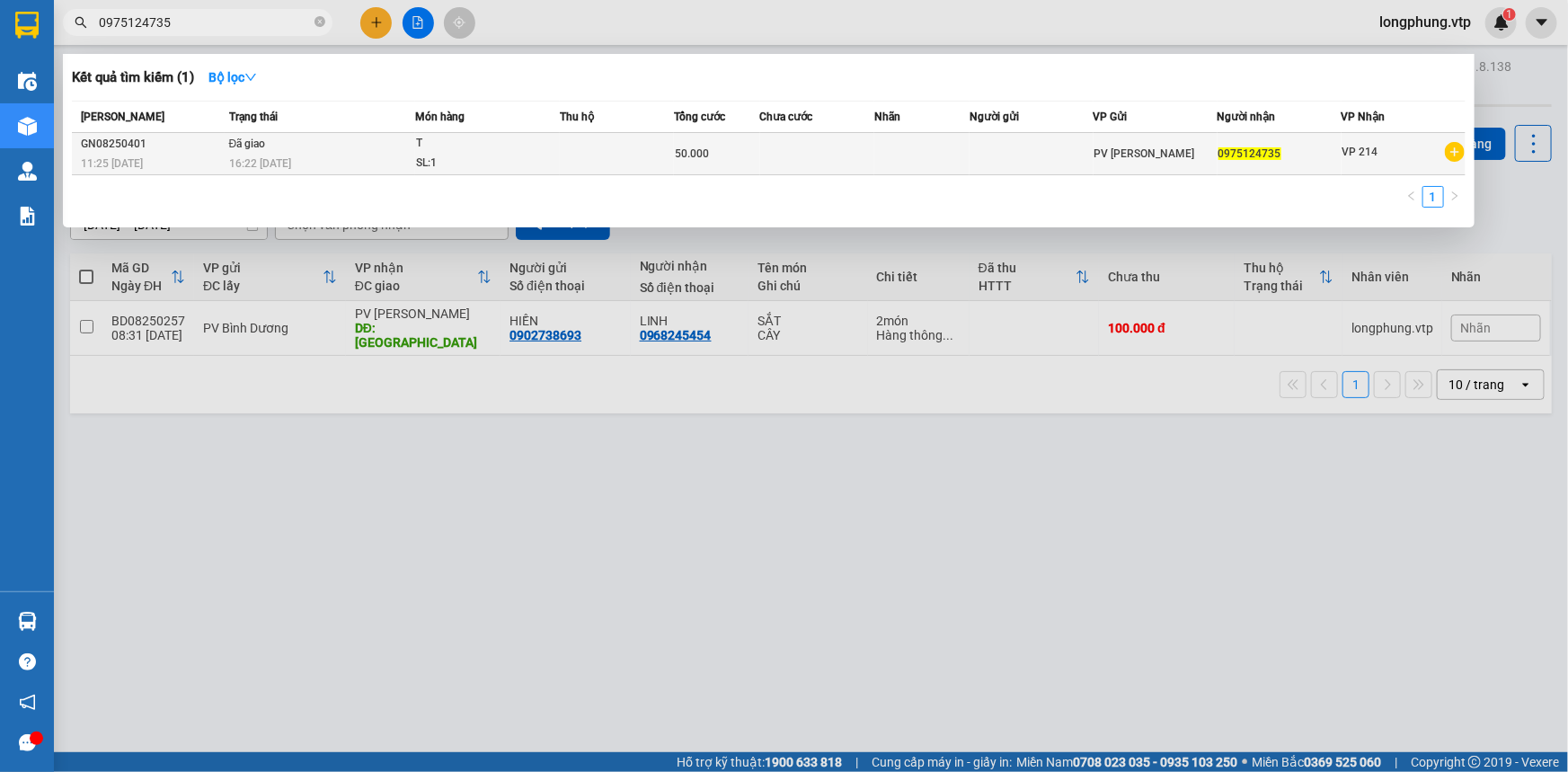
click at [340, 161] on div "16:22 - 14/08" at bounding box center [322, 163] width 185 height 20
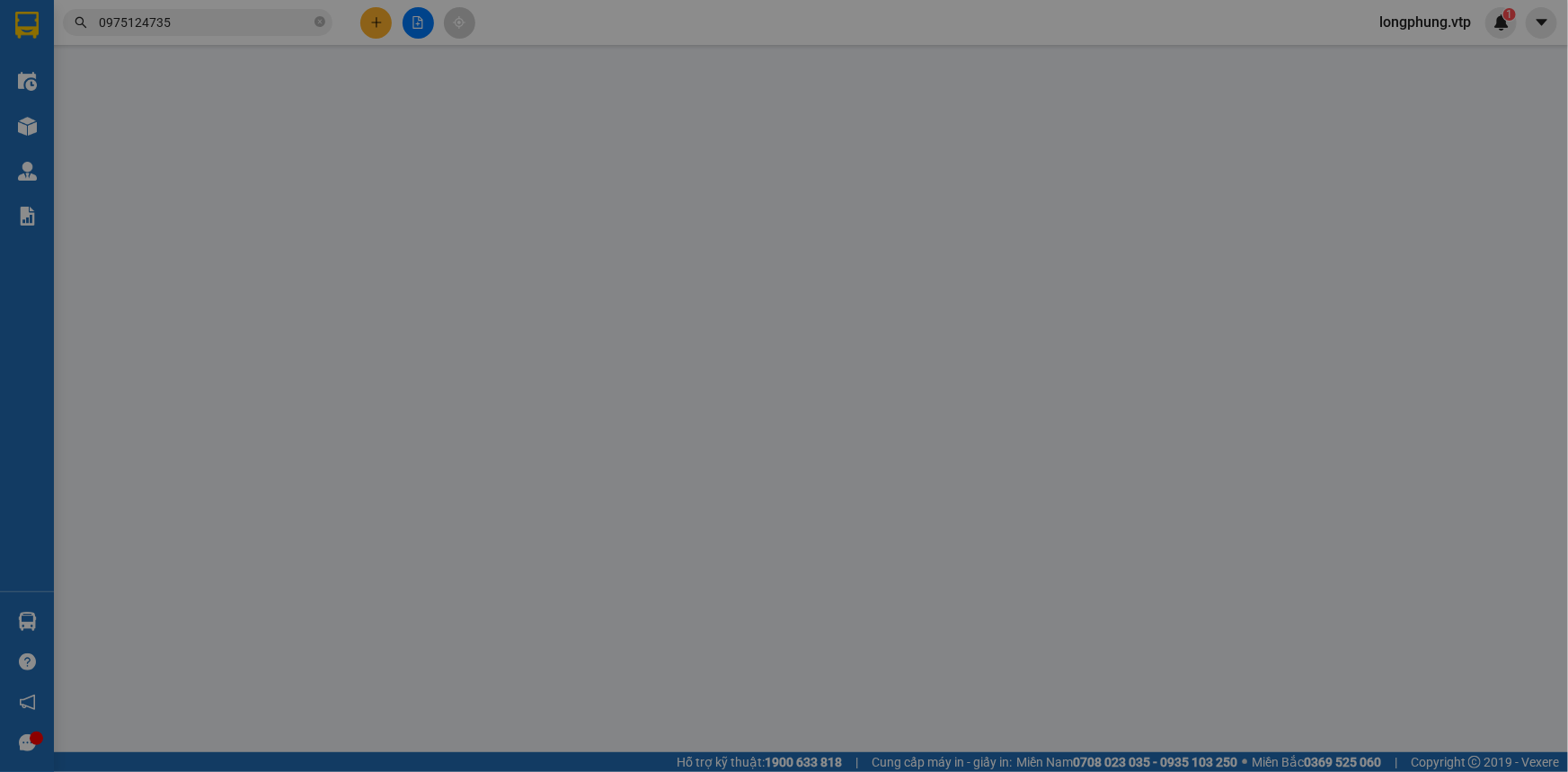
type input "0975124735"
type input "50.000"
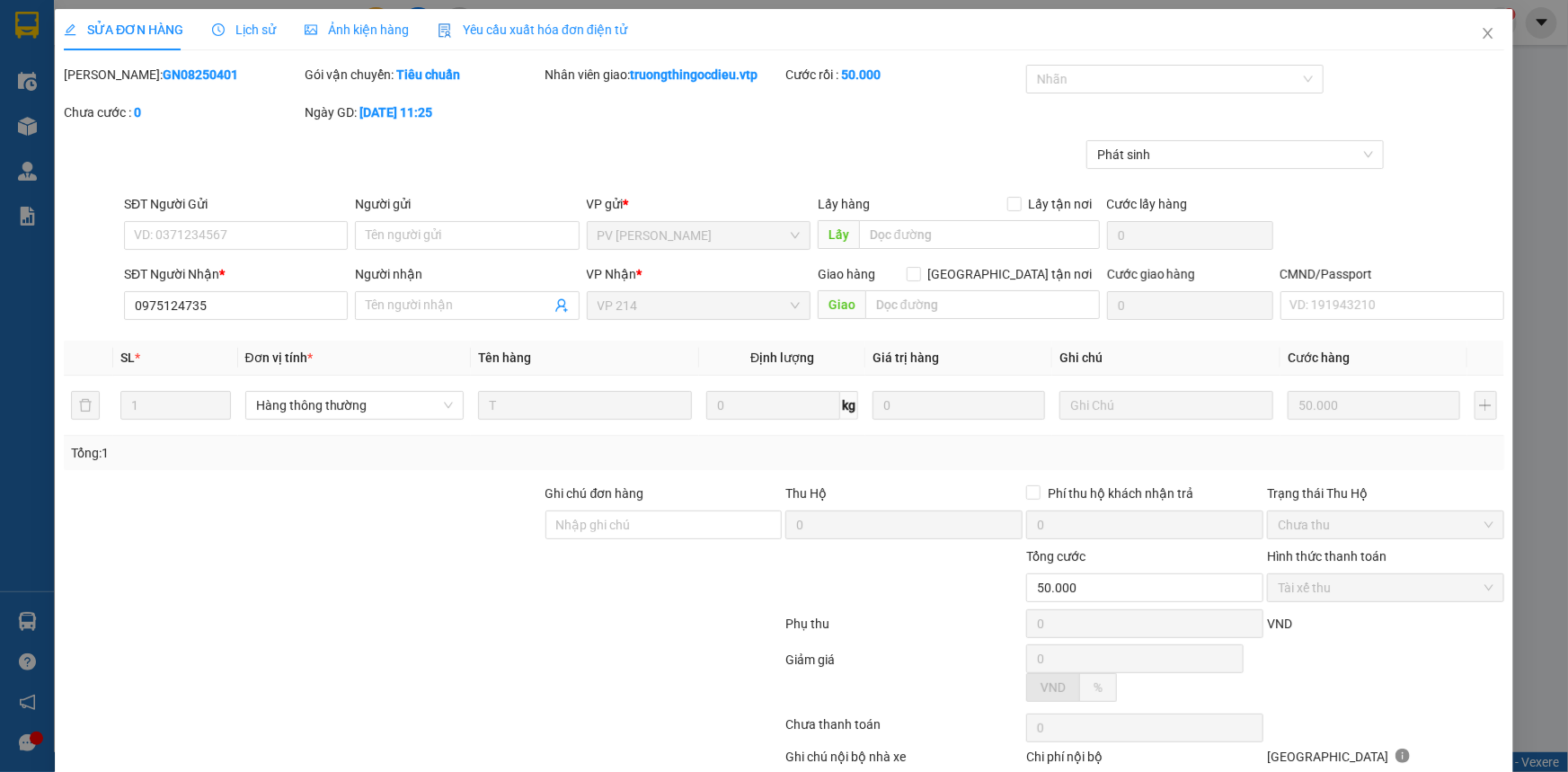
type input "10.000"
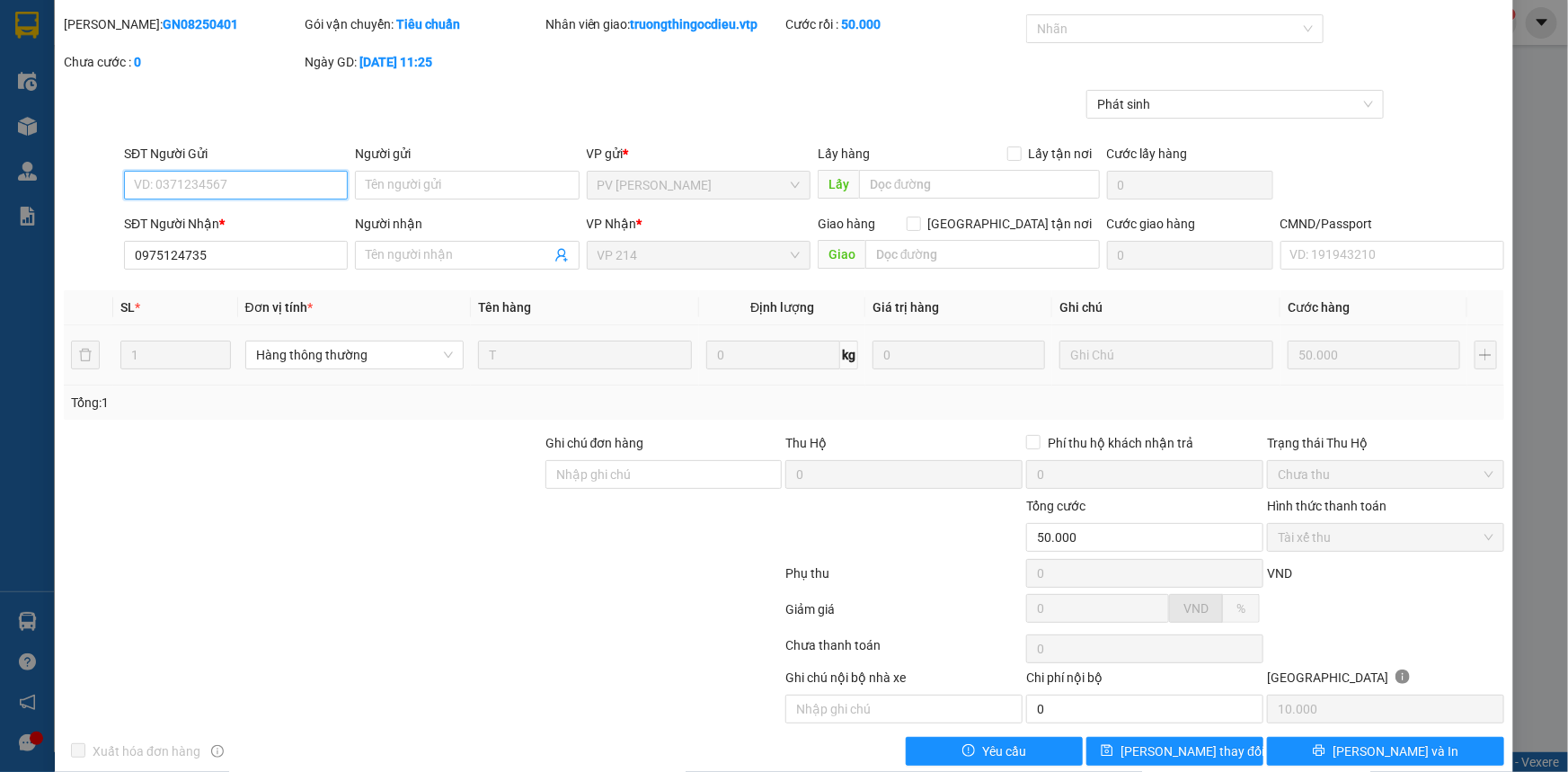
scroll to position [77, 0]
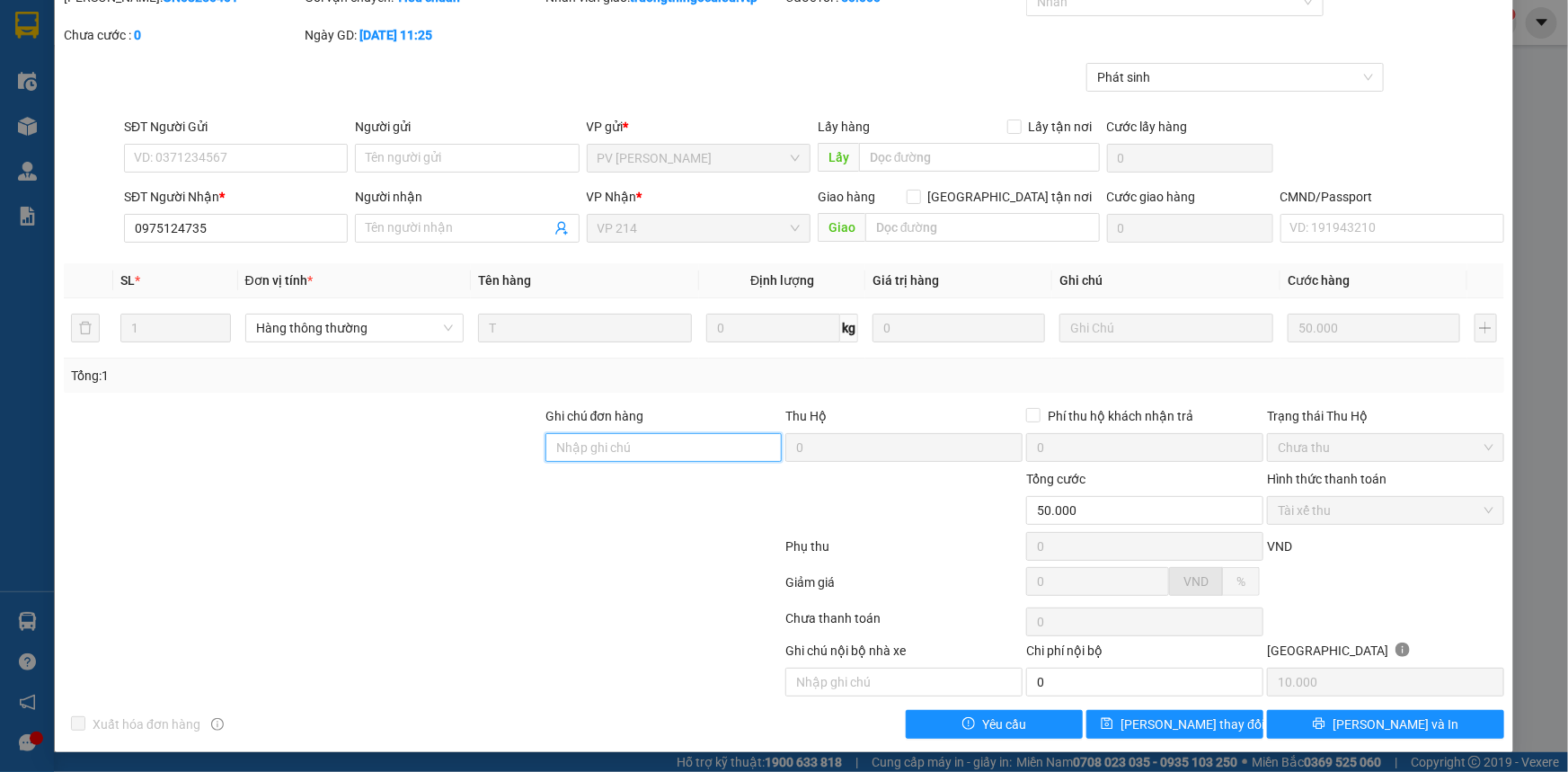
click at [610, 451] on input "Ghi chú đơn hàng" at bounding box center [664, 448] width 237 height 29
type input "BD GIAO 15/08"
click at [1213, 726] on button "[PERSON_NAME] thay đổi" at bounding box center [1175, 724] width 177 height 29
